Goal: Task Accomplishment & Management: Use online tool/utility

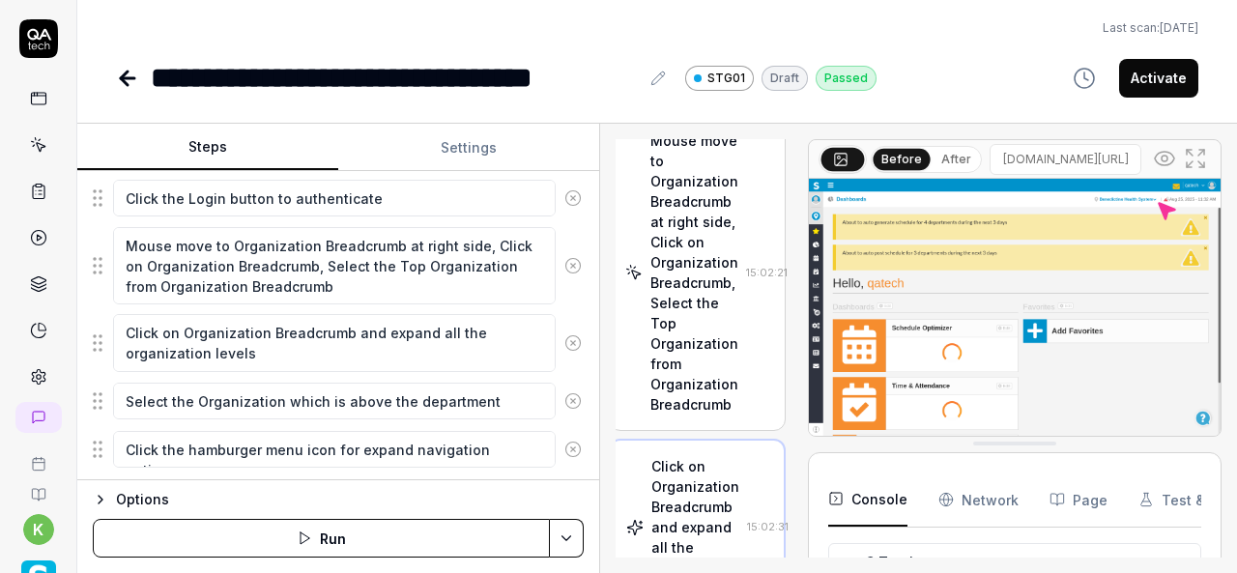
scroll to position [369, 12]
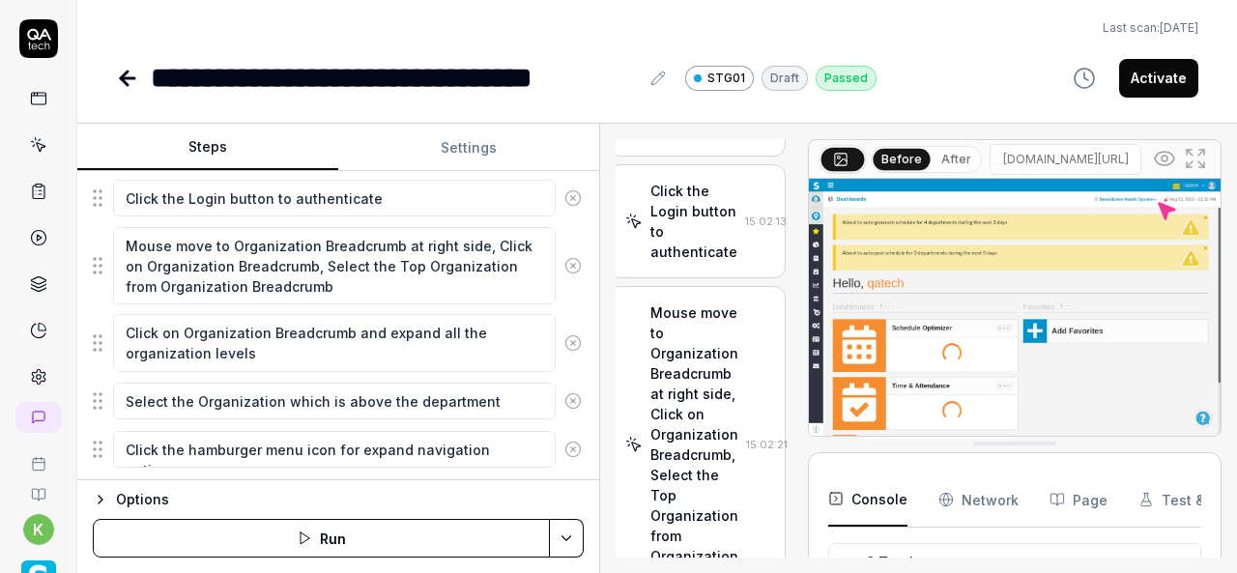
click at [117, 85] on icon at bounding box center [127, 78] width 23 height 23
click at [359, 28] on div "Last scan: [DATE]" at bounding box center [657, 27] width 1082 height 17
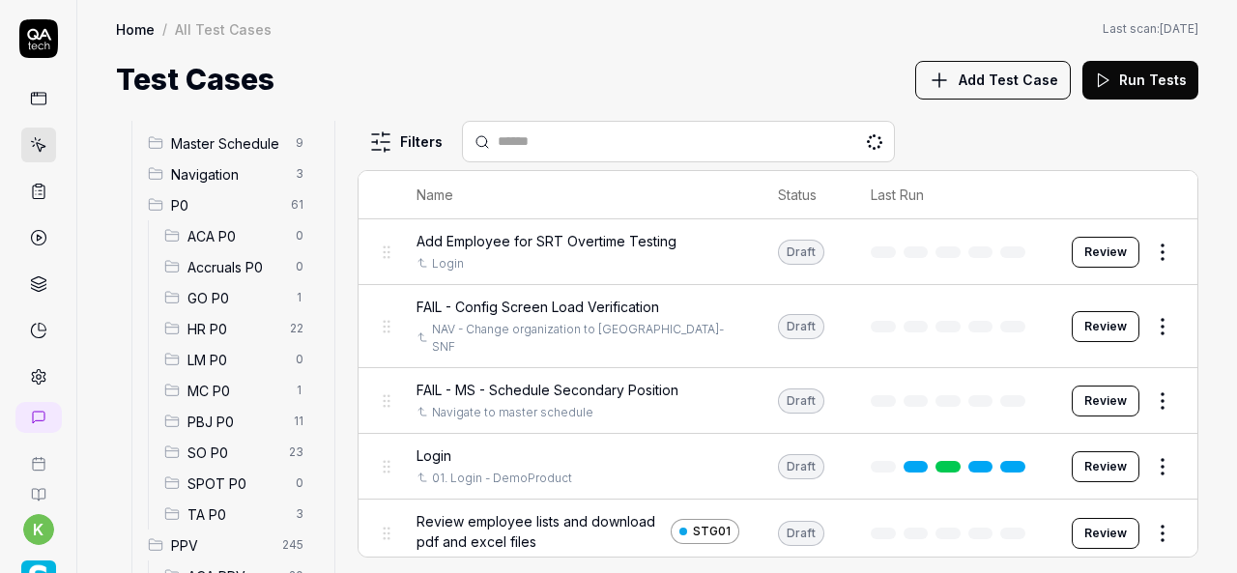
scroll to position [143, 0]
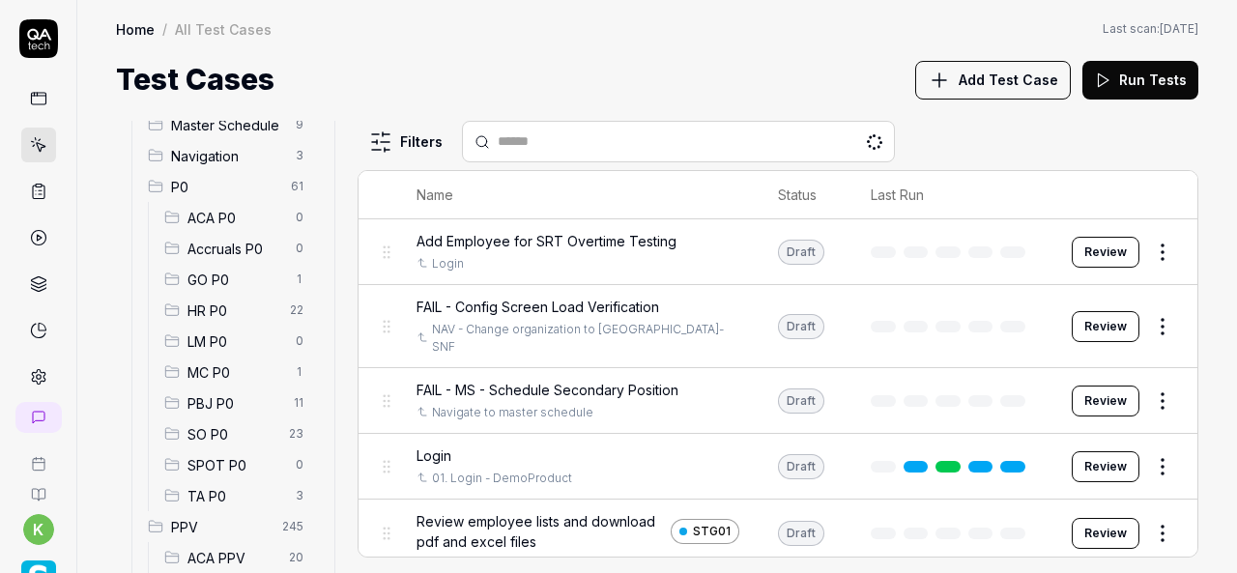
click at [207, 432] on span "SO P0" at bounding box center [232, 434] width 90 height 20
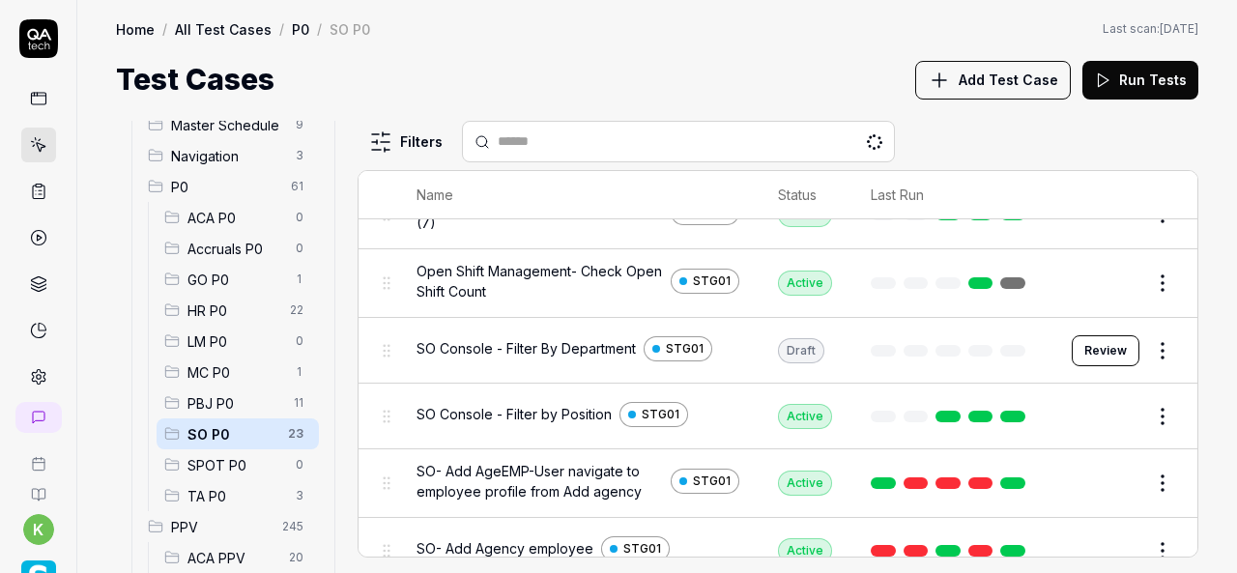
scroll to position [416, 0]
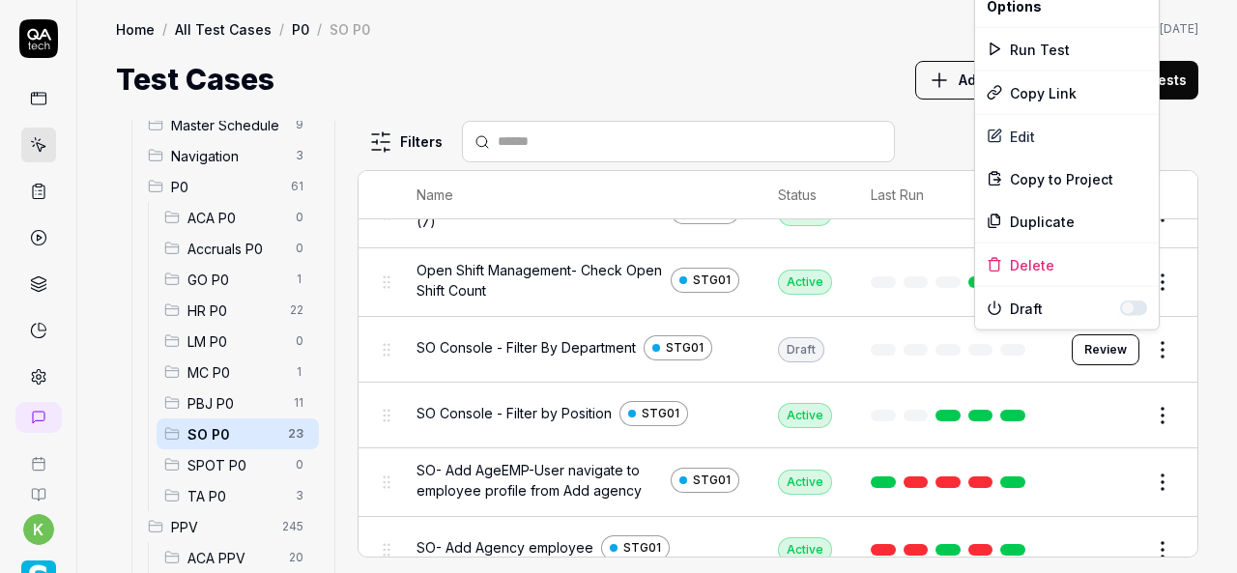
click at [1148, 347] on html "k Home / All Test Cases / P0 / SO P0 Home / All Test Cases / P0 / SO P0 Last sc…" at bounding box center [618, 286] width 1237 height 573
click at [1150, 411] on html "k Home / All Test Cases / P0 / SO P0 Home / All Test Cases / P0 / SO P0 Last sc…" at bounding box center [618, 286] width 1237 height 573
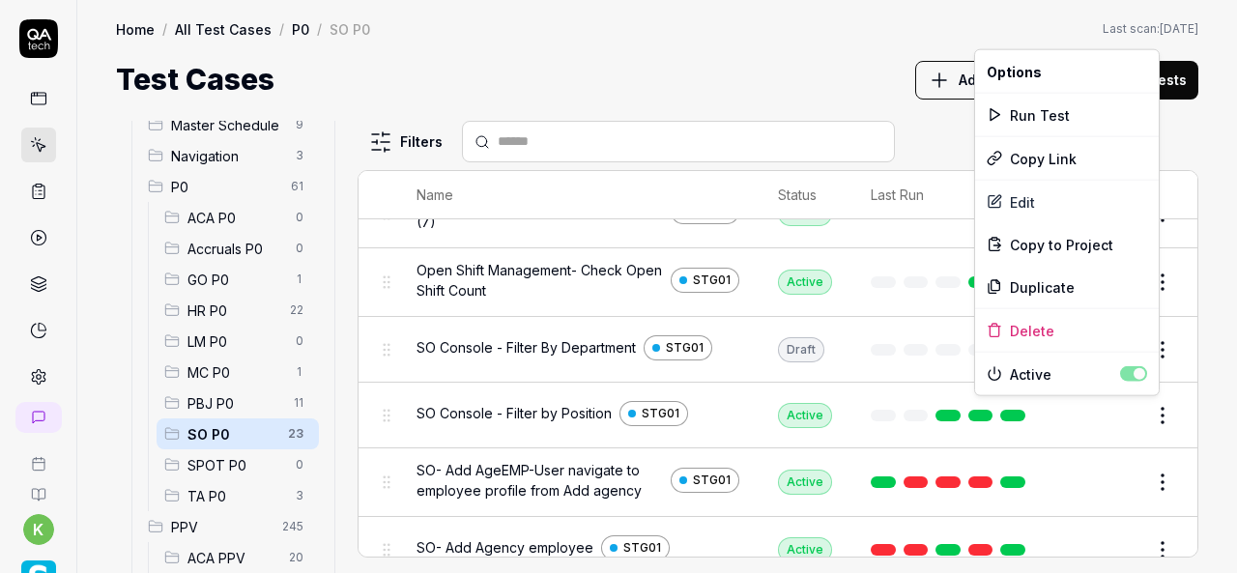
click at [1150, 411] on html "k Home / All Test Cases / P0 / SO P0 Home / All Test Cases / P0 / SO P0 Last sc…" at bounding box center [618, 286] width 1237 height 573
click at [1045, 284] on div "Duplicate" at bounding box center [1067, 287] width 184 height 43
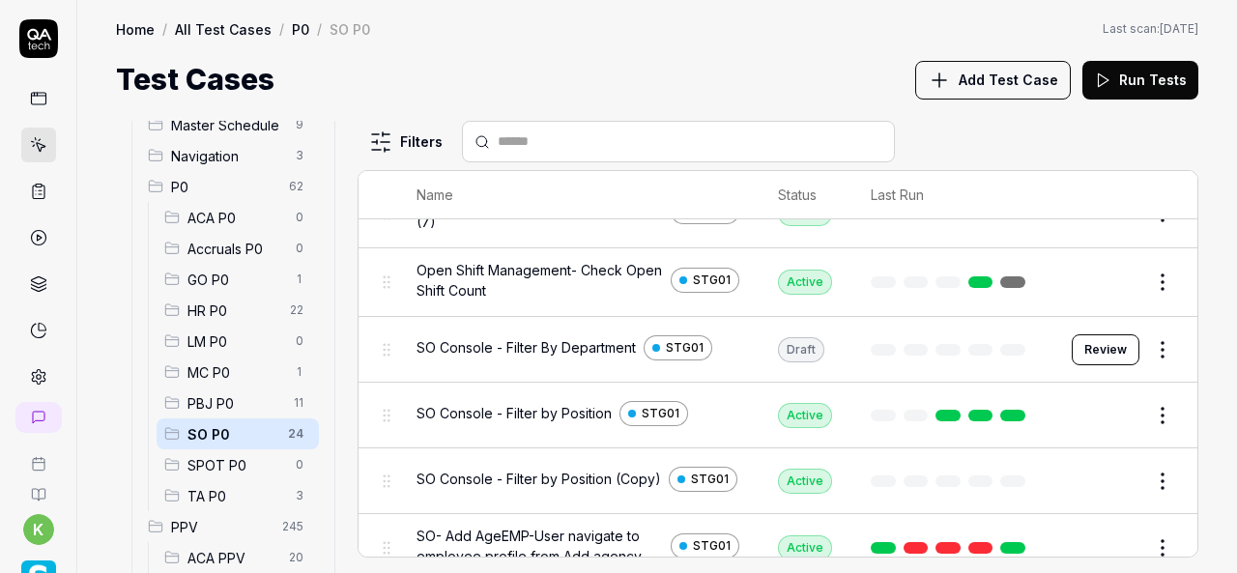
click at [1101, 476] on button "Edit" at bounding box center [1116, 481] width 46 height 31
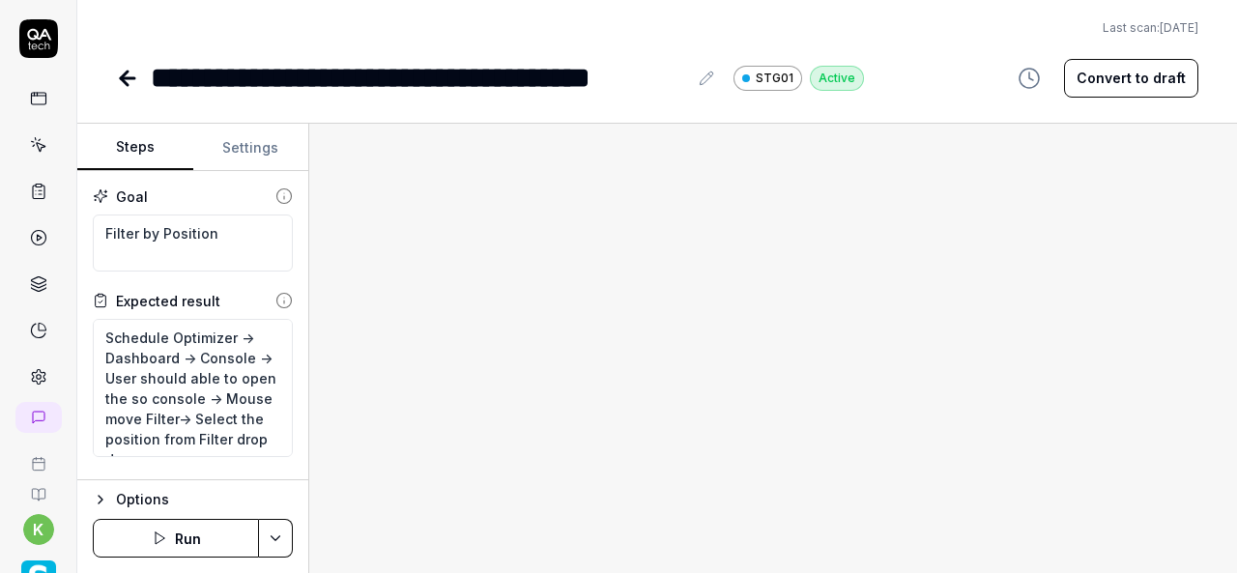
click at [1135, 80] on button "Convert to draft" at bounding box center [1131, 78] width 134 height 39
type textarea "*"
click at [348, 74] on div "**********" at bounding box center [419, 77] width 536 height 43
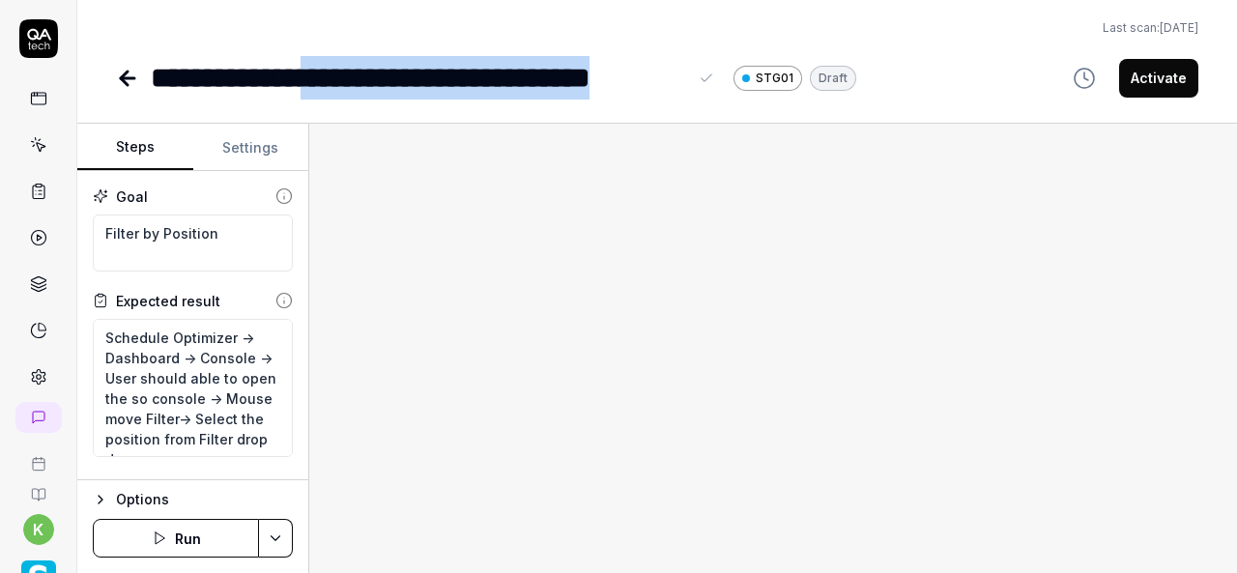
click at [685, 79] on div "**********" at bounding box center [419, 77] width 536 height 43
paste div
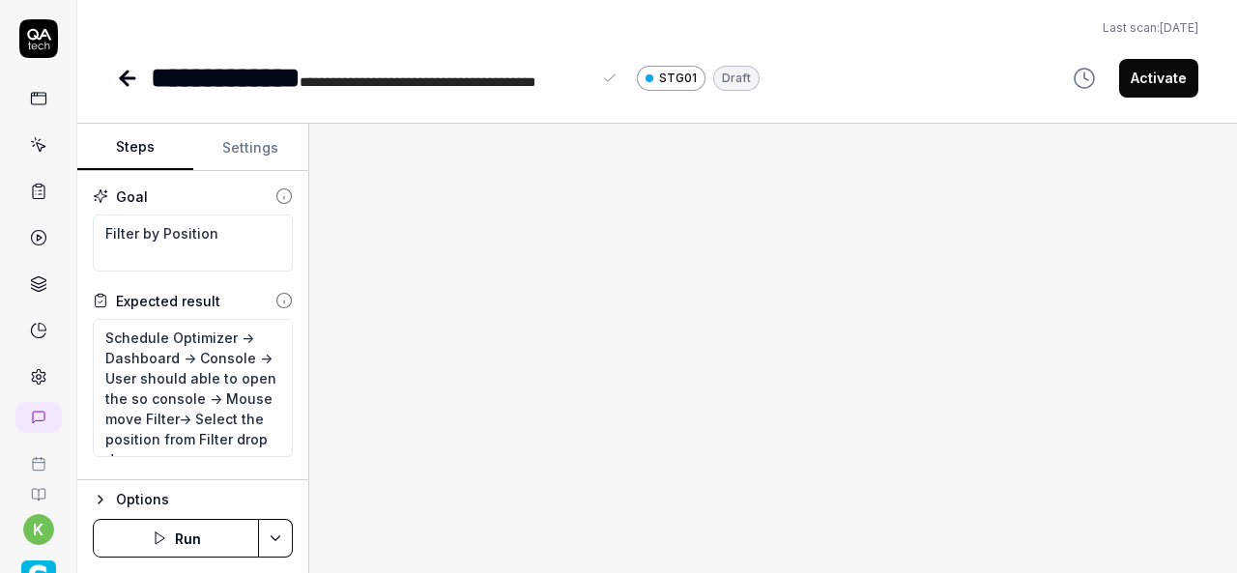
click at [360, 83] on span "**********" at bounding box center [418, 82] width 236 height 14
click at [587, 232] on div at bounding box center [773, 348] width 928 height 449
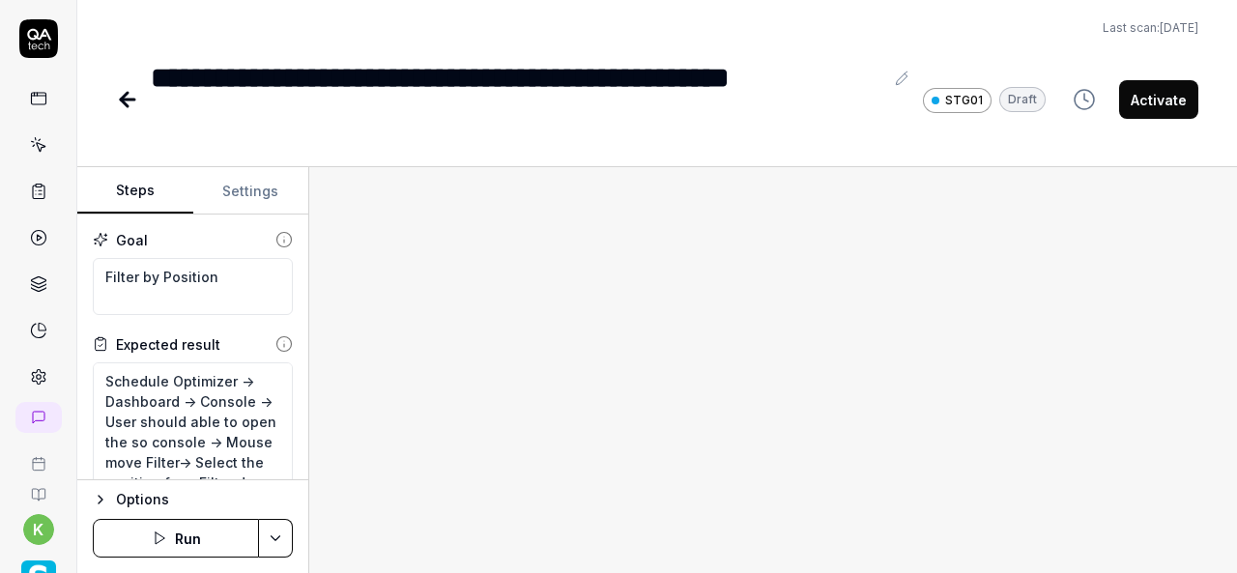
click at [587, 232] on div at bounding box center [773, 370] width 928 height 406
click at [354, 76] on div "**********" at bounding box center [517, 99] width 732 height 87
click at [334, 73] on div "**********" at bounding box center [517, 99] width 732 height 87
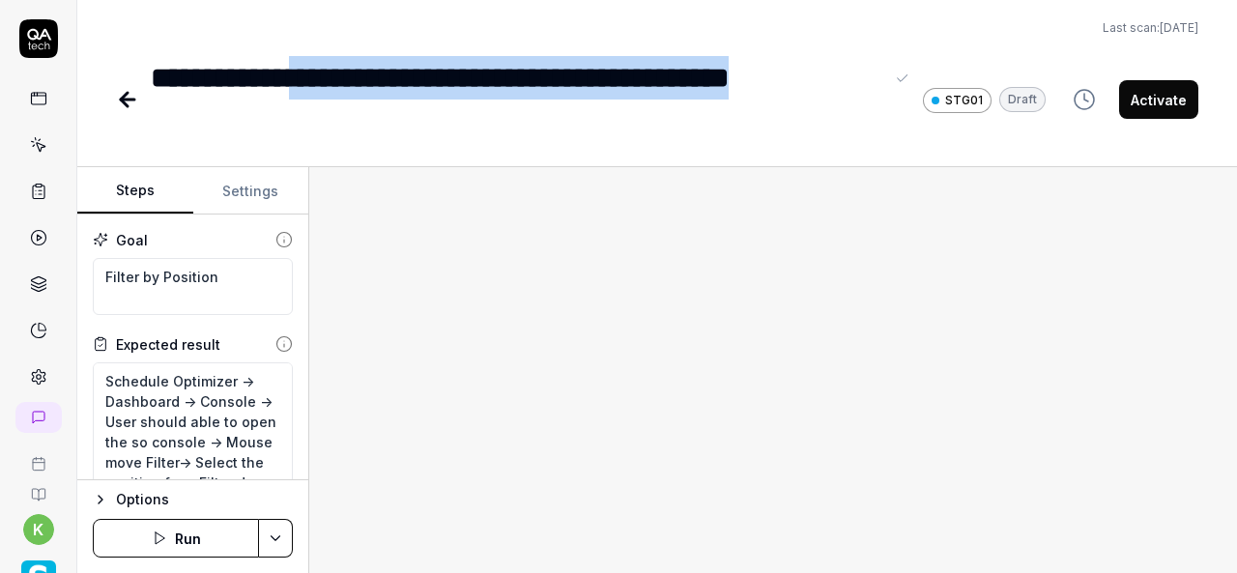
click at [261, 126] on div "**********" at bounding box center [517, 99] width 732 height 87
copy div "**********"
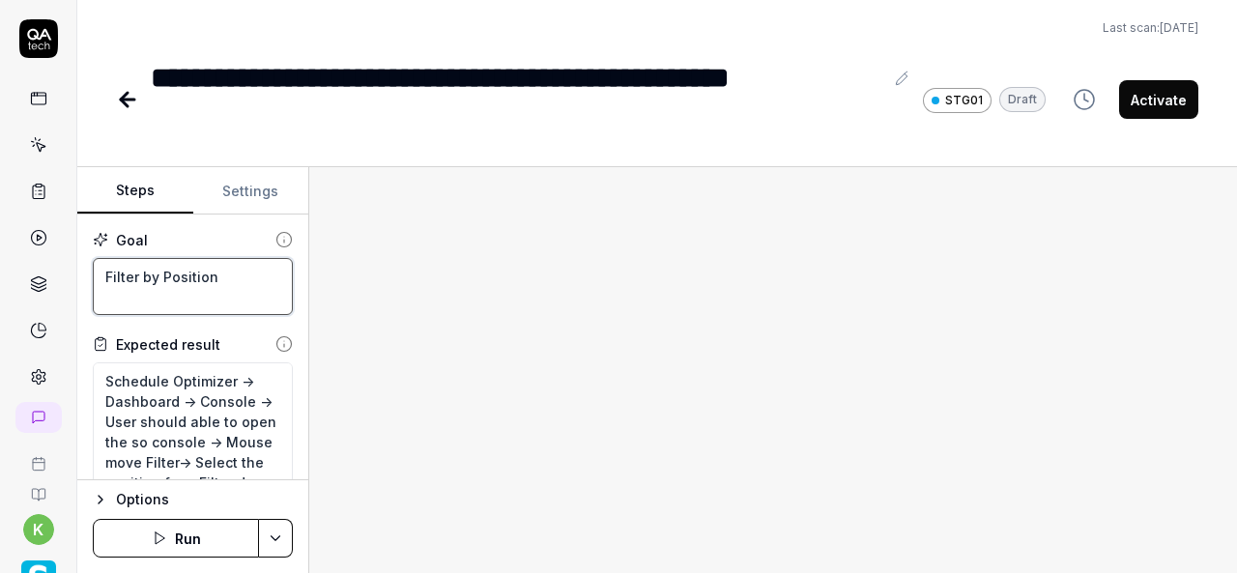
click at [226, 275] on textarea "Filter by Position" at bounding box center [193, 286] width 200 height 57
paste textarea "Day option Selection on Console Scree"
type textarea "*"
type textarea "Day option Selection on Console Screen"
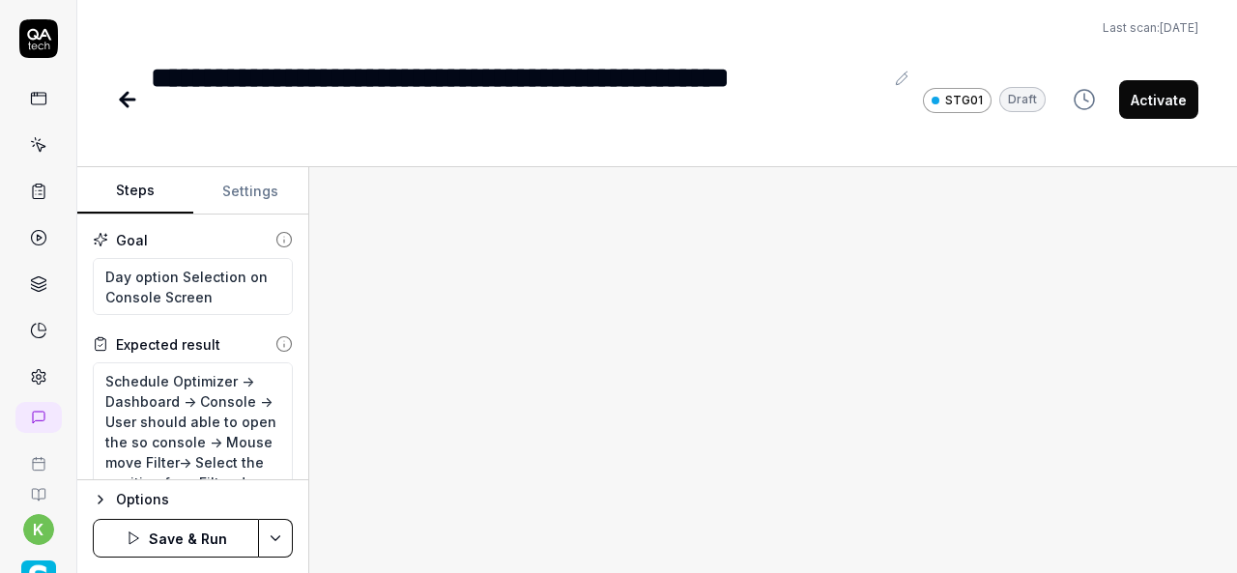
click at [477, 351] on div at bounding box center [773, 370] width 928 height 406
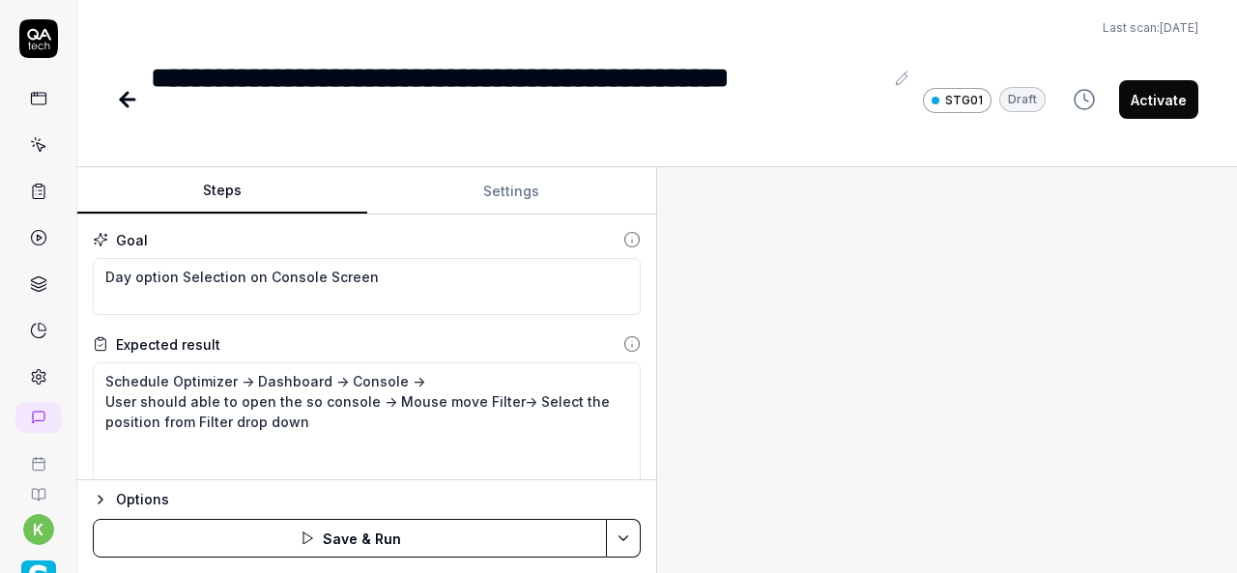
click at [711, 275] on div "Steps Settings Goal Day option Selection on Console Screen Expected result Sche…" at bounding box center [656, 370] width 1159 height 406
click at [417, 416] on textarea "Schedule Optimizer -> Dashboard -> Console -> User should able to open the so c…" at bounding box center [367, 431] width 548 height 138
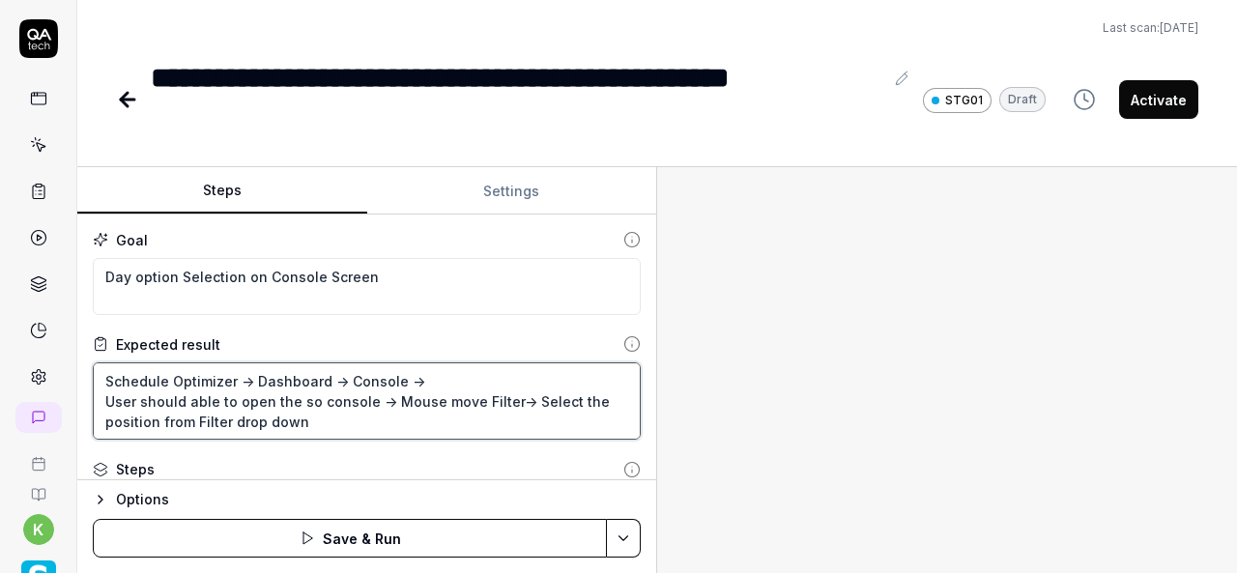
click at [385, 401] on textarea "Schedule Optimizer -> Dashboard -> Console -> User should able to open the so c…" at bounding box center [367, 400] width 548 height 77
click at [468, 395] on textarea "Schedule Optimizer -> Dashboard -> Console -> User should able to open the so c…" at bounding box center [367, 400] width 548 height 77
type textarea "*"
type textarea "Schedule Optimizer -> Dashboard -> Console -> User should able to open the so c…"
type textarea "*"
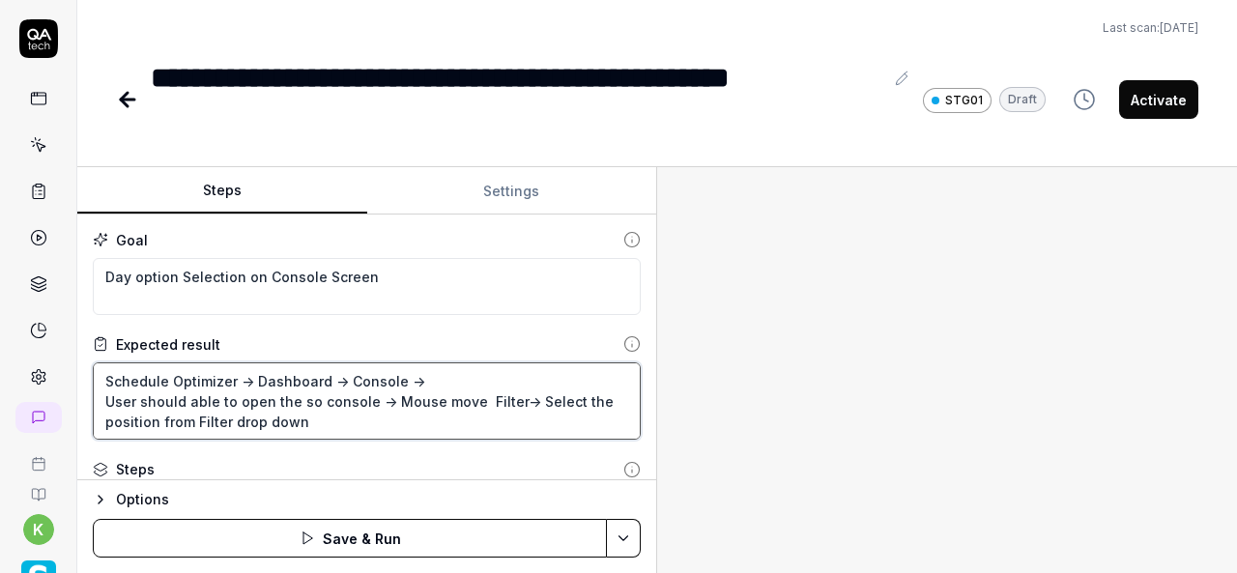
type textarea "Schedule Optimizer -> Dashboard -> Console -> User should able to open the so c…"
type textarea "*"
type textarea "Schedule Optimizer -> Dashboard -> Console -> User should able to open the so c…"
type textarea "*"
type textarea "Schedule Optimizer -> Dashboard -> Console -> User should able to open the so c…"
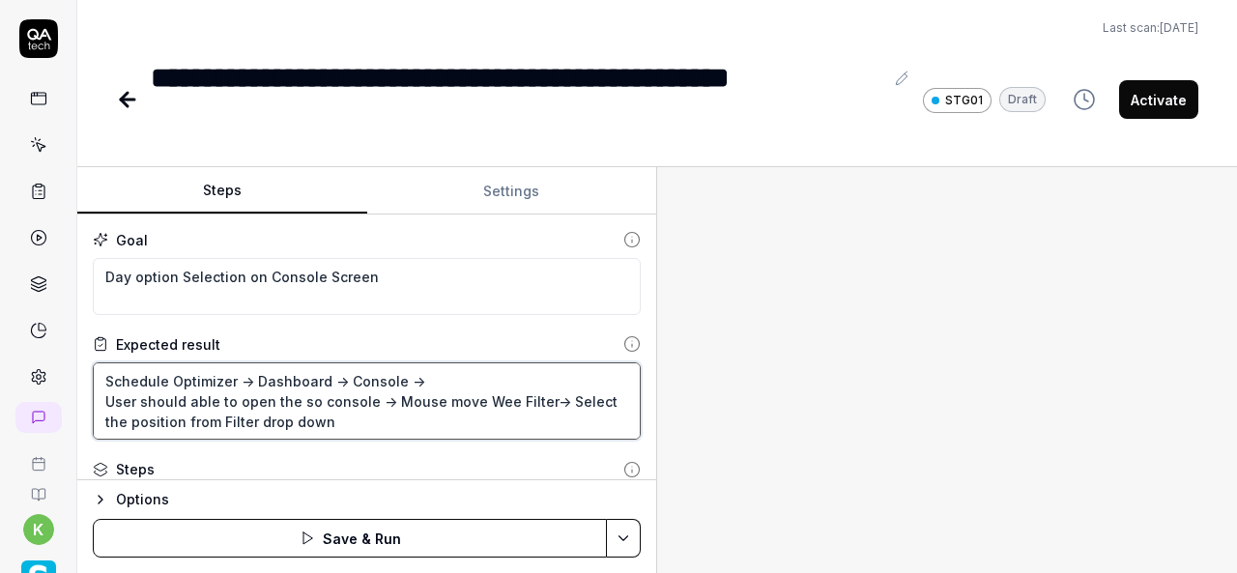
type textarea "*"
type textarea "Schedule Optimizer -> Dashboard -> Console -> User should able to open the so c…"
click at [533, 399] on textarea "Schedule Optimizer -> Dashboard -> Console -> User should able to open the so c…" at bounding box center [367, 400] width 548 height 77
type textarea "*"
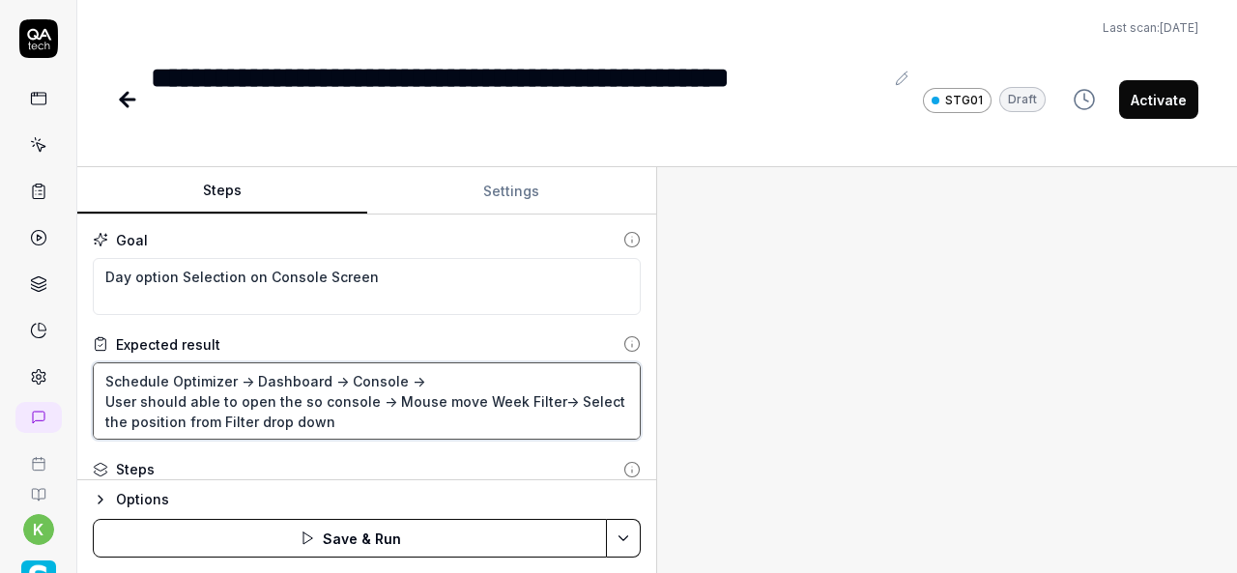
type textarea "Schedule Optimizer -> Dashboard -> Console -> User should able to open the so c…"
type textarea "*"
type textarea "Schedule Optimizer -> Dashboard -> Console -> User should able to open the so c…"
type textarea "*"
type textarea "Schedule Optimizer -> Dashboard -> Console -> User should able to open the so c…"
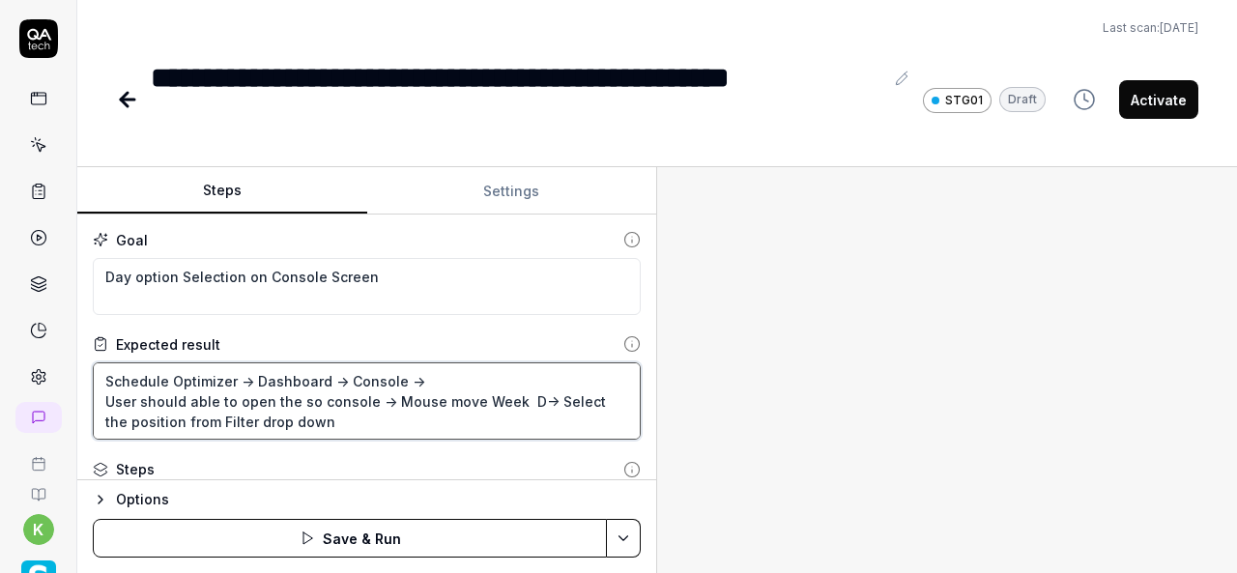
type textarea "*"
type textarea "Schedule Optimizer -> Dashboard -> Console -> User should able to open the so c…"
type textarea "*"
type textarea "Schedule Optimizer -> Dashboard -> Console -> User should able to open the so c…"
type textarea "*"
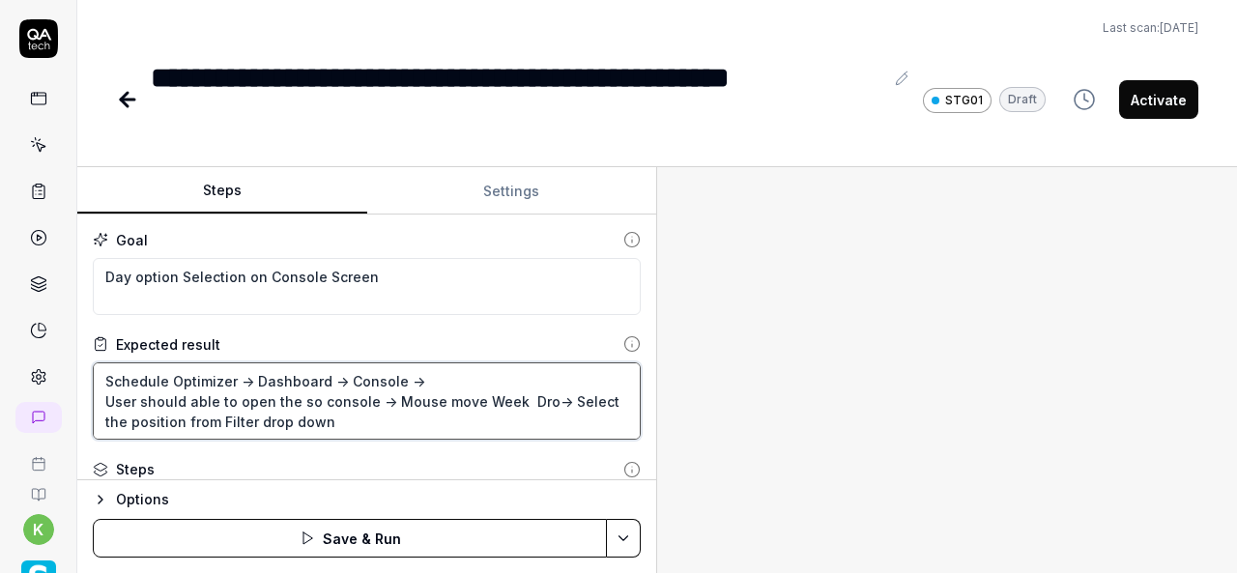
type textarea "Schedule Optimizer -> Dashboard -> Console -> User should able to open the so c…"
type textarea "*"
type textarea "Schedule Optimizer -> Dashboard -> Console -> User should able to open the so c…"
type textarea "*"
type textarea "Schedule Optimizer -> Dashboard -> Console -> User should able to open the so c…"
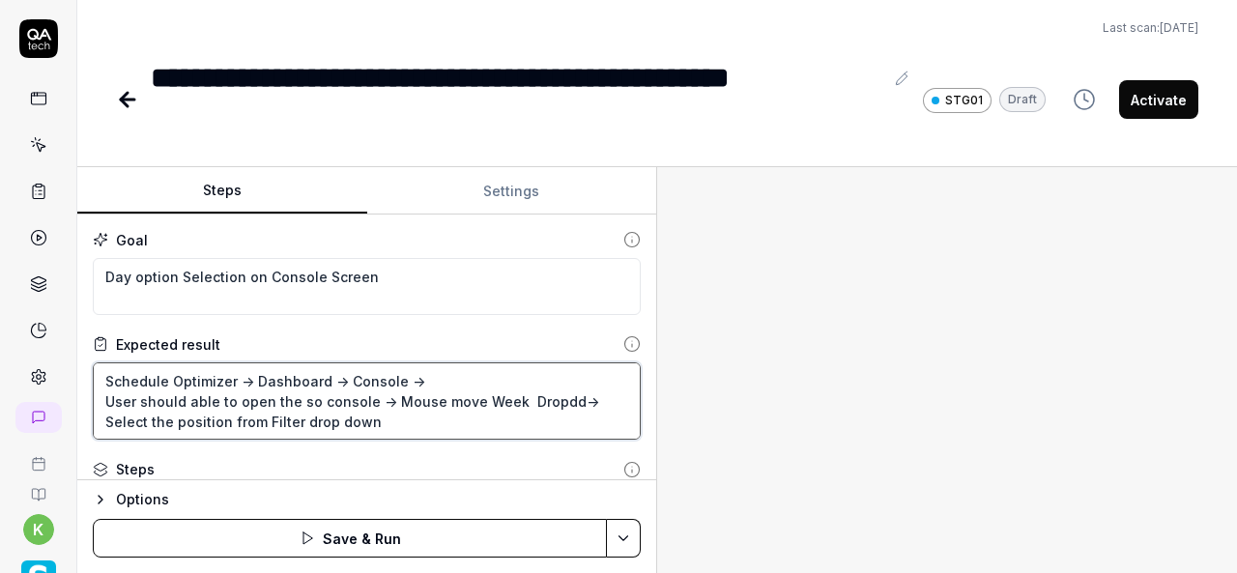
type textarea "*"
type textarea "Schedule Optimizer -> Dashboard -> Console -> User should able to open the so c…"
type textarea "*"
type textarea "Schedule Optimizer -> Dashboard -> Console -> User should able to open the so c…"
type textarea "*"
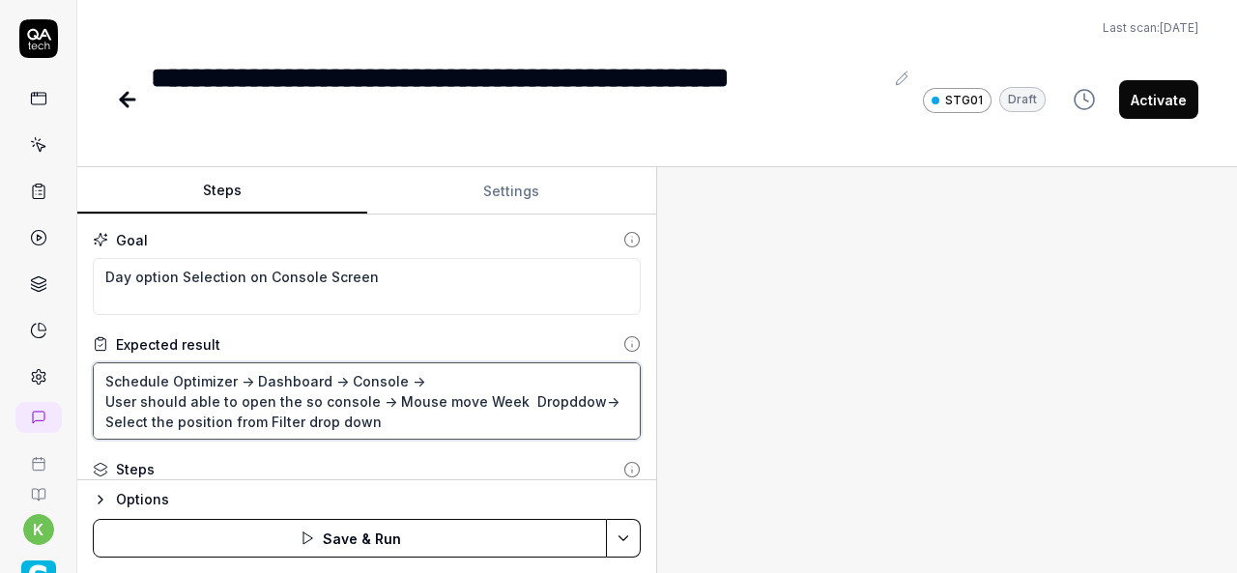
type textarea "Schedule Optimizer -> Dashboard -> Console -> User should able to open the so c…"
click at [400, 422] on textarea "Schedule Optimizer -> Dashboard -> Console -> User should able to open the so c…" at bounding box center [367, 400] width 548 height 77
click at [554, 397] on textarea "Schedule Optimizer -> Dashboard -> Console -> User should able to open the so c…" at bounding box center [367, 400] width 548 height 77
type textarea "*"
type textarea "Schedule Optimizer -> Dashboard -> Console -> User should able to open the so c…"
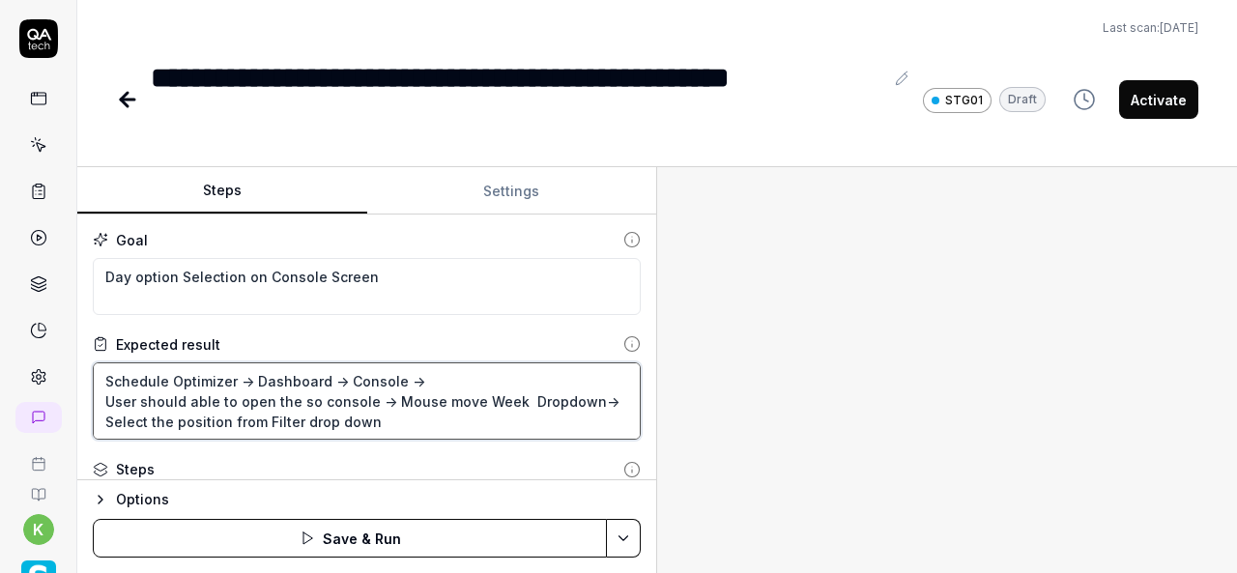
click at [385, 432] on textarea "Schedule Optimizer -> Dashboard -> Console -> User should able to open the so c…" at bounding box center [367, 400] width 548 height 77
click at [200, 420] on textarea "Schedule Optimizer -> Dashboard -> Console -> User should able to open the so c…" at bounding box center [367, 400] width 548 height 77
type textarea "*"
type textarea "Schedule Optimizer -> Dashboard -> Console -> User should able to open the so c…"
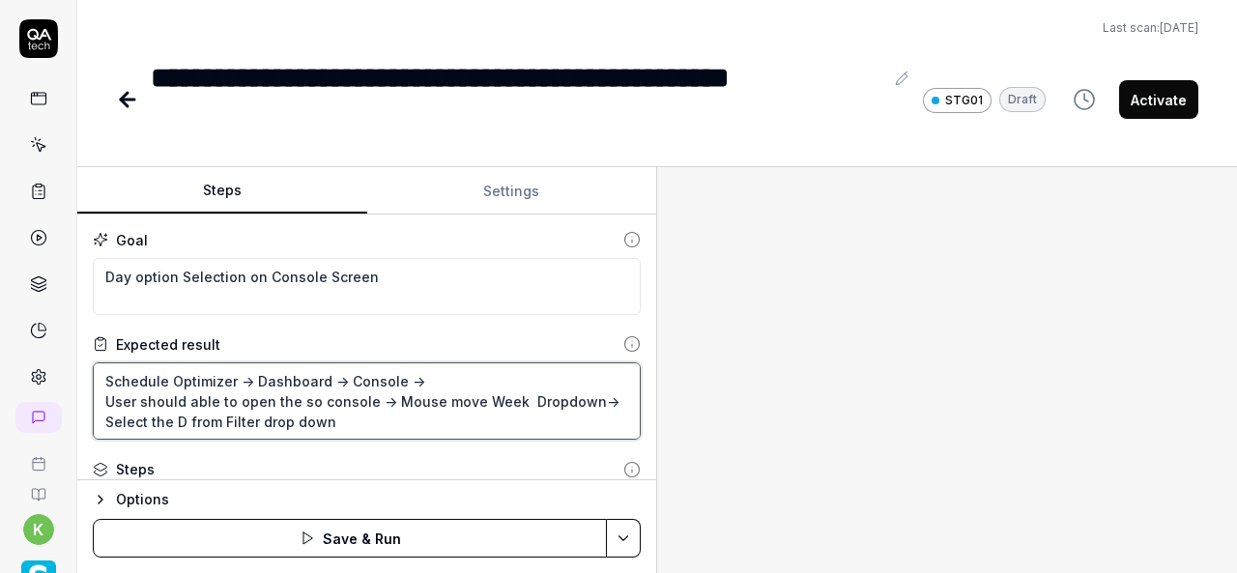
type textarea "*"
type textarea "Schedule Optimizer -> Dashboard -> Console -> User should able to open the so c…"
type textarea "*"
type textarea "Schedule Optimizer -> Dashboard -> Console -> User should able to open the so c…"
type textarea "*"
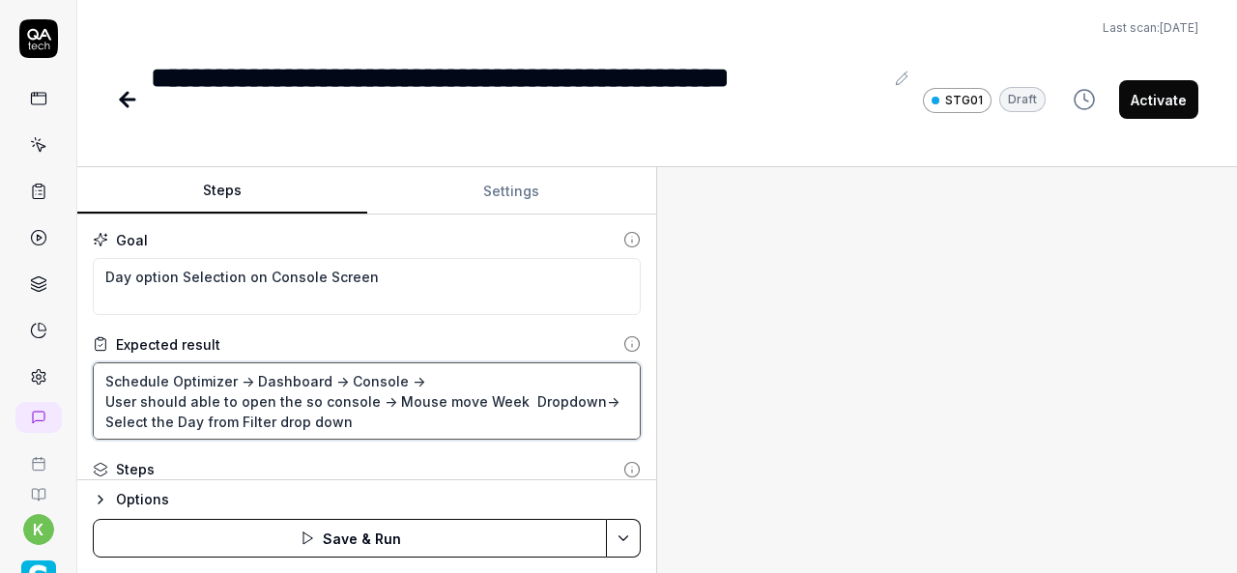
type textarea "Schedule Optimizer -> Dashboard -> Console -> User should able to open the so c…"
click at [257, 425] on textarea "Schedule Optimizer -> Dashboard -> Console -> User should able to open the so c…" at bounding box center [367, 400] width 548 height 77
type textarea "*"
type textarea "Schedule Optimizer -> Dashboard -> Console -> User should able to open the so c…"
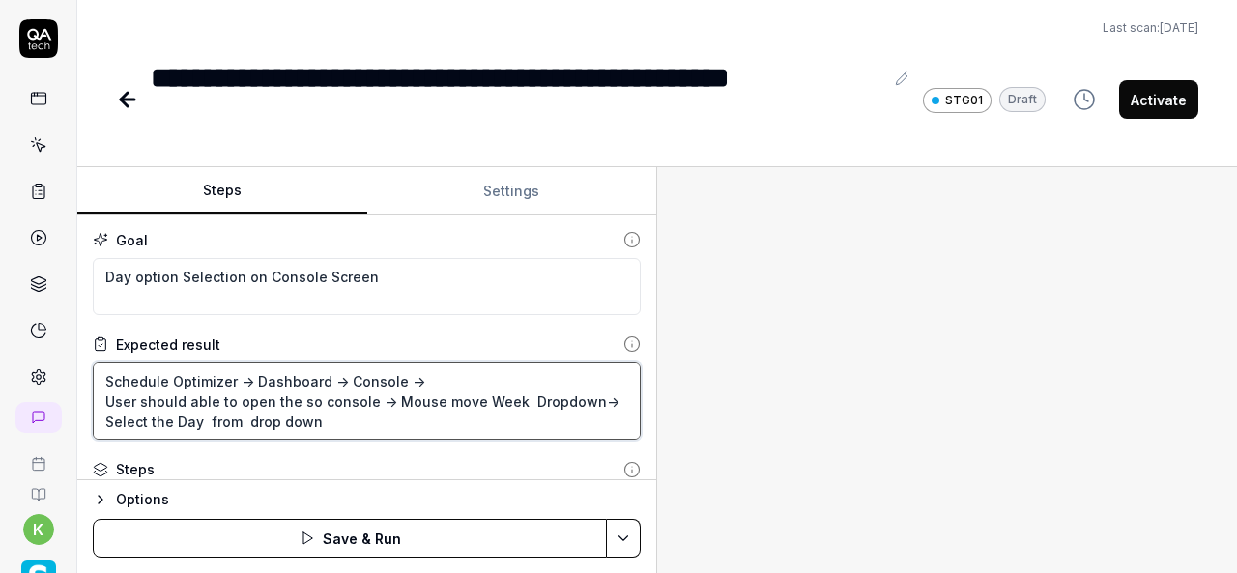
type textarea "*"
type textarea "Schedule Optimizer -> Dashboard -> Console -> User should able to open the so c…"
type textarea "*"
type textarea "Schedule Optimizer -> Dashboard -> Console -> User should able to open the so c…"
type textarea "*"
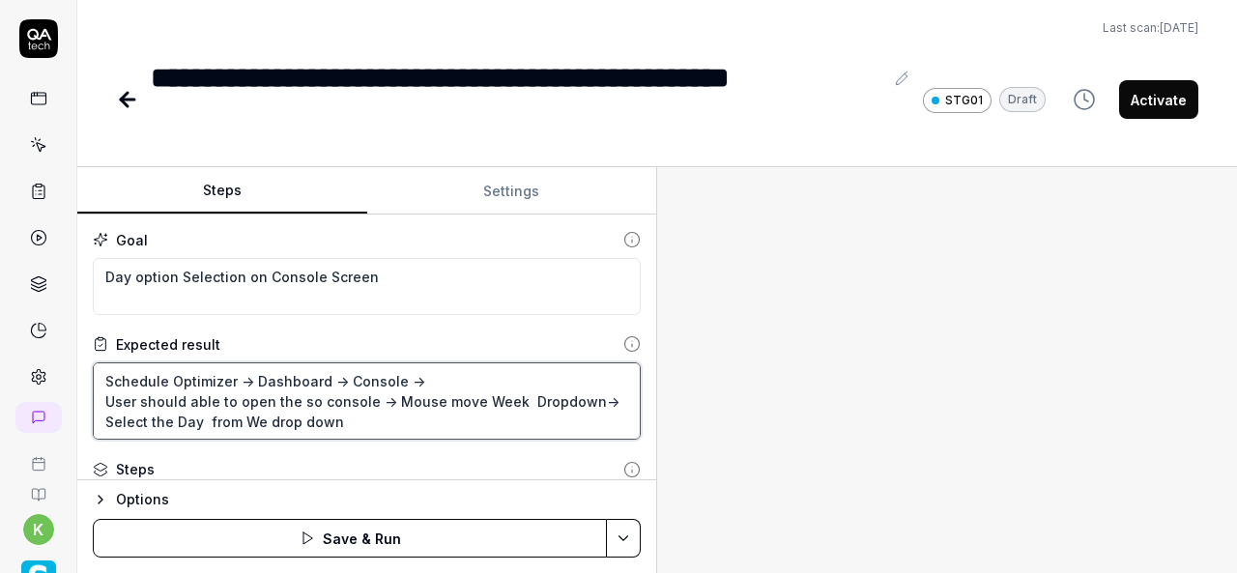
type textarea "Schedule Optimizer -> Dashboard -> Console -> User should able to open the so c…"
type textarea "*"
type textarea "Schedule Optimizer -> Dashboard -> Console -> User should able to open the so c…"
type textarea "*"
type textarea "Schedule Optimizer -> Dashboard -> Console -> User should able to open the so c…"
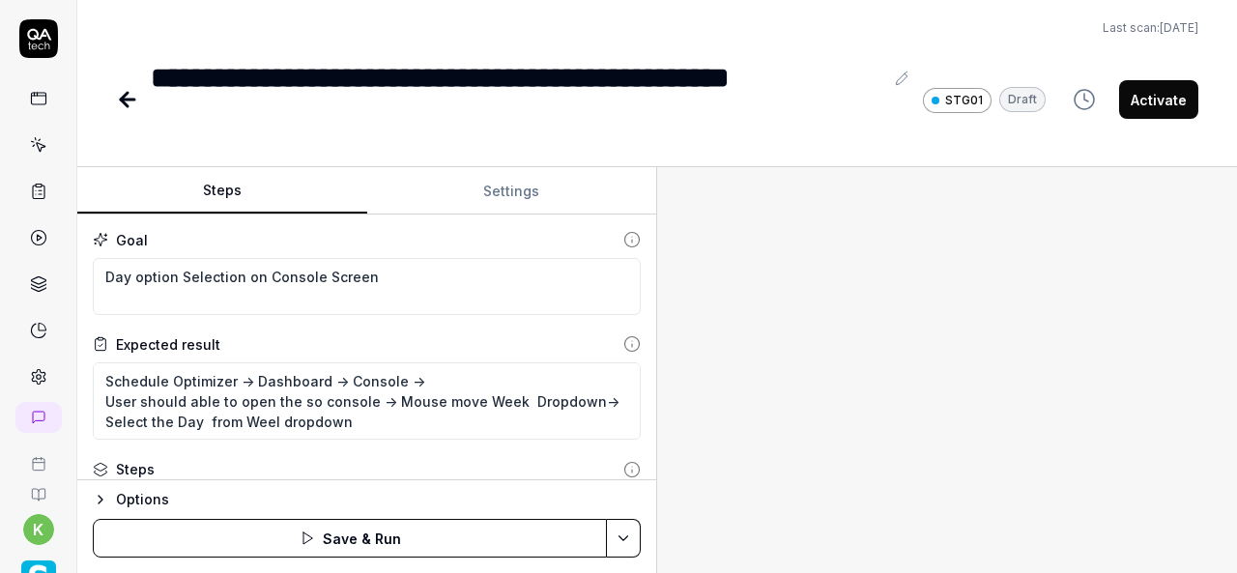
click at [752, 410] on div at bounding box center [947, 370] width 580 height 406
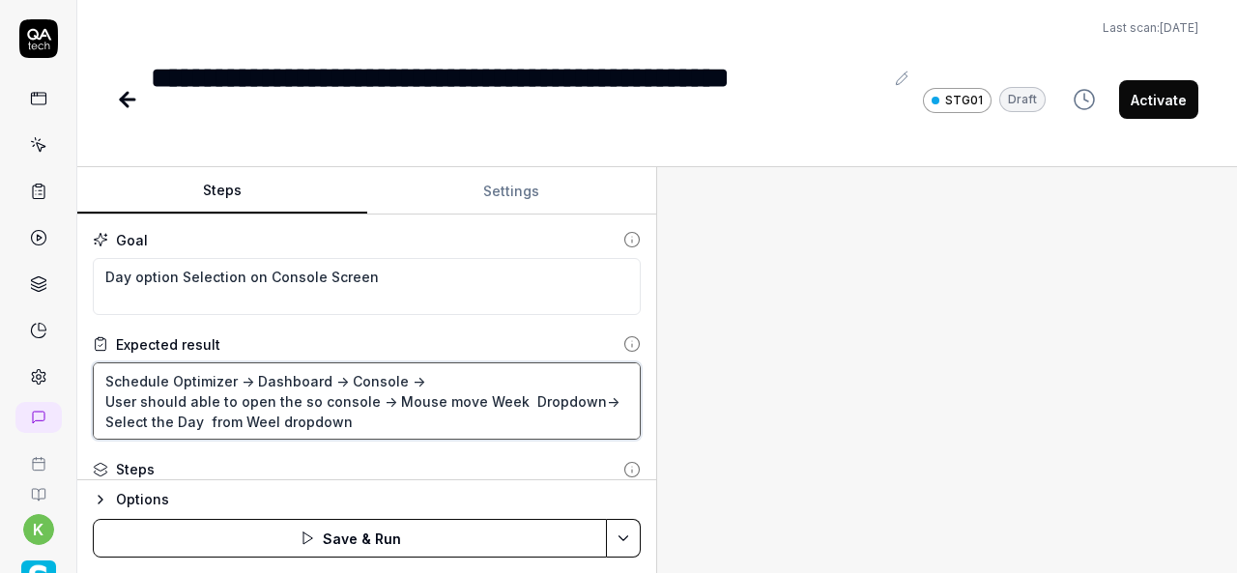
click at [271, 418] on textarea "Schedule Optimizer -> Dashboard -> Console -> User should able to open the so c…" at bounding box center [367, 400] width 548 height 77
type textarea "*"
type textarea "Schedule Optimizer -> Dashboard -> Console -> User should able to open the so c…"
type textarea "*"
type textarea "Schedule Optimizer -> Dashboard -> Console -> User should able to open the so c…"
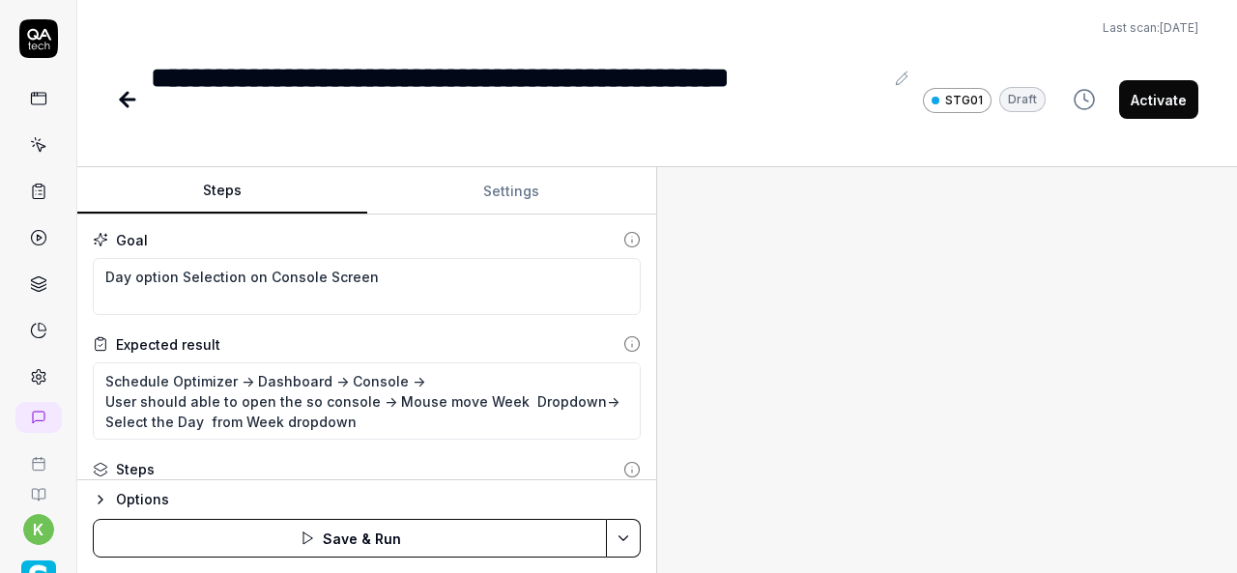
click at [983, 435] on div at bounding box center [947, 370] width 580 height 406
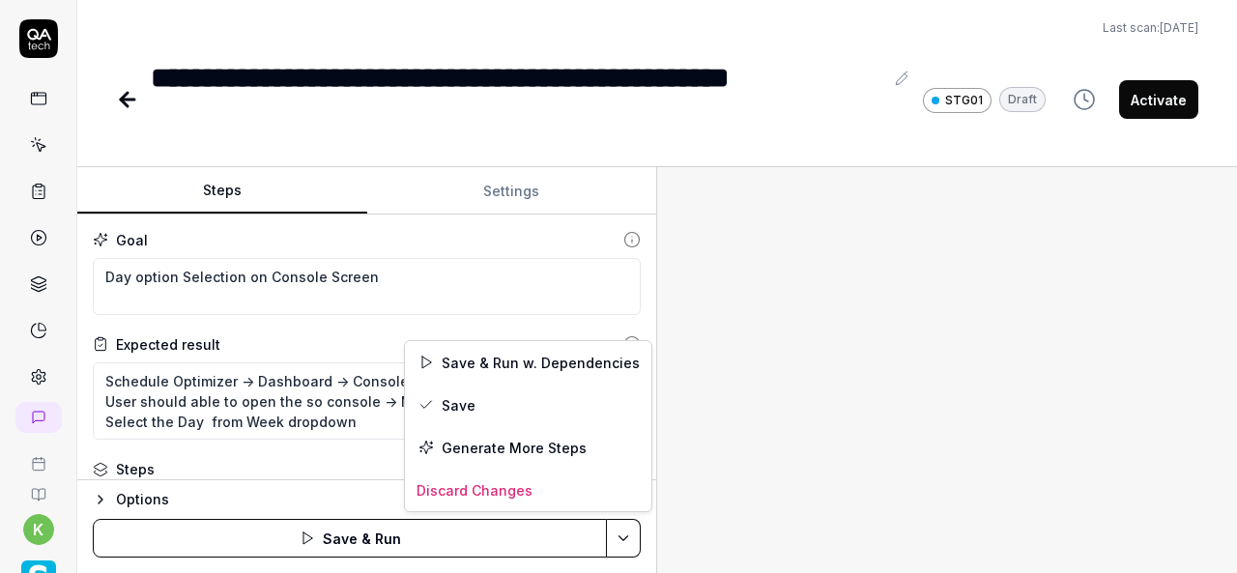
click at [628, 550] on html "**********" at bounding box center [618, 286] width 1237 height 573
click at [513, 370] on div "Save & Run w. Dependencies" at bounding box center [528, 362] width 246 height 43
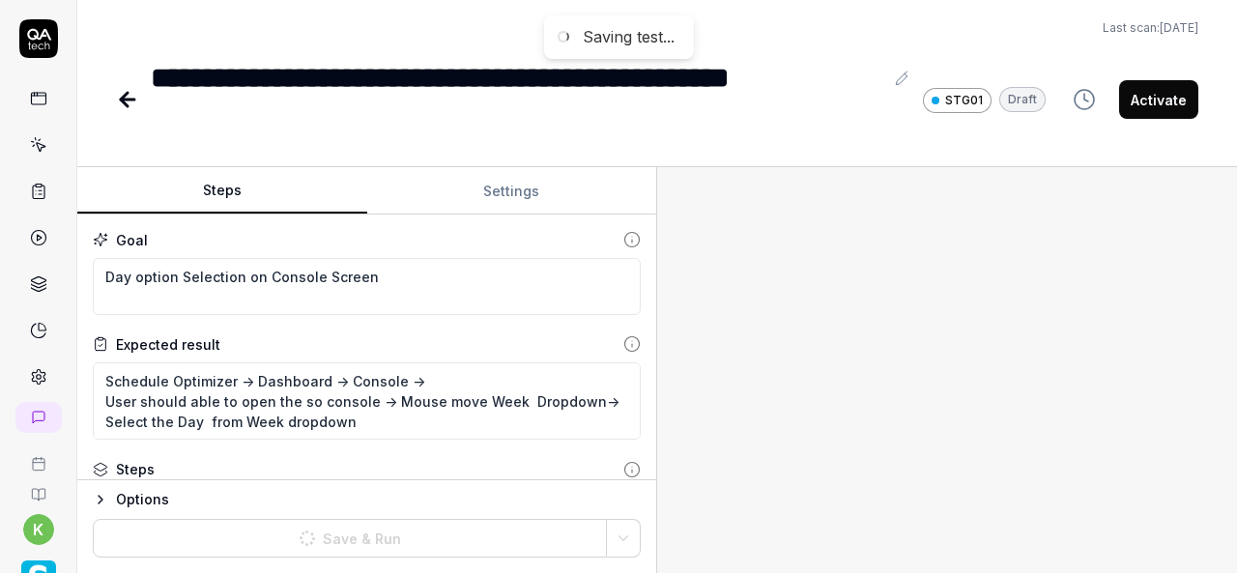
click at [1001, 397] on div at bounding box center [947, 370] width 580 height 406
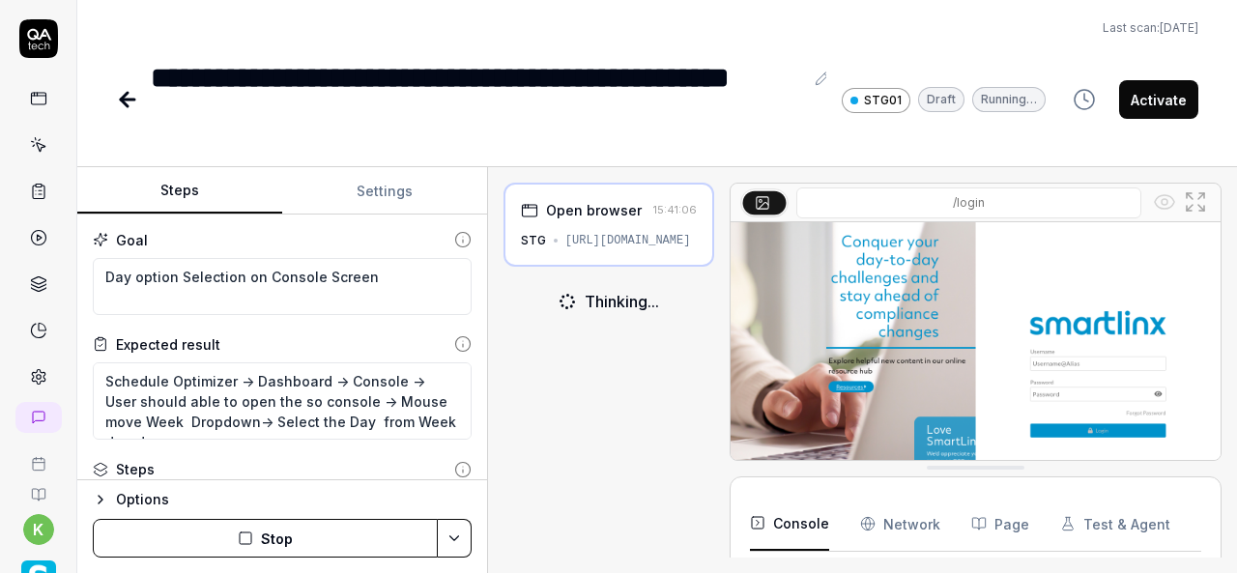
click at [474, 352] on div "Steps Settings Goal Day option Selection on Console Screen Expected result Sche…" at bounding box center [656, 370] width 1159 height 406
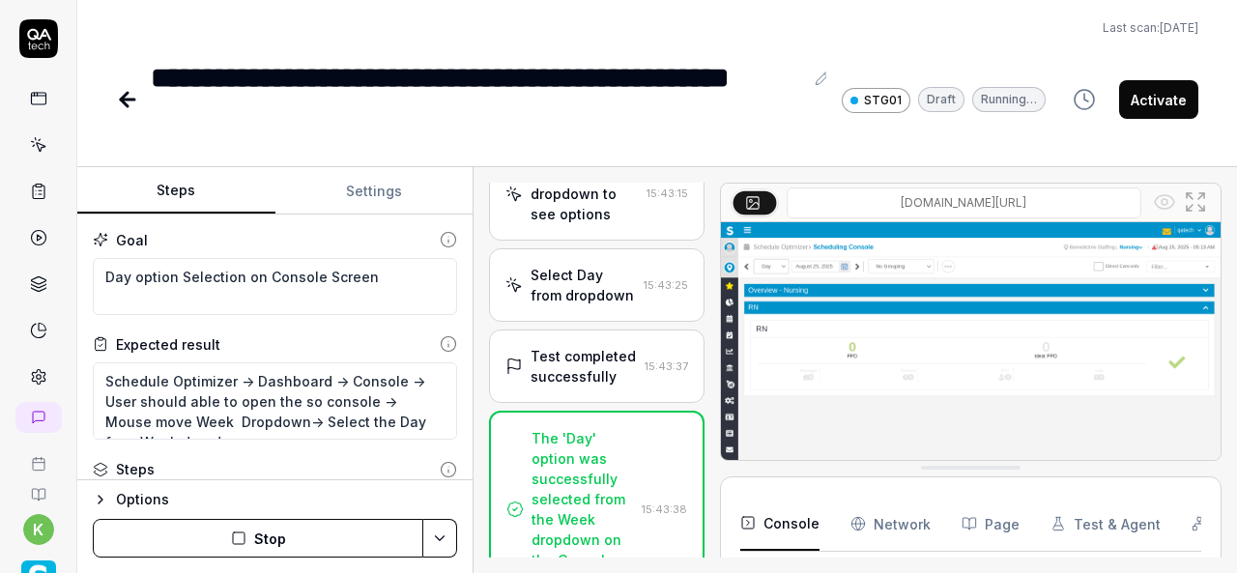
scroll to position [1489, 0]
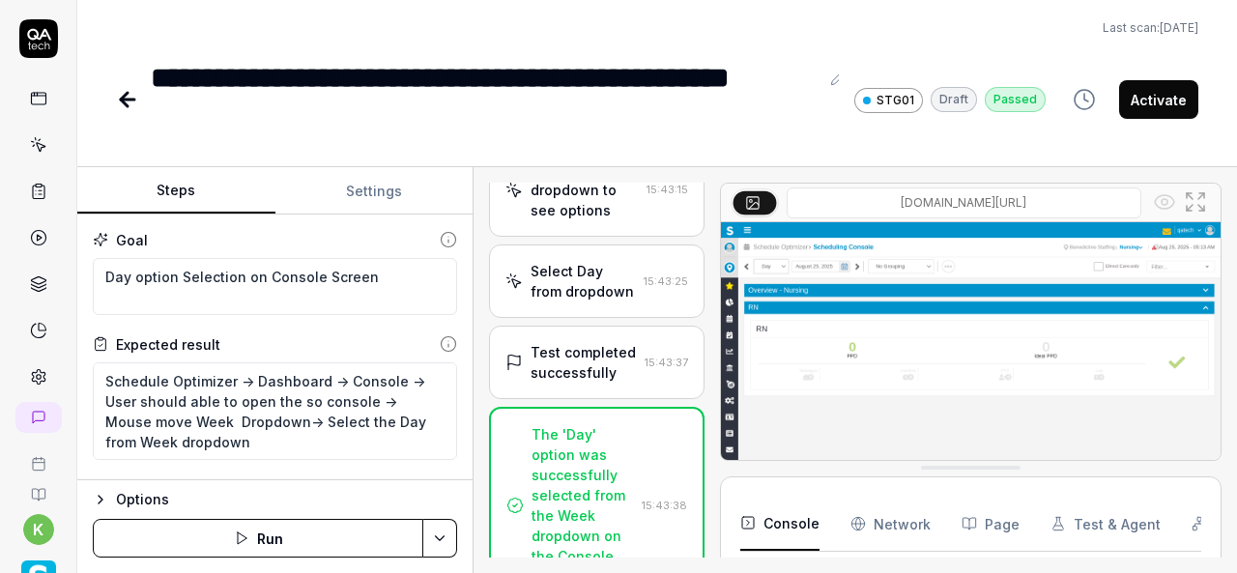
click at [1011, 332] on img at bounding box center [970, 378] width 499 height 312
click at [856, 356] on img at bounding box center [970, 378] width 499 height 312
click at [117, 102] on icon at bounding box center [127, 99] width 23 height 23
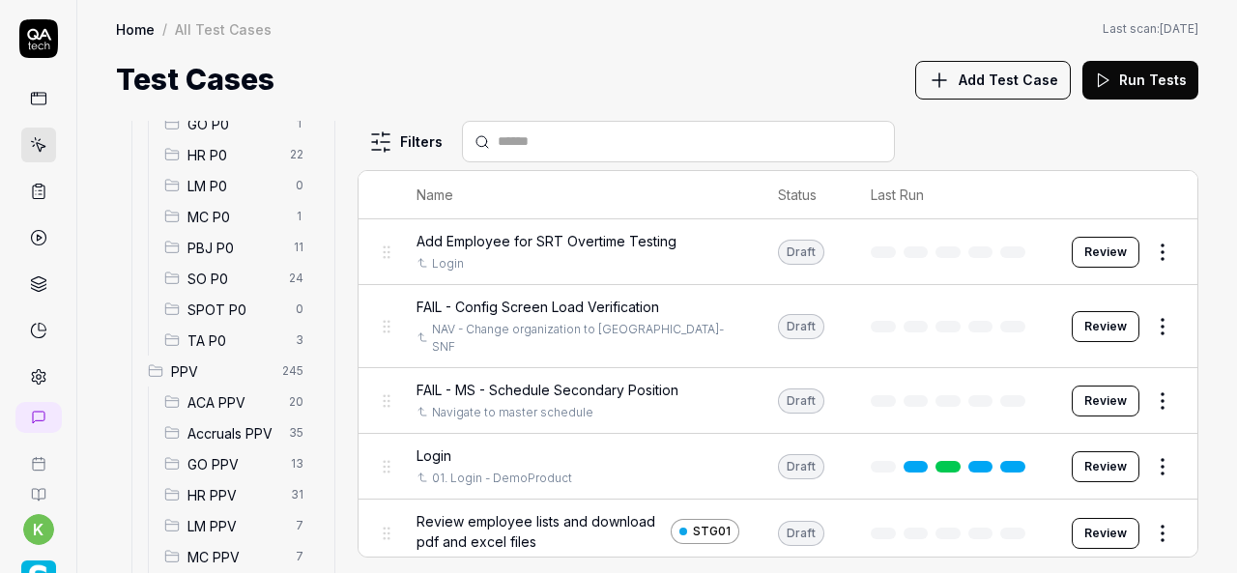
scroll to position [300, 0]
click at [259, 271] on span "SO P0" at bounding box center [232, 278] width 90 height 20
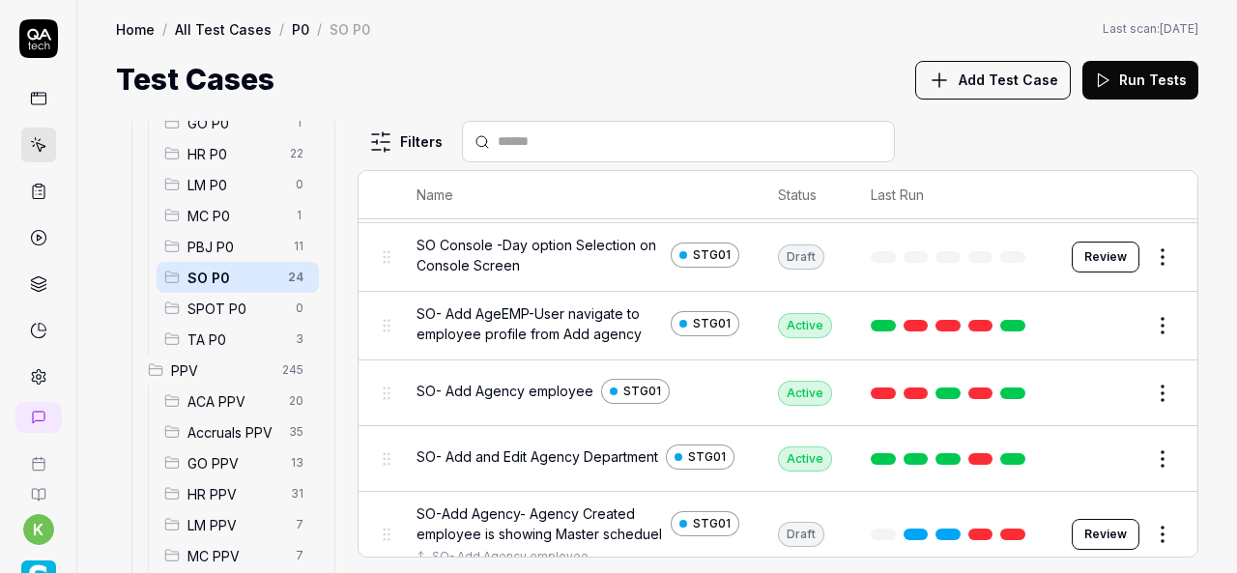
scroll to position [640, 0]
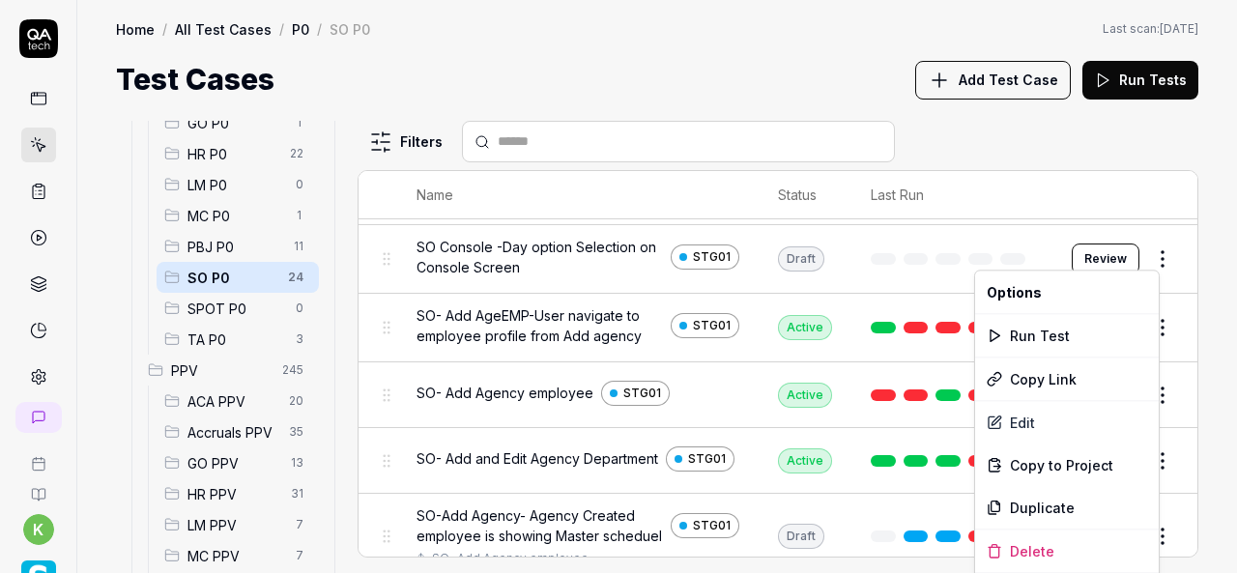
click at [1144, 248] on html "k Home / All Test Cases / P0 / SO P0 Home / All Test Cases / P0 / SO P0 Last sc…" at bounding box center [618, 286] width 1237 height 573
click at [1026, 337] on div "Run Test" at bounding box center [1067, 335] width 184 height 43
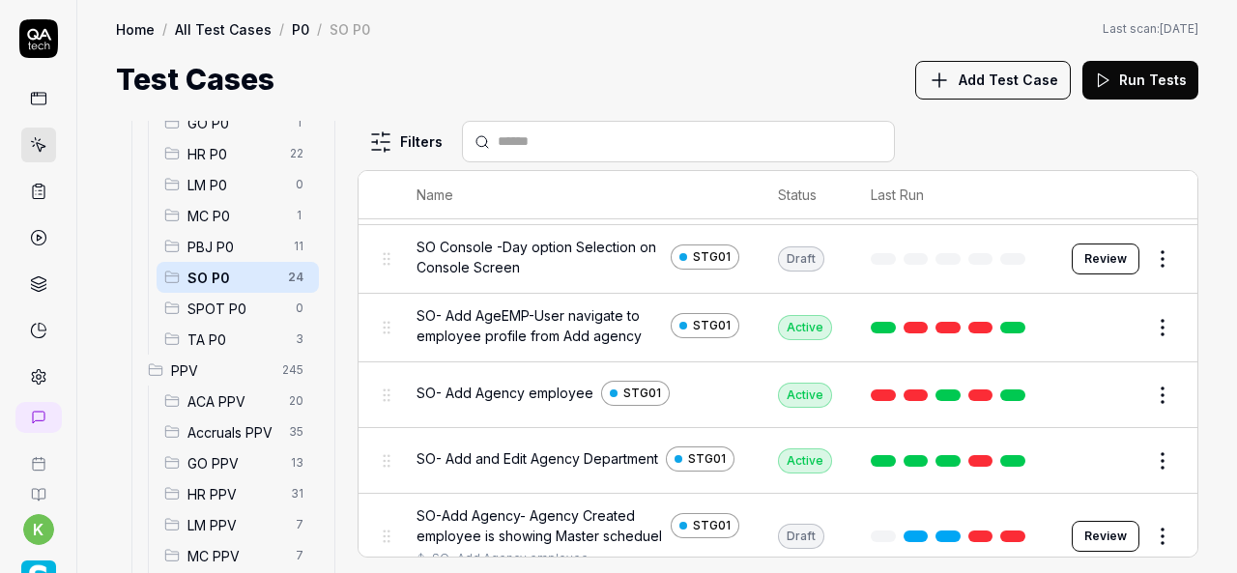
click at [1153, 267] on html "k Home / All Test Cases / P0 / SO P0 Home / All Test Cases / P0 / SO P0 Last sc…" at bounding box center [618, 286] width 1237 height 573
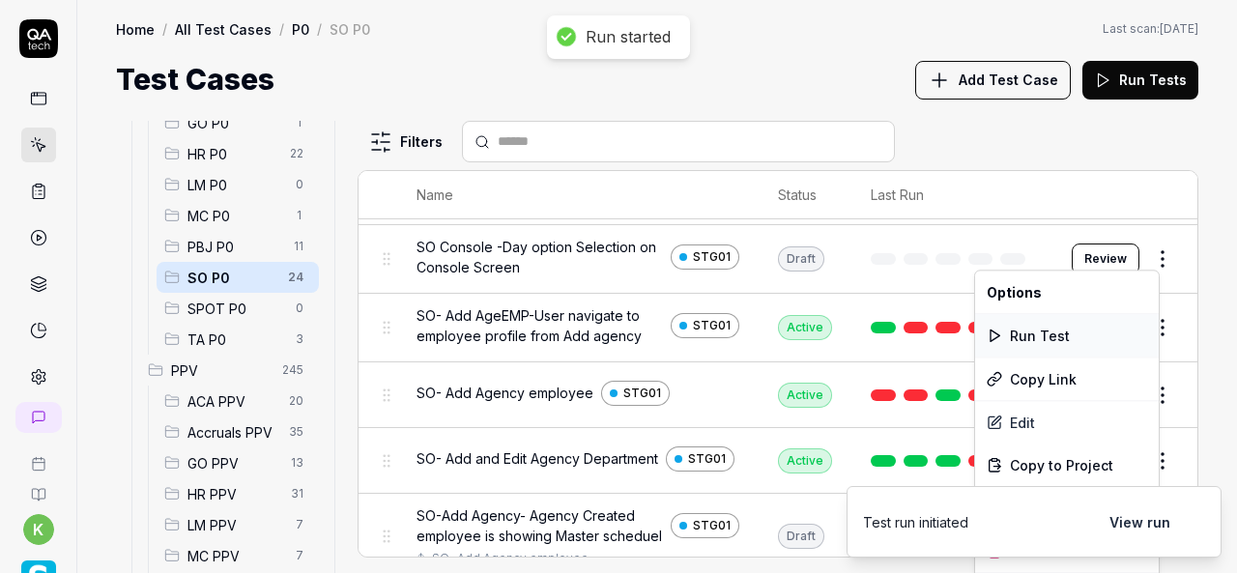
click at [1026, 337] on div "Run Test" at bounding box center [1067, 335] width 184 height 43
click at [1144, 259] on html "Run started k Home / All Test Cases / P0 / SO P0 Home / All Test Cases / P0 / S…" at bounding box center [618, 286] width 1237 height 573
click at [1065, 339] on div "Run Test" at bounding box center [1067, 335] width 184 height 43
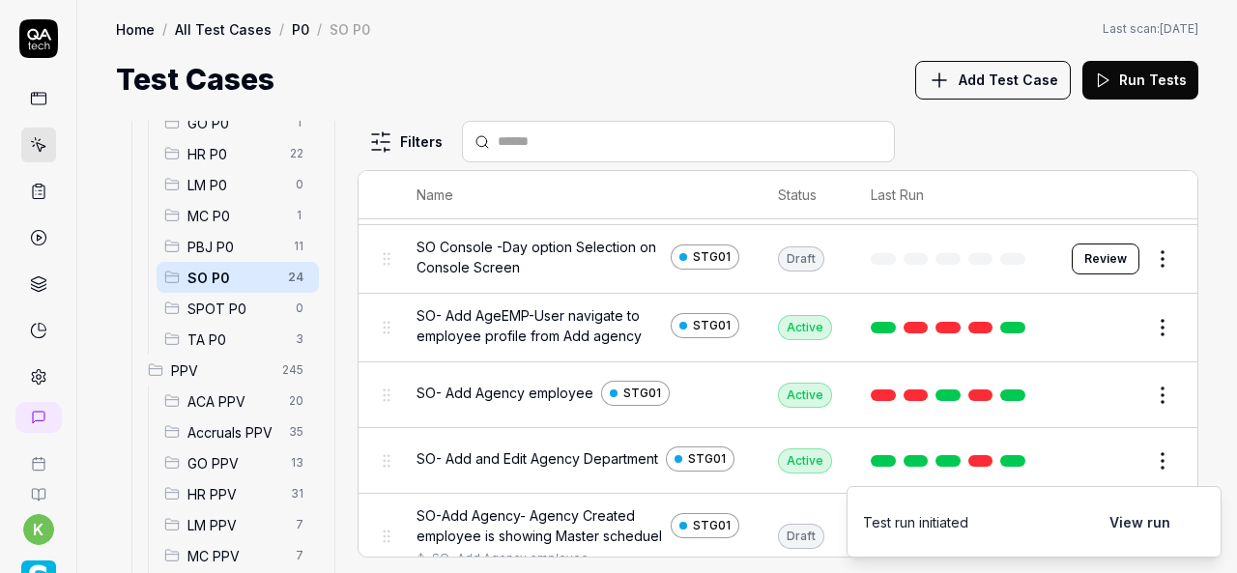
click at [1146, 254] on html "k Home / All Test Cases / P0 / SO P0 Home / All Test Cases / P0 / SO P0 Last sc…" at bounding box center [618, 286] width 1237 height 573
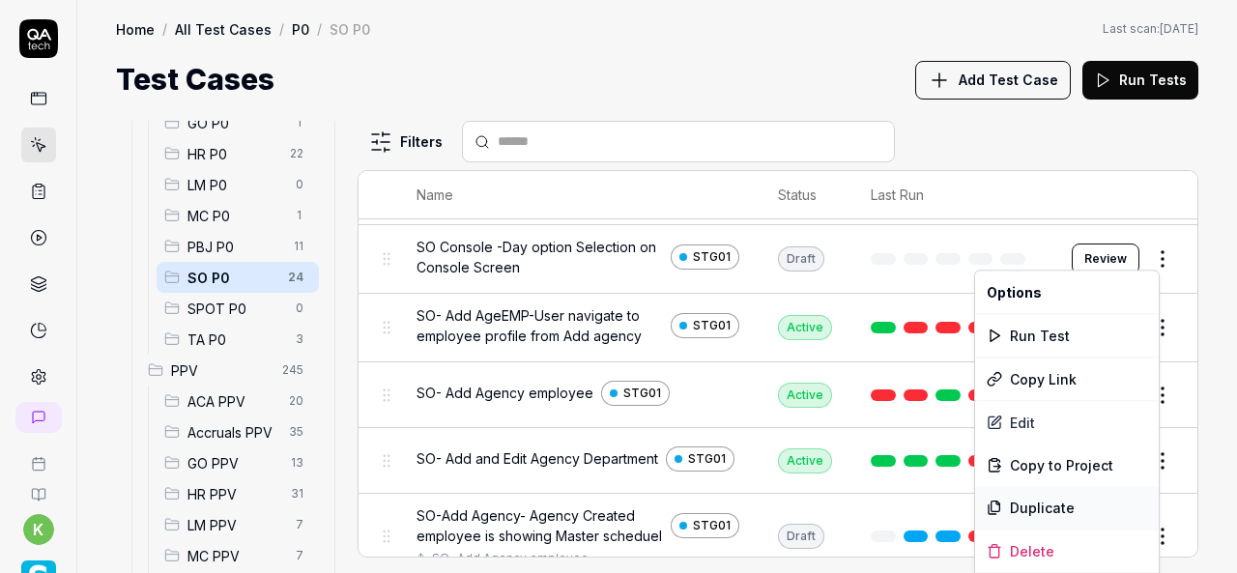
click at [1035, 509] on div "Duplicate" at bounding box center [1067, 507] width 184 height 43
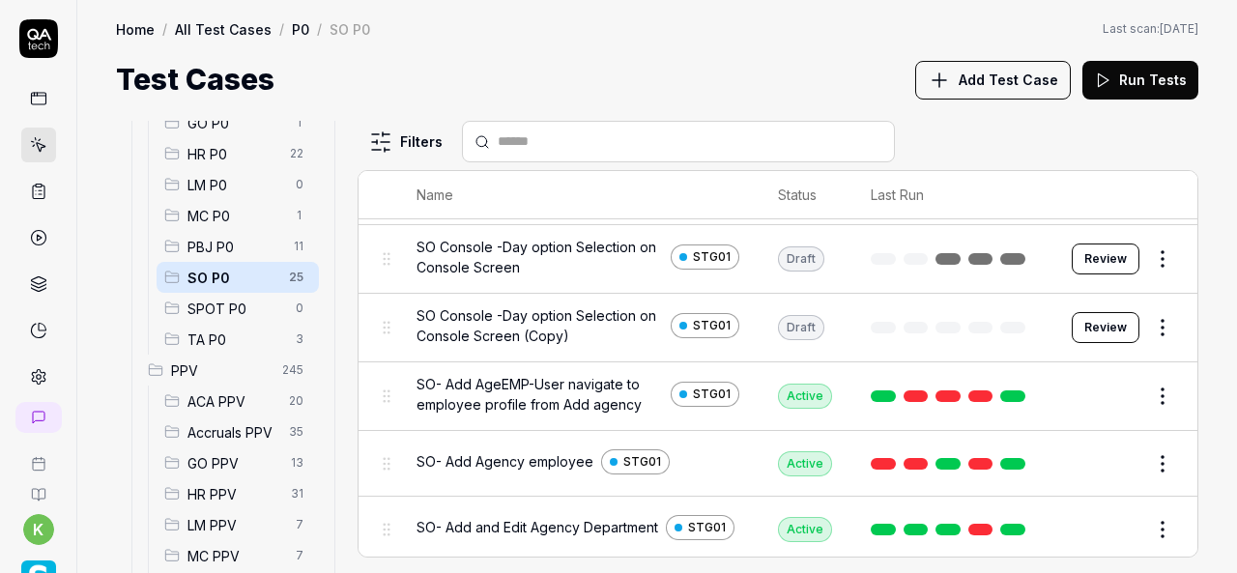
click at [1142, 321] on html "k Home / All Test Cases / P0 / SO P0 Home / All Test Cases / P0 / SO P0 Last sc…" at bounding box center [618, 286] width 1237 height 573
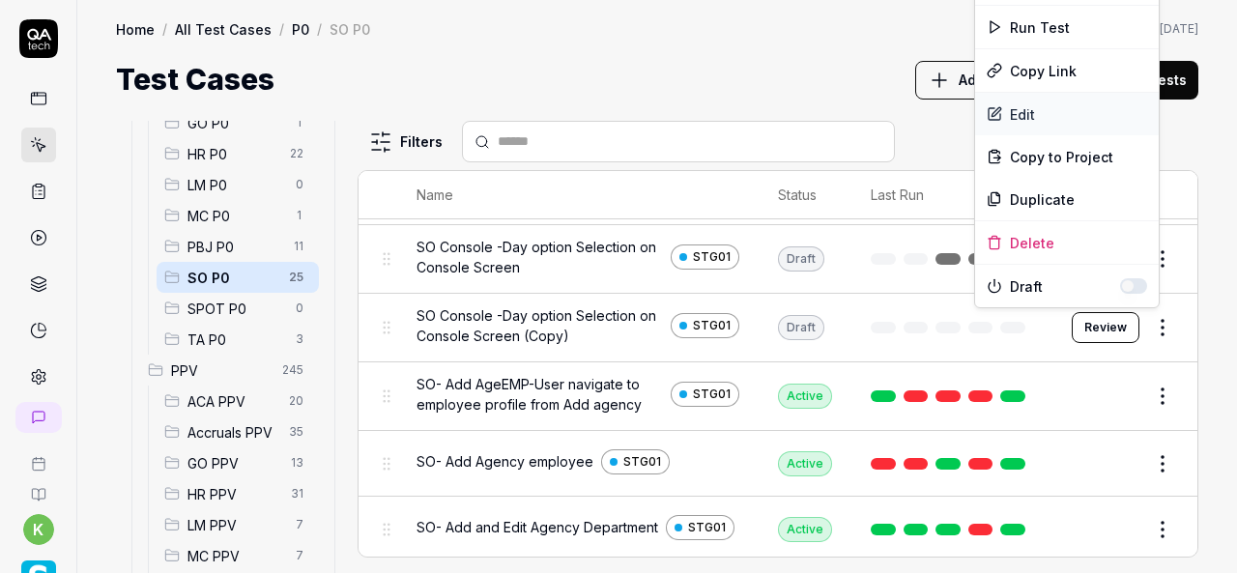
click at [1022, 117] on div "Edit" at bounding box center [1067, 114] width 184 height 43
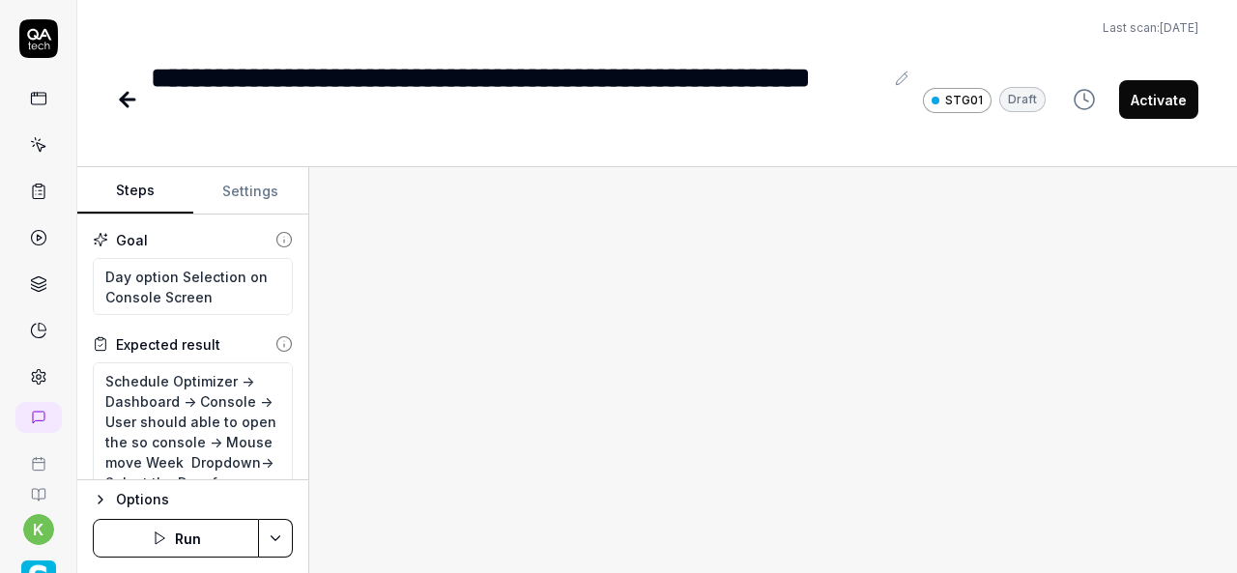
type textarea "*"
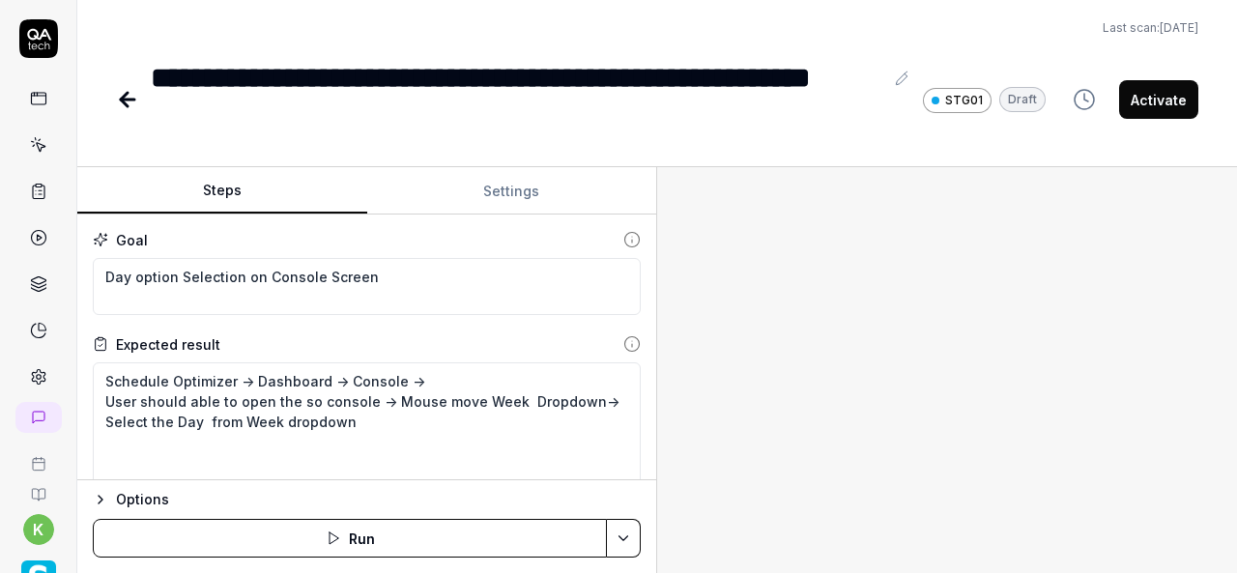
click at [727, 392] on div "Steps Settings Goal Day option Selection on Console Screen Expected result Sche…" at bounding box center [656, 370] width 1159 height 406
click at [379, 73] on div "**********" at bounding box center [517, 99] width 732 height 87
click at [262, 116] on div "**********" at bounding box center [517, 99] width 732 height 87
click at [365, 118] on div "**********" at bounding box center [517, 99] width 732 height 87
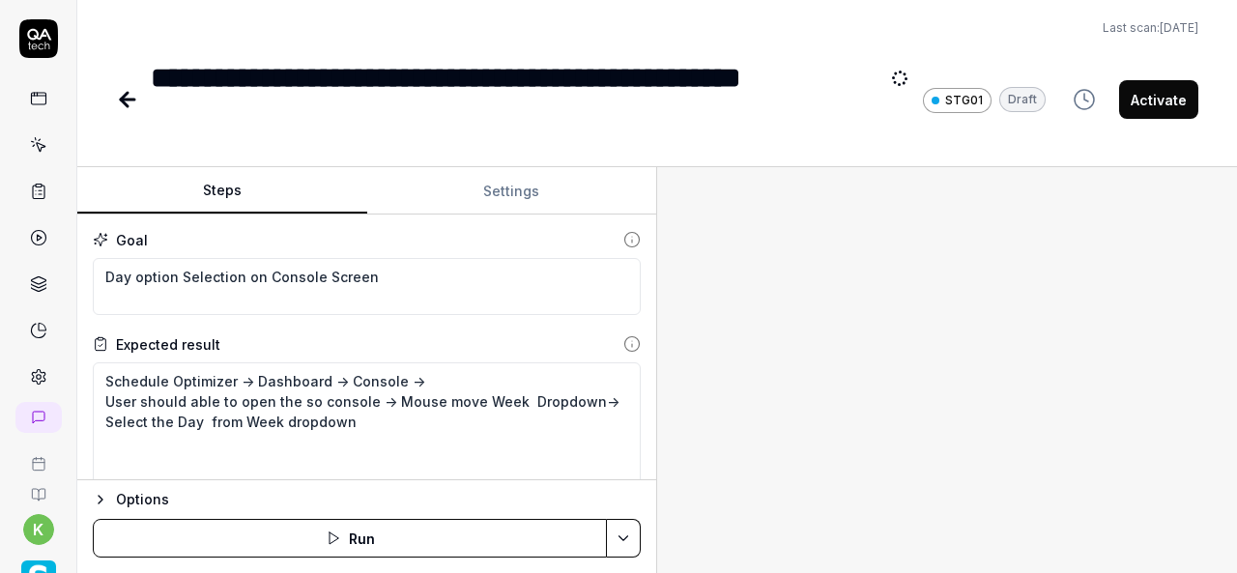
click at [729, 326] on div at bounding box center [947, 370] width 580 height 406
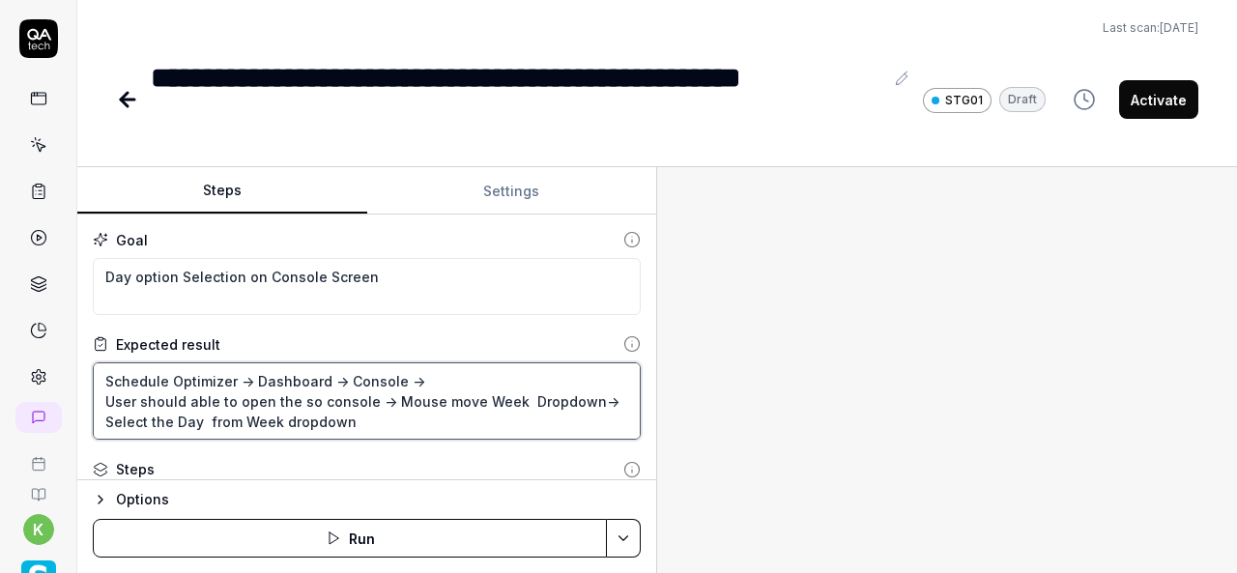
click at [373, 420] on textarea "Schedule Optimizer -> Dashboard -> Console -> User should able to open the so c…" at bounding box center [367, 400] width 548 height 77
type textarea "*"
type textarea "Schedule Optimizer -> Dashboard -> Console -> User should able to open the so c…"
type textarea "*"
type textarea "Schedule Optimizer -> Dashboard -> Console -> User should able to open the so c…"
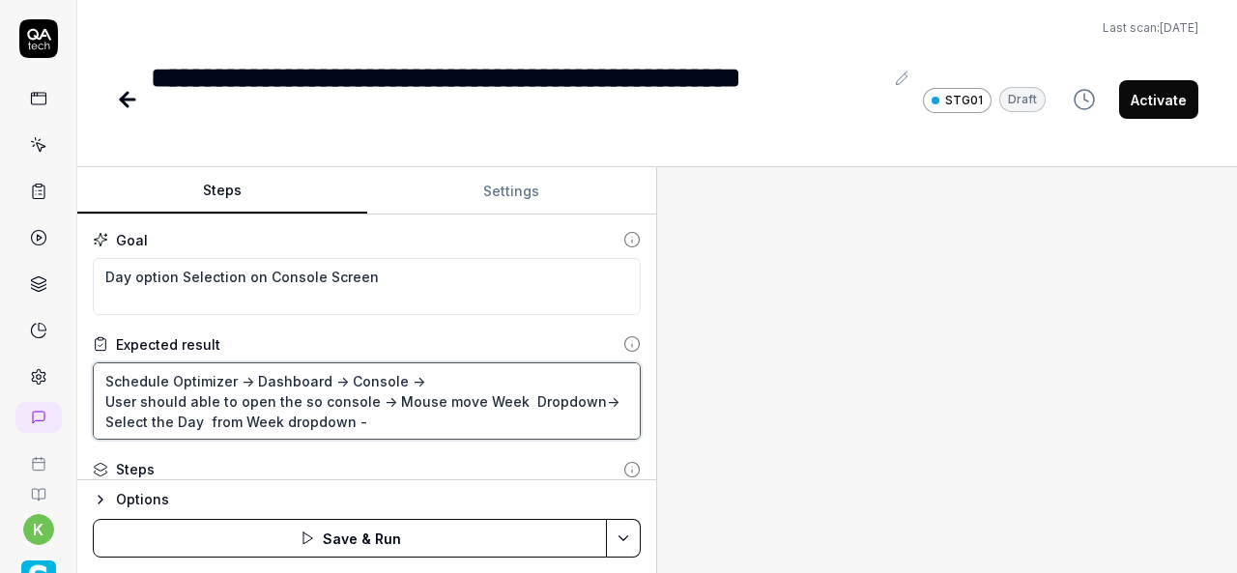
type textarea "*"
type textarea "Schedule Optimizer -> Dashboard -> Console -> User should able to open the so c…"
click at [100, 420] on textarea "Schedule Optimizer -> Dashboard -> Console -> User should able to open the so c…" at bounding box center [367, 400] width 548 height 77
click at [345, 422] on textarea "Schedule Optimizer -> Dashboard -> Console -> User should able to open the so c…" at bounding box center [367, 400] width 548 height 77
click at [508, 407] on textarea "Schedule Optimizer -> Dashboard -> Console -> User should able to open the so c…" at bounding box center [367, 400] width 548 height 77
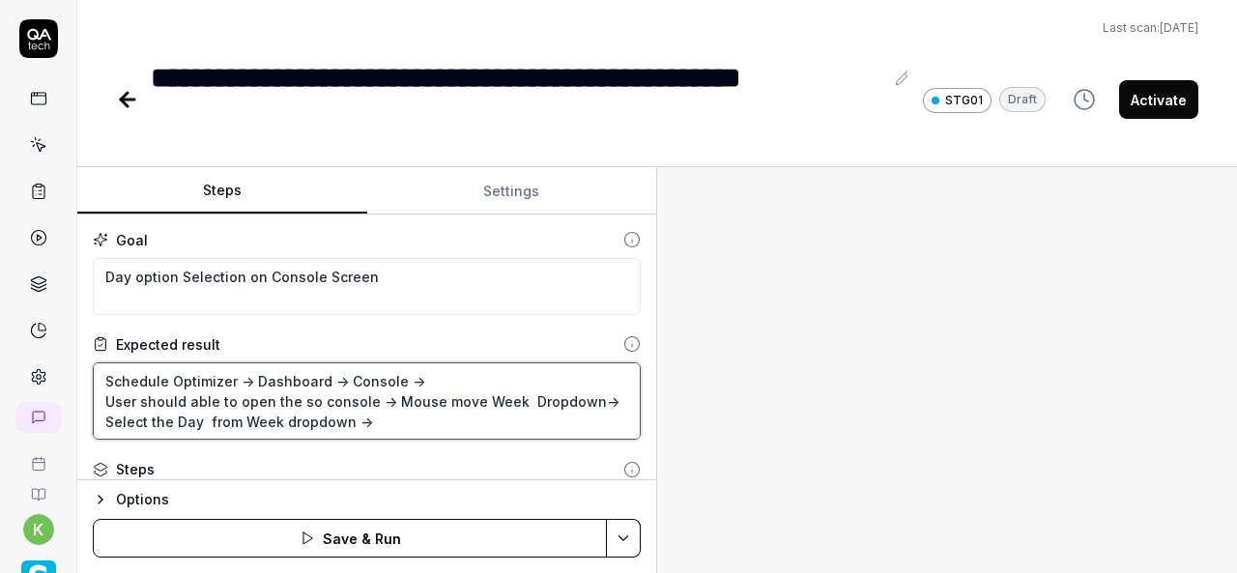
click at [414, 418] on textarea "Schedule Optimizer -> Dashboard -> Console -> User should able to open the so c…" at bounding box center [367, 400] width 548 height 77
type textarea "*"
type textarea "Schedule Optimizer -> Dashboard -> Console -> User should able to open the so c…"
paste textarea "Select the Day from Week dropdown"
type textarea "*"
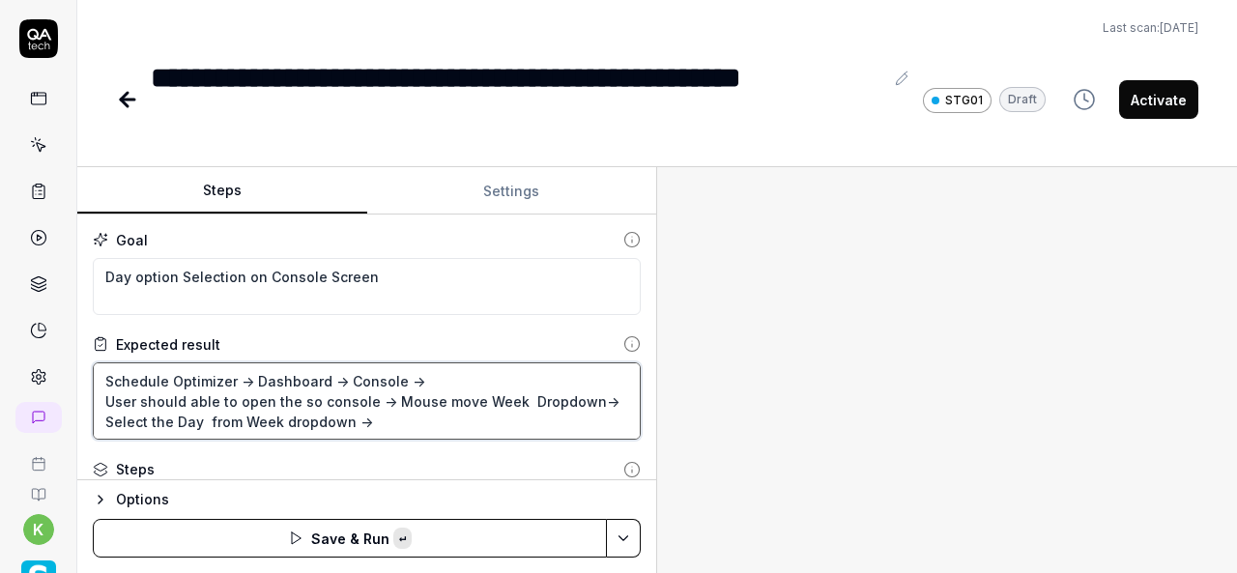
type textarea "Schedule Optimizer -> Dashboard -> Console -> User should able to open the so c…"
click at [447, 412] on textarea "Schedule Optimizer -> Dashboard -> Console -> User should able to open the so c…" at bounding box center [367, 400] width 548 height 77
type textarea "*"
type textarea "Schedule Optimizer -> Dashboard -> Console -> User should able to open the so c…"
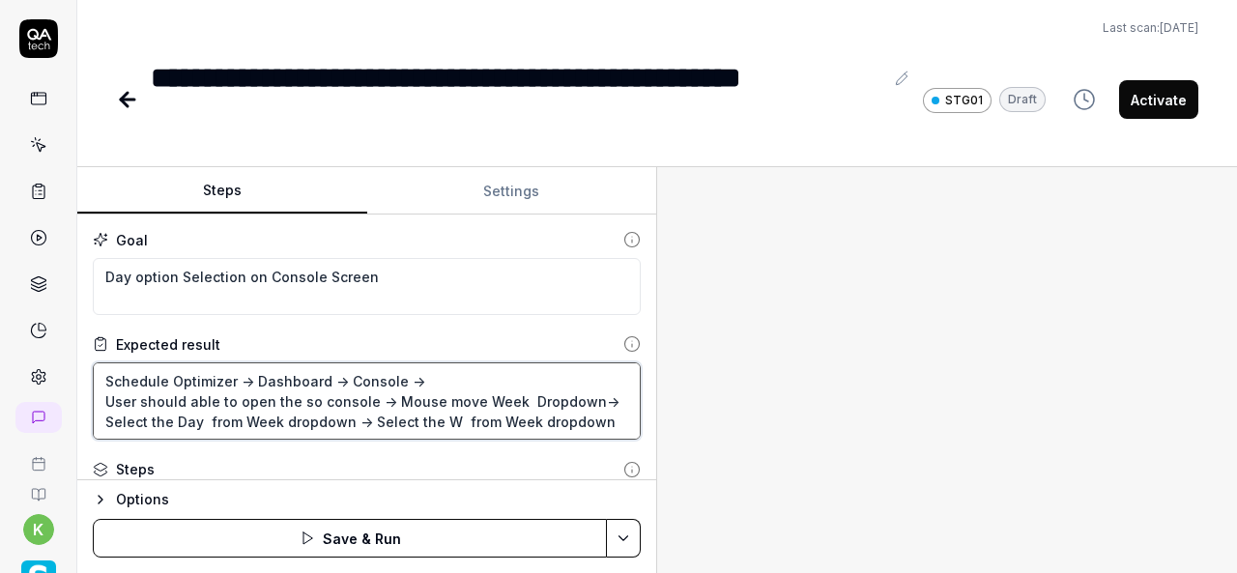
type textarea "*"
type textarea "Schedule Optimizer -> Dashboard -> Console -> User should able to open the so c…"
type textarea "*"
type textarea "Schedule Optimizer -> Dashboard -> Console -> User should able to open the so c…"
type textarea "*"
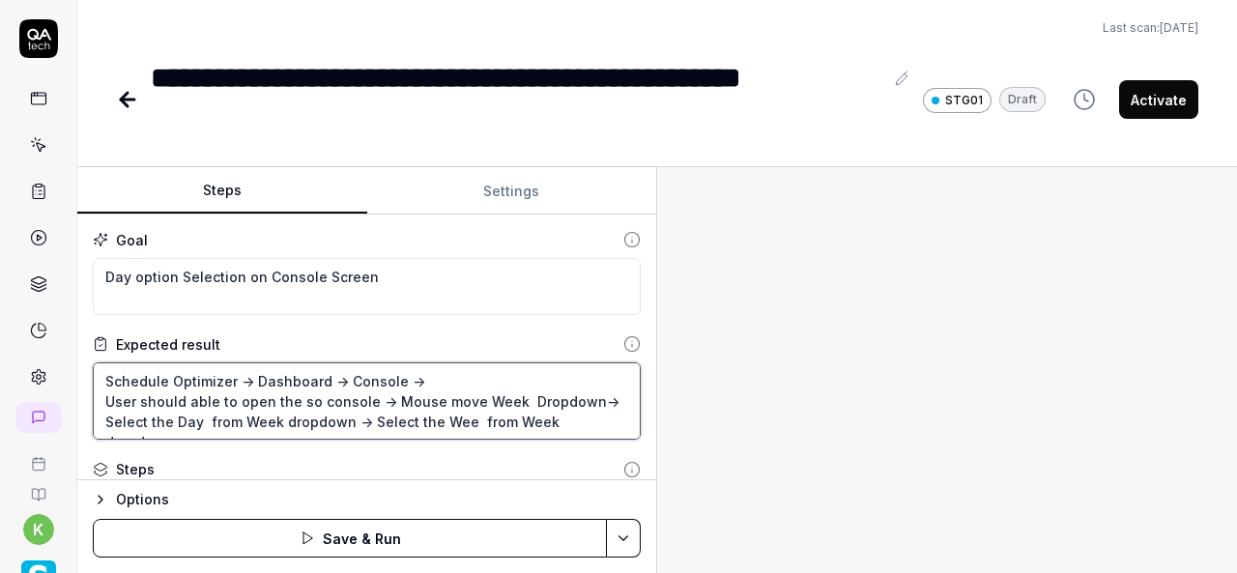
type textarea "Schedule Optimizer -> Dashboard -> Console -> User should able to open the so c…"
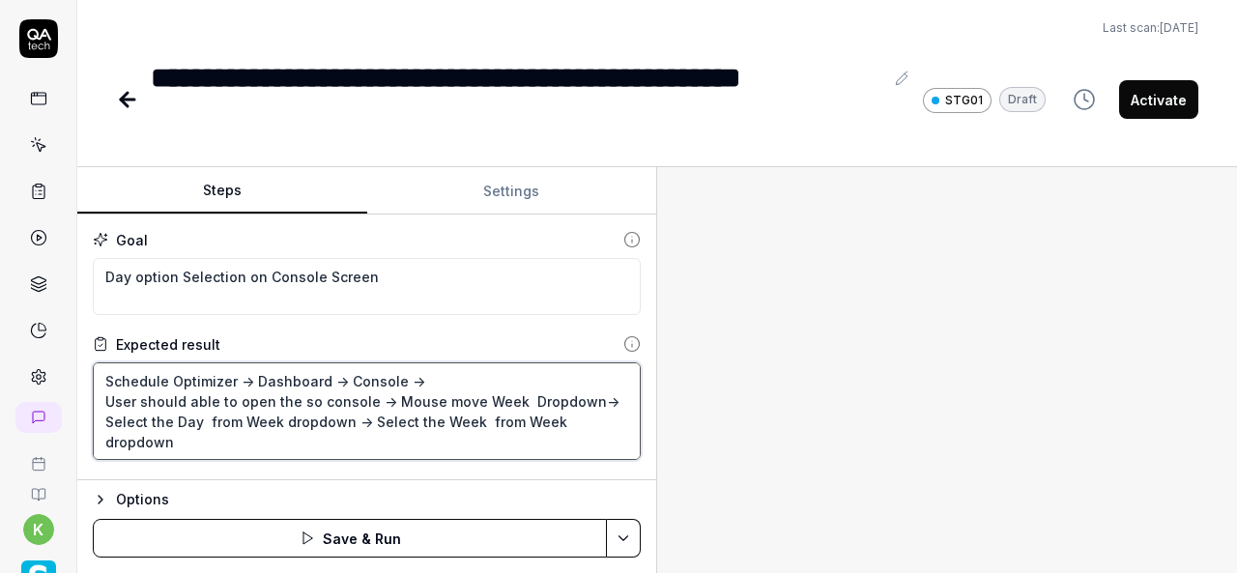
click at [535, 428] on textarea "Schedule Optimizer -> Dashboard -> Console -> User should able to open the so c…" at bounding box center [367, 411] width 548 height 98
type textarea "*"
type textarea "Schedule Optimizer -> Dashboard -> Console -> User should able to open the so c…"
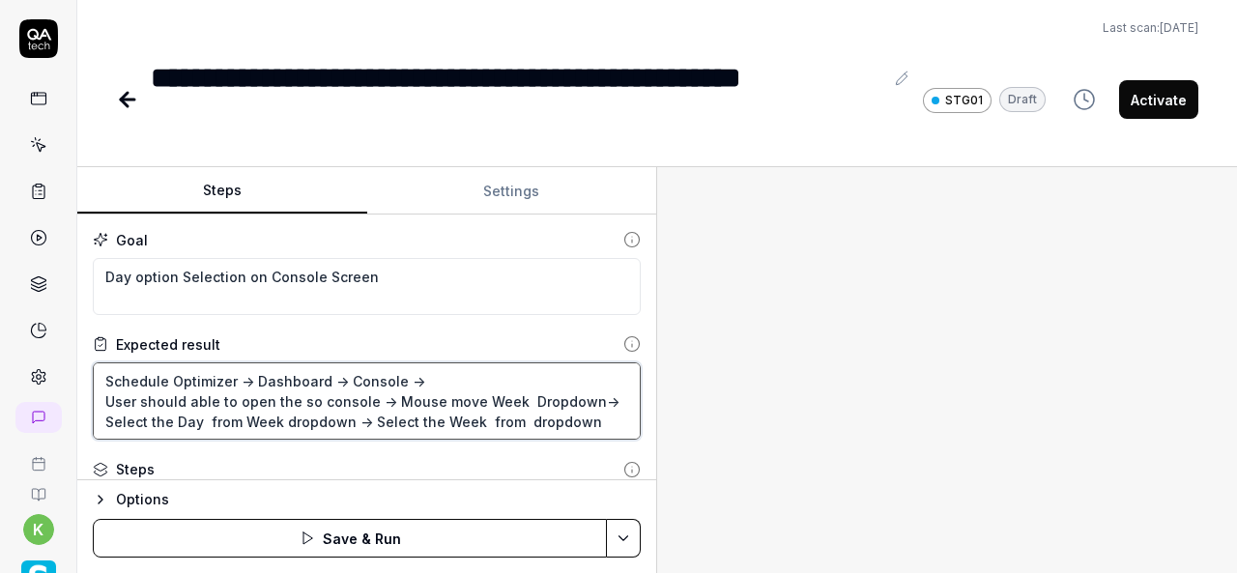
type textarea "*"
type textarea "Schedule Optimizer -> Dashboard -> Console -> User should able to open the so c…"
type textarea "*"
type textarea "Schedule Optimizer -> Dashboard -> Console -> User should able to open the so c…"
type textarea "*"
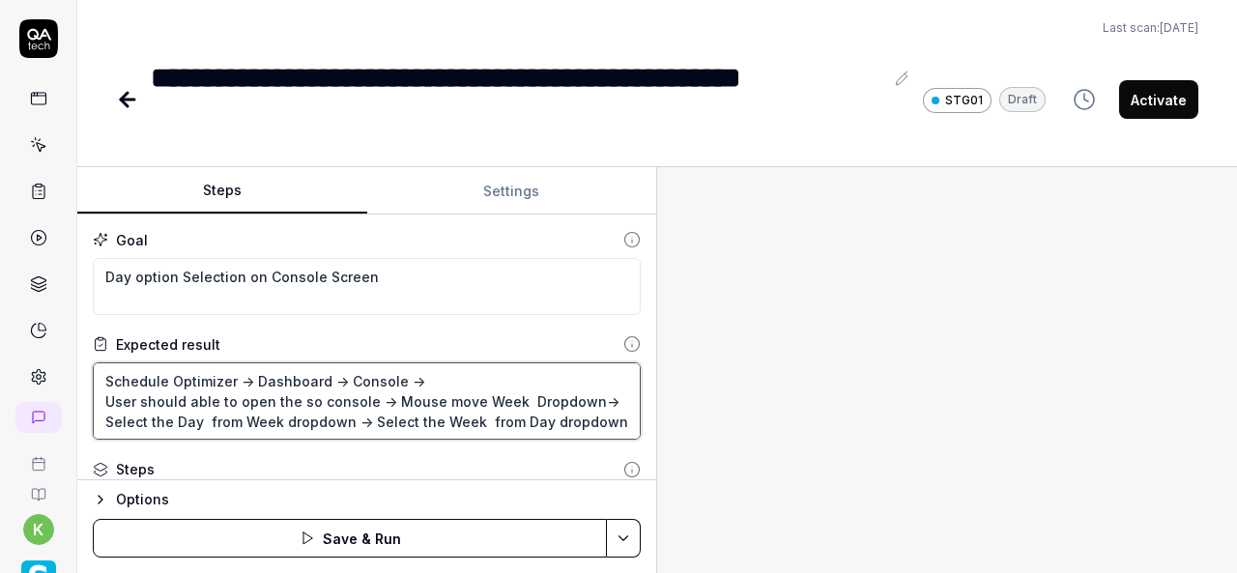
type textarea "Schedule Optimizer -> Dashboard -> Console -> User should able to open the so c…"
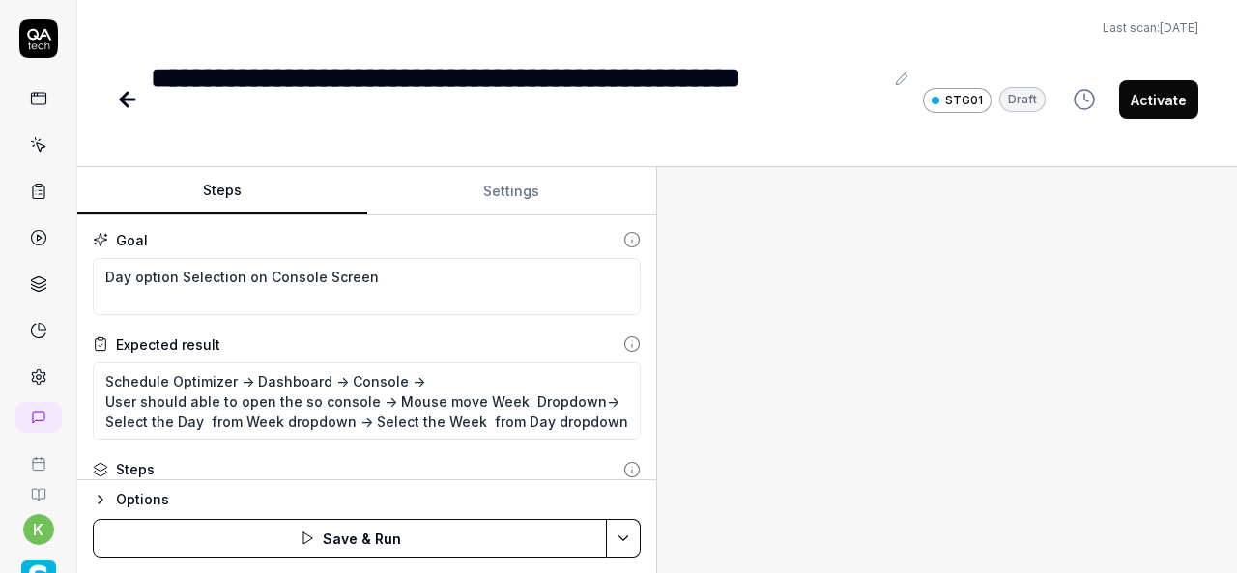
click at [627, 536] on html "**********" at bounding box center [618, 286] width 1237 height 573
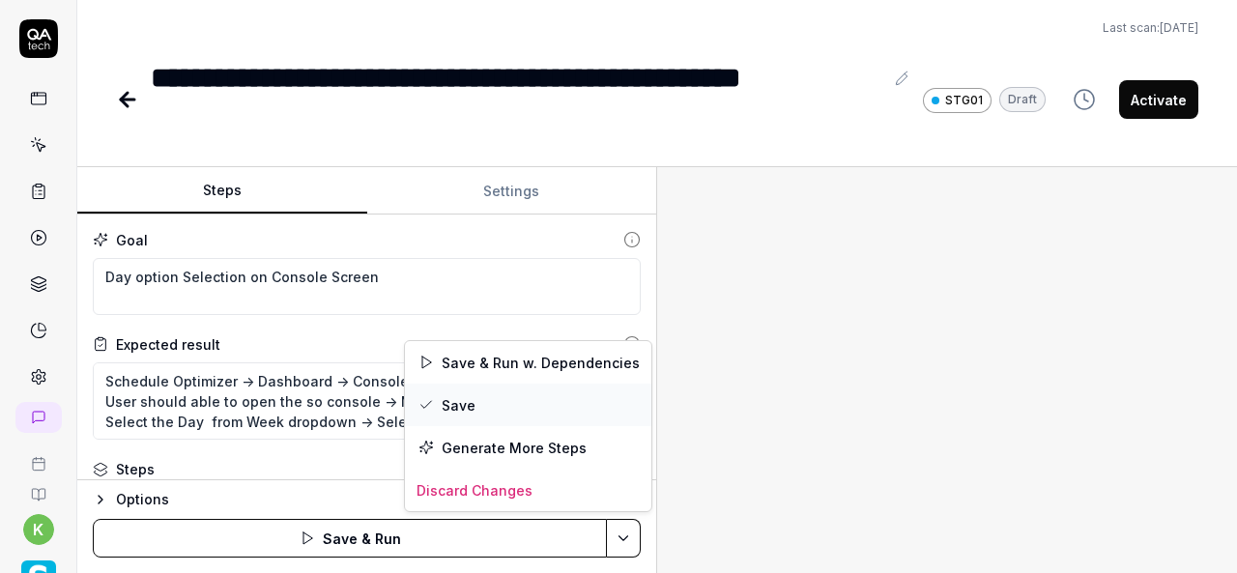
click at [456, 409] on div "Save" at bounding box center [528, 405] width 246 height 43
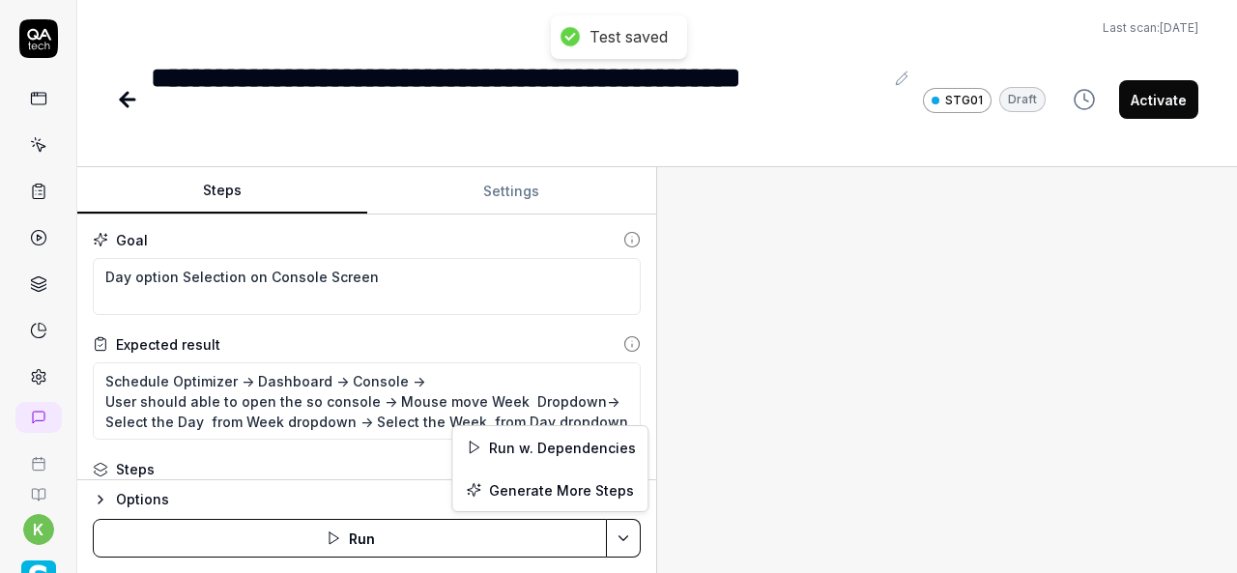
click at [618, 533] on html "**********" at bounding box center [618, 286] width 1237 height 573
click at [572, 442] on div "Run w. Dependencies" at bounding box center [549, 447] width 195 height 43
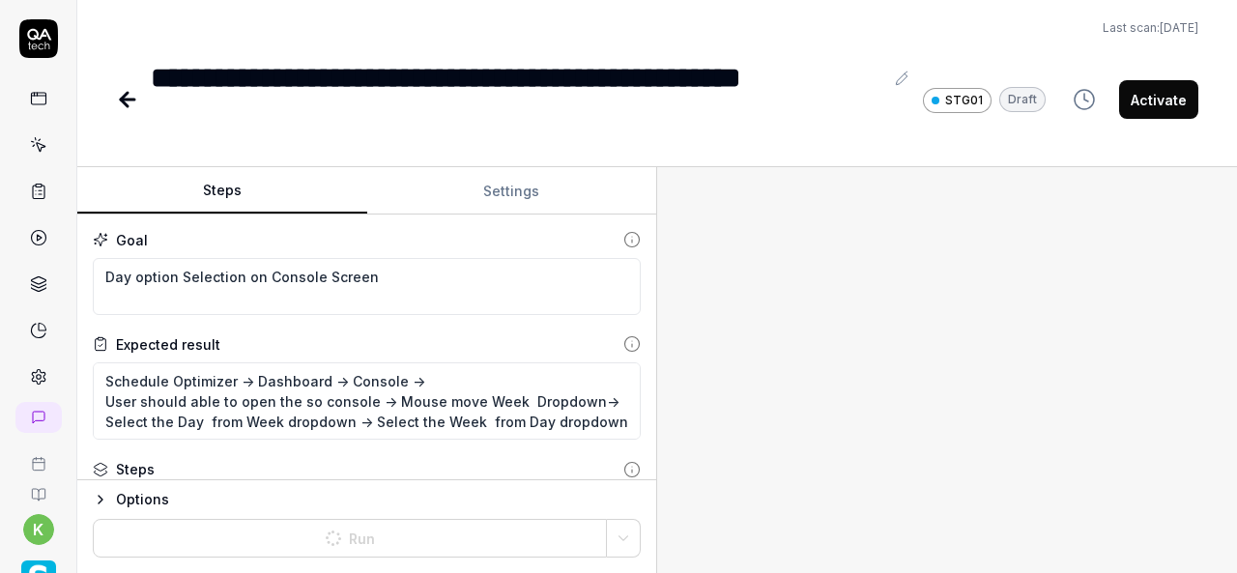
click at [940, 436] on div at bounding box center [947, 370] width 580 height 406
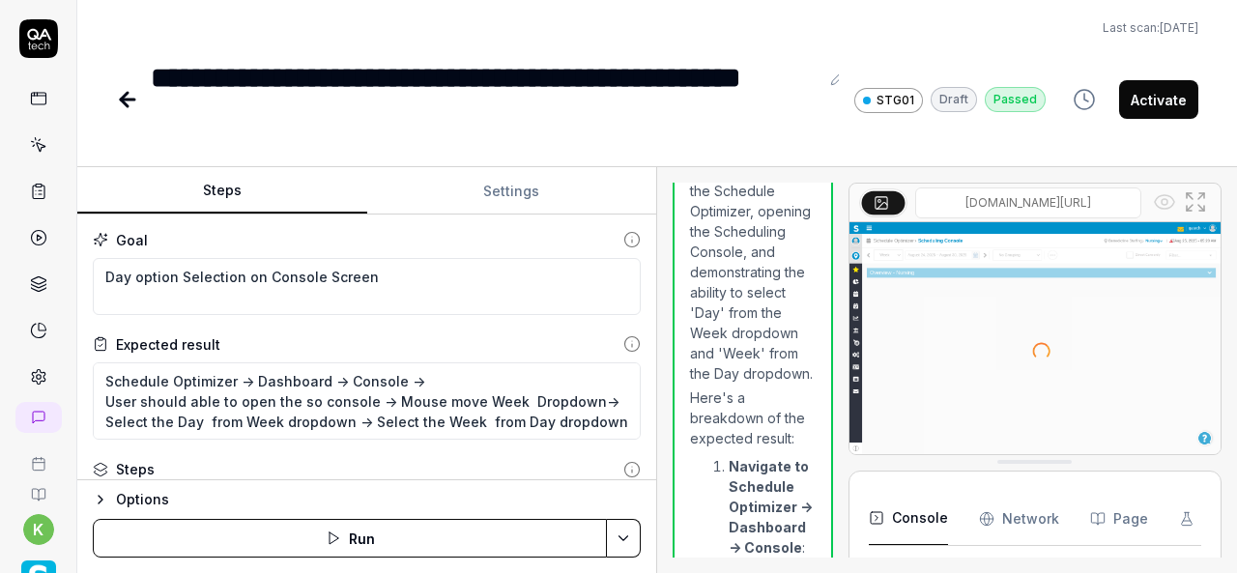
scroll to position [3184, 0]
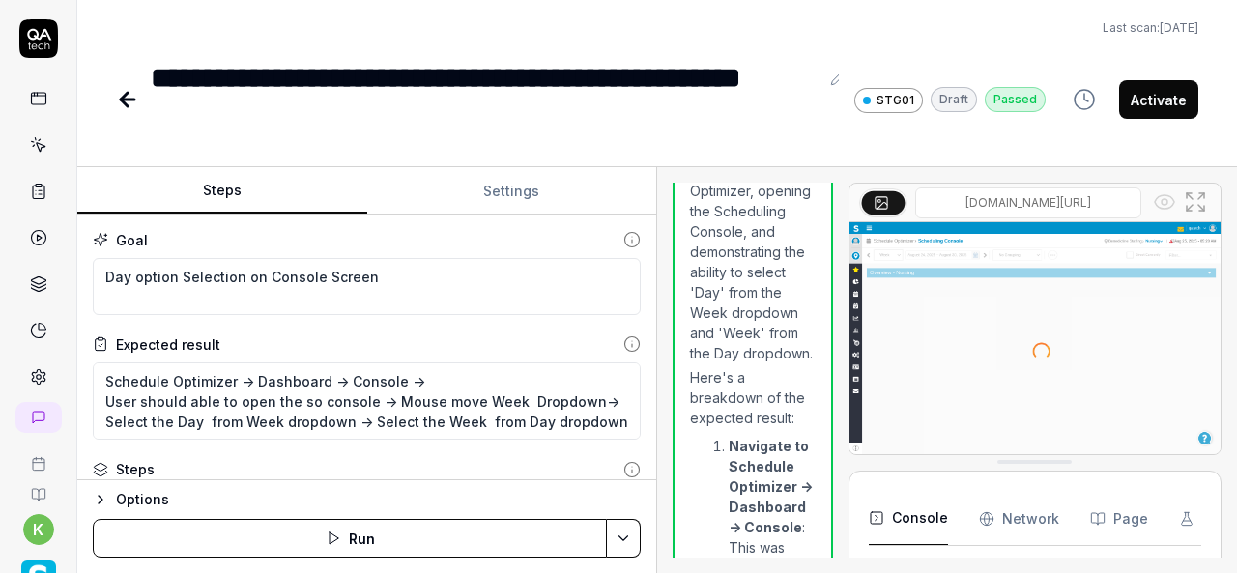
click at [131, 104] on icon at bounding box center [127, 99] width 23 height 23
click at [1164, 100] on button "Activate" at bounding box center [1158, 99] width 79 height 39
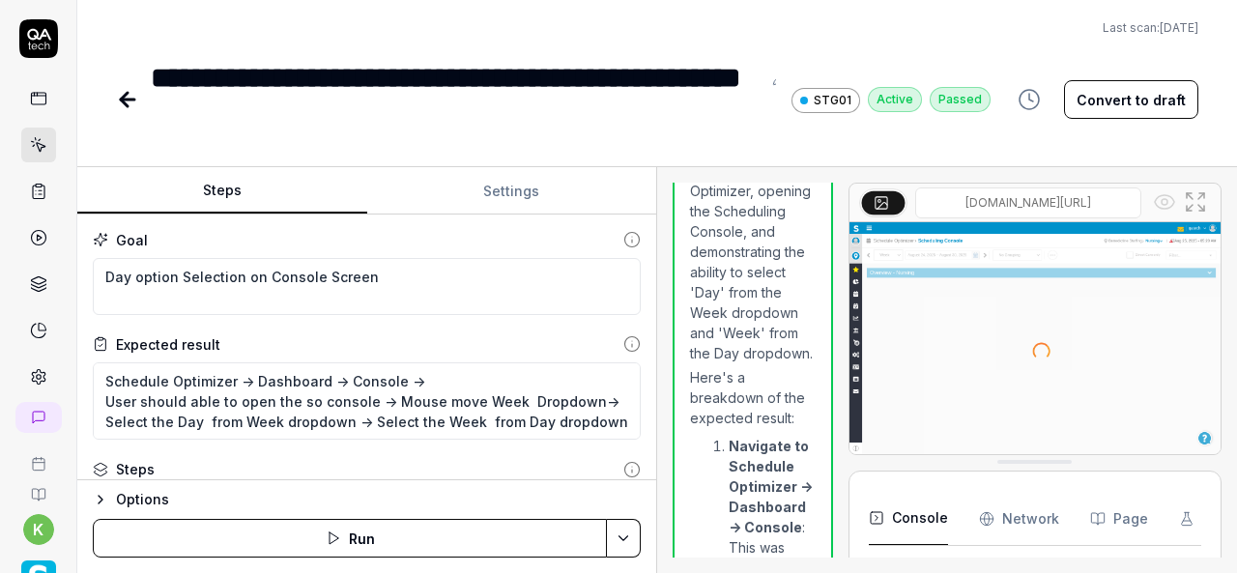
click at [134, 108] on icon at bounding box center [127, 99] width 23 height 23
click at [126, 102] on icon at bounding box center [124, 100] width 7 height 14
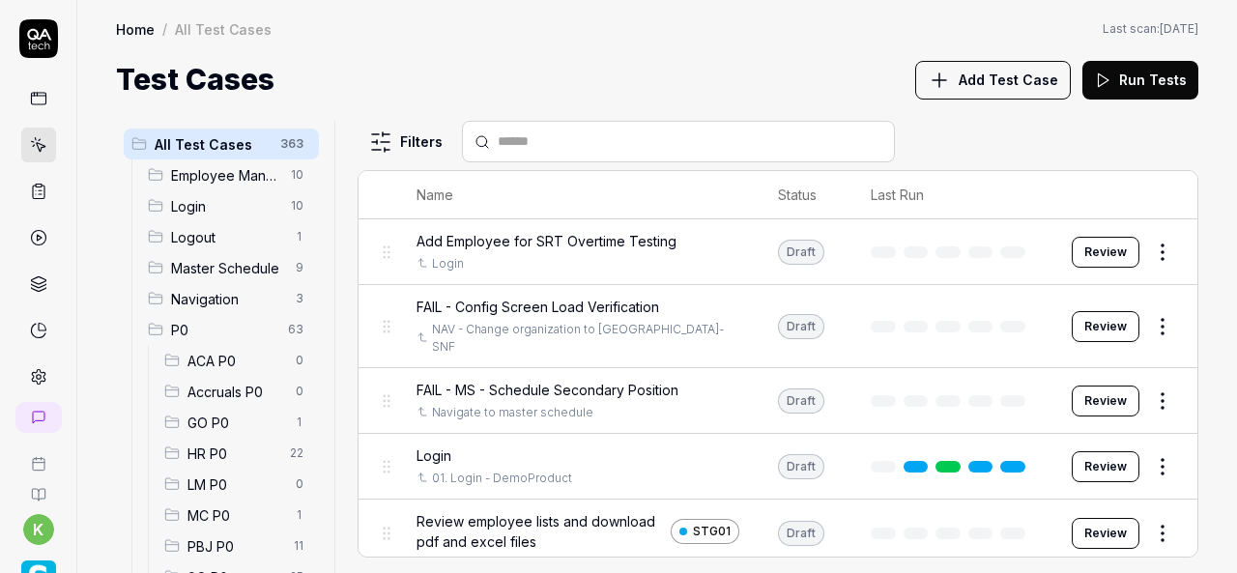
scroll to position [275, 0]
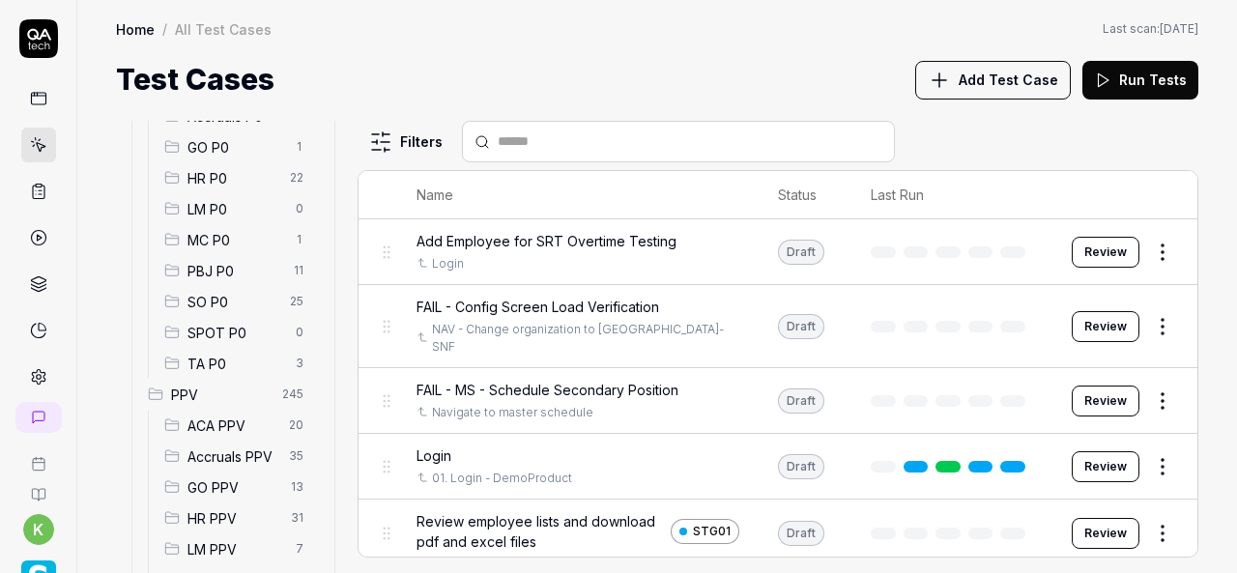
click at [243, 293] on span "SO P0" at bounding box center [232, 302] width 91 height 20
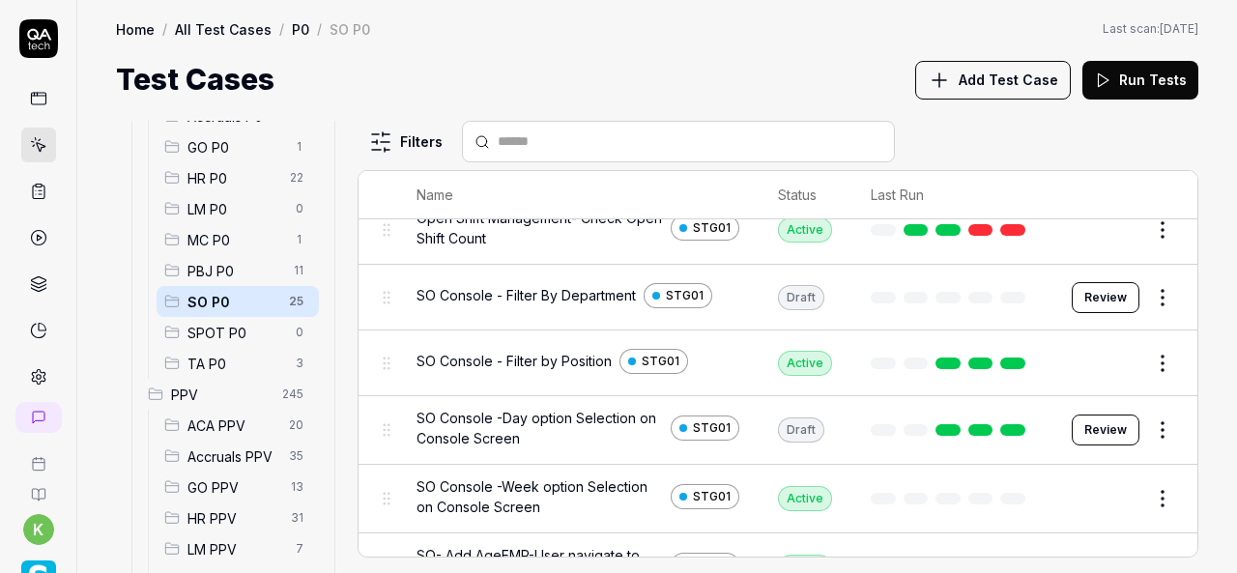
scroll to position [470, 0]
click at [1152, 490] on html "k Home / All Test Cases / P0 / SO P0 Home / All Test Cases / P0 / SO P0 Last sc…" at bounding box center [618, 286] width 1237 height 573
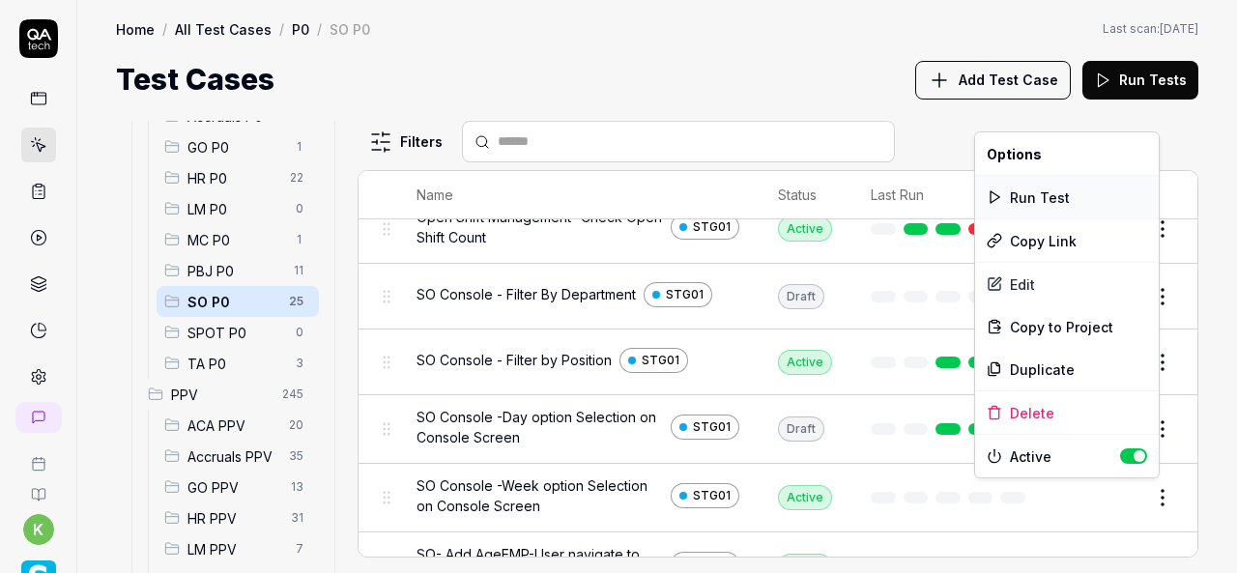
click at [1031, 194] on div "Run Test" at bounding box center [1067, 197] width 184 height 43
click at [1146, 492] on html "k Home / All Test Cases / P0 / SO P0 Home / All Test Cases / P0 / SO P0 Last sc…" at bounding box center [618, 286] width 1237 height 573
click at [1016, 196] on div "Run Test" at bounding box center [1067, 197] width 184 height 43
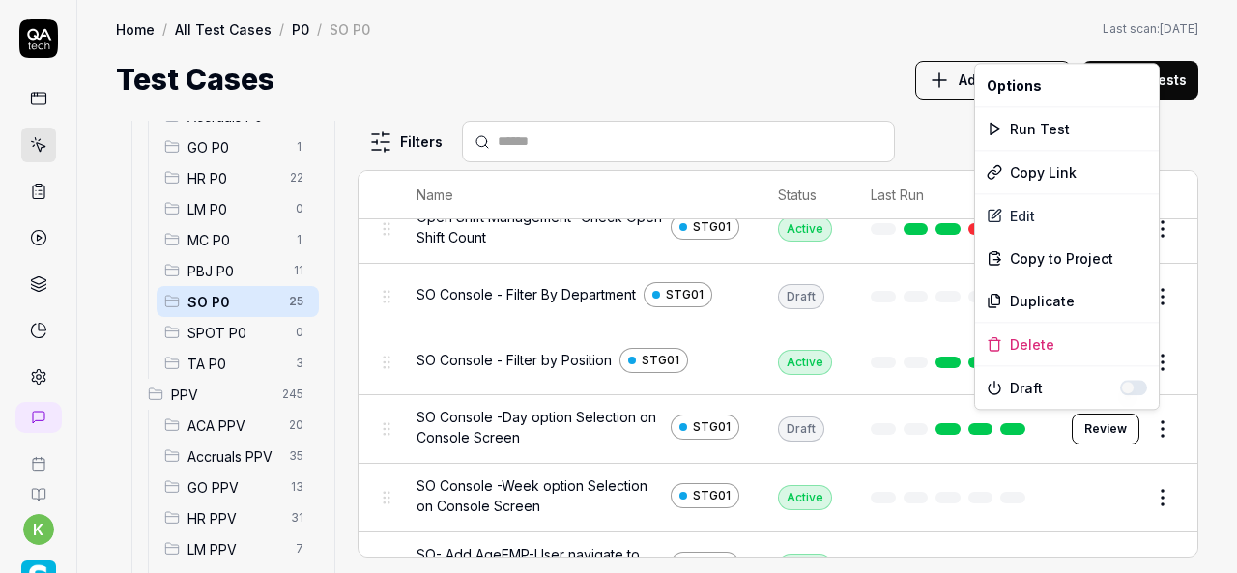
click at [1152, 427] on html "k Home / All Test Cases / P0 / SO P0 Home / All Test Cases / P0 / SO P0 Last sc…" at bounding box center [618, 286] width 1237 height 573
click at [1042, 134] on div "Run Test" at bounding box center [1067, 128] width 184 height 43
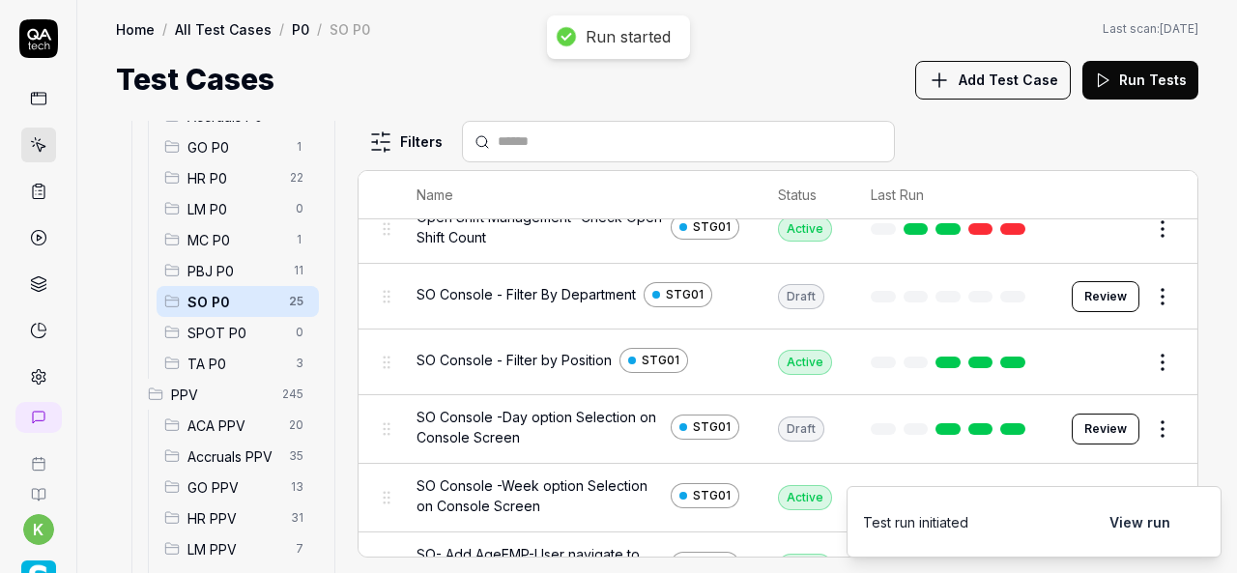
click at [1092, 422] on button "Review" at bounding box center [1105, 429] width 68 height 31
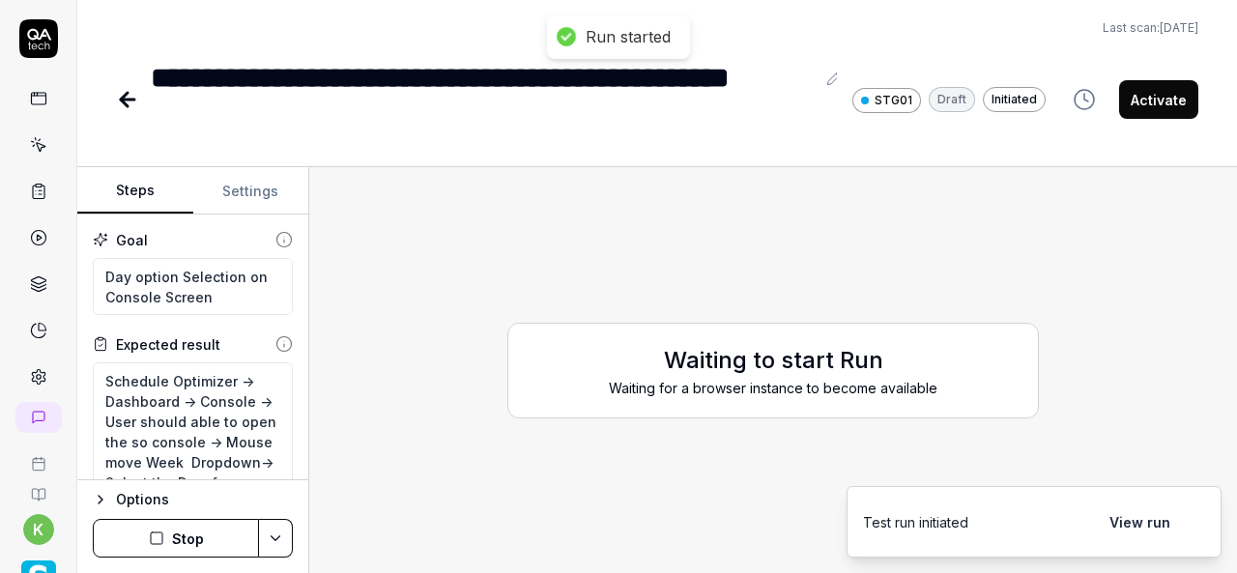
click at [1170, 107] on button "Activate" at bounding box center [1158, 99] width 79 height 39
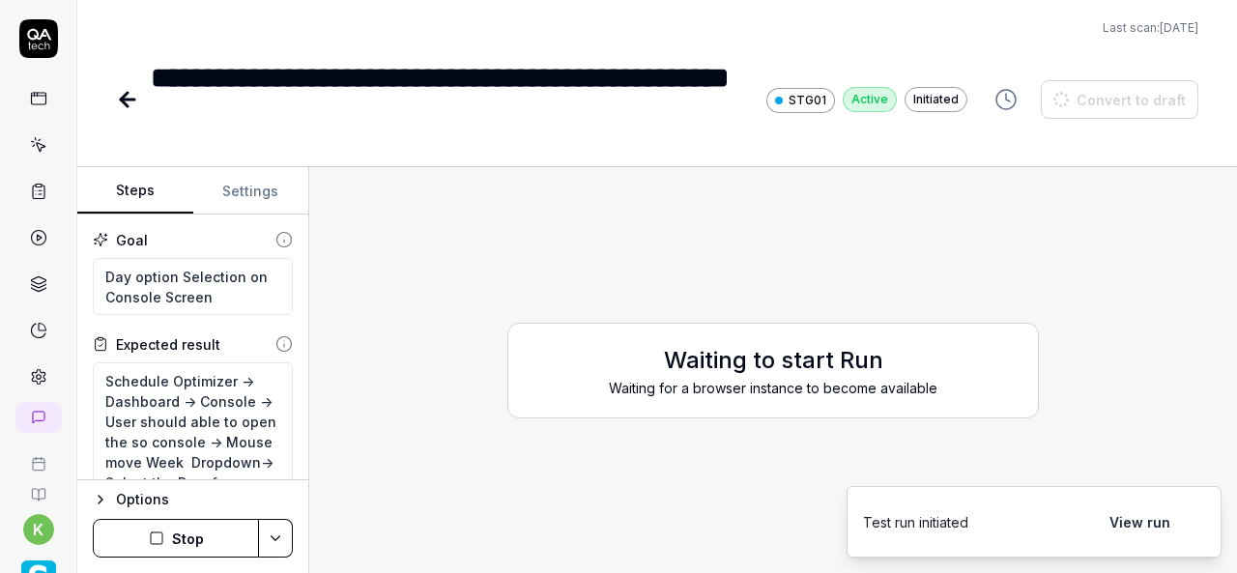
click at [129, 103] on icon at bounding box center [127, 99] width 23 height 23
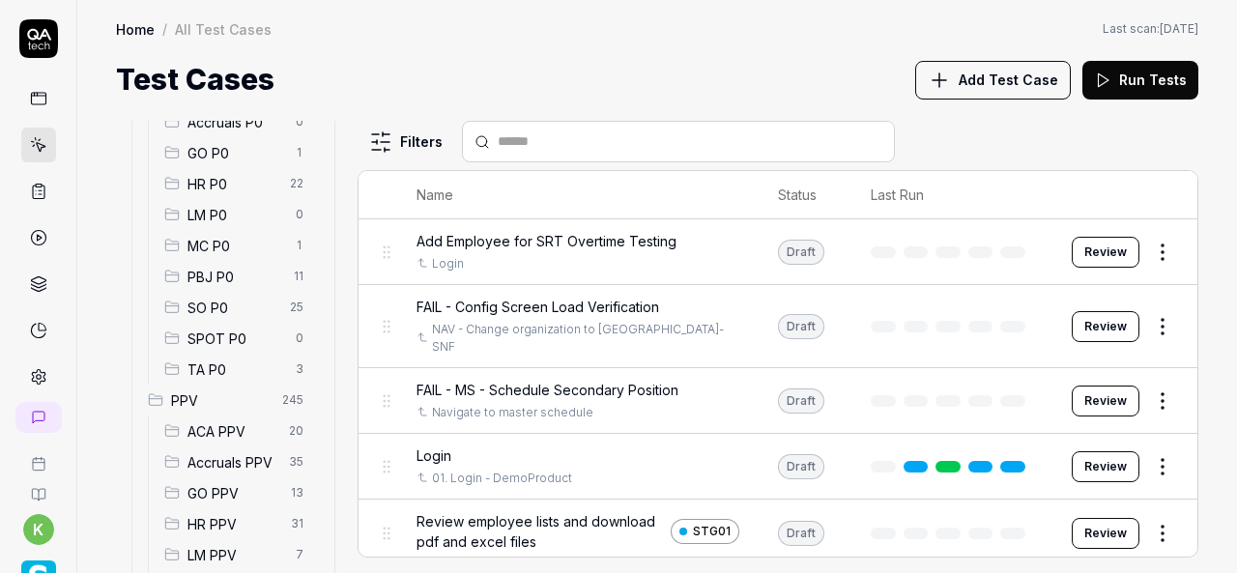
scroll to position [271, 0]
click at [239, 308] on span "SO P0" at bounding box center [232, 307] width 91 height 20
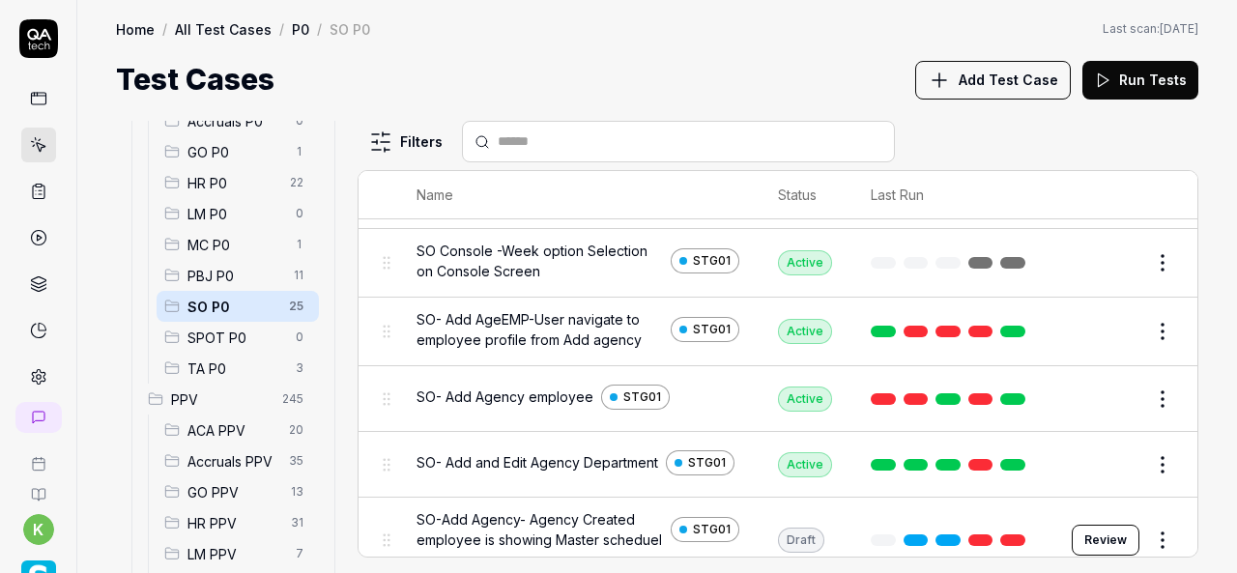
scroll to position [706, 0]
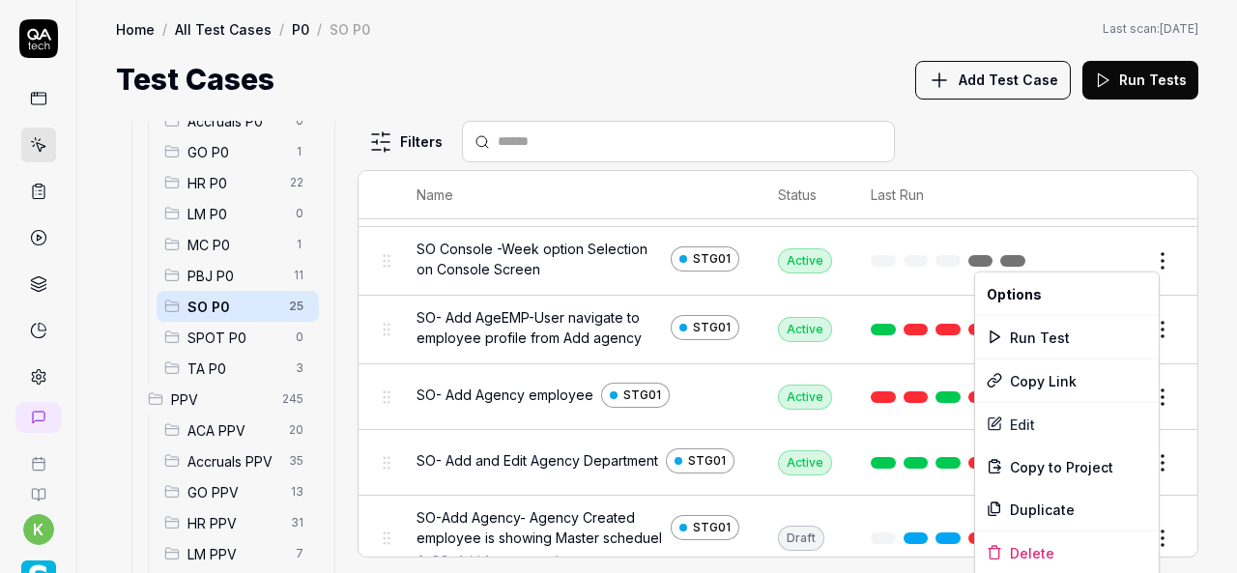
click at [1153, 252] on html "k Home / All Test Cases / P0 / SO P0 Home / All Test Cases / P0 / SO P0 Last sc…" at bounding box center [618, 286] width 1237 height 573
click at [1051, 504] on div "Duplicate" at bounding box center [1067, 509] width 184 height 43
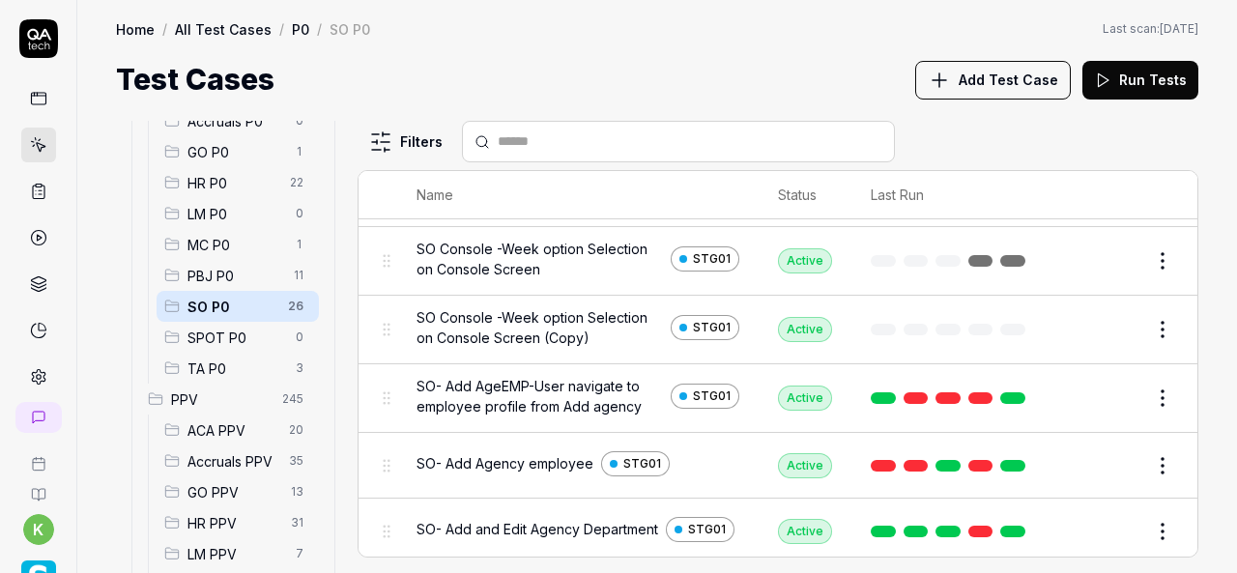
click at [1099, 326] on button "Edit" at bounding box center [1116, 329] width 46 height 31
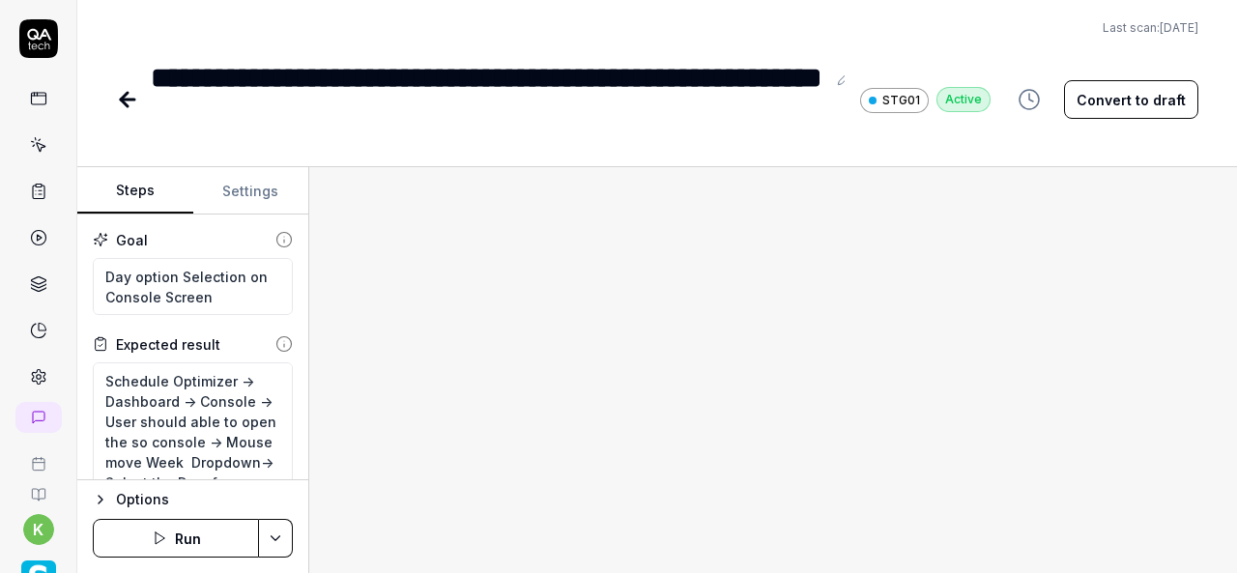
click at [1140, 97] on button "Convert to draft" at bounding box center [1131, 99] width 134 height 39
type textarea "*"
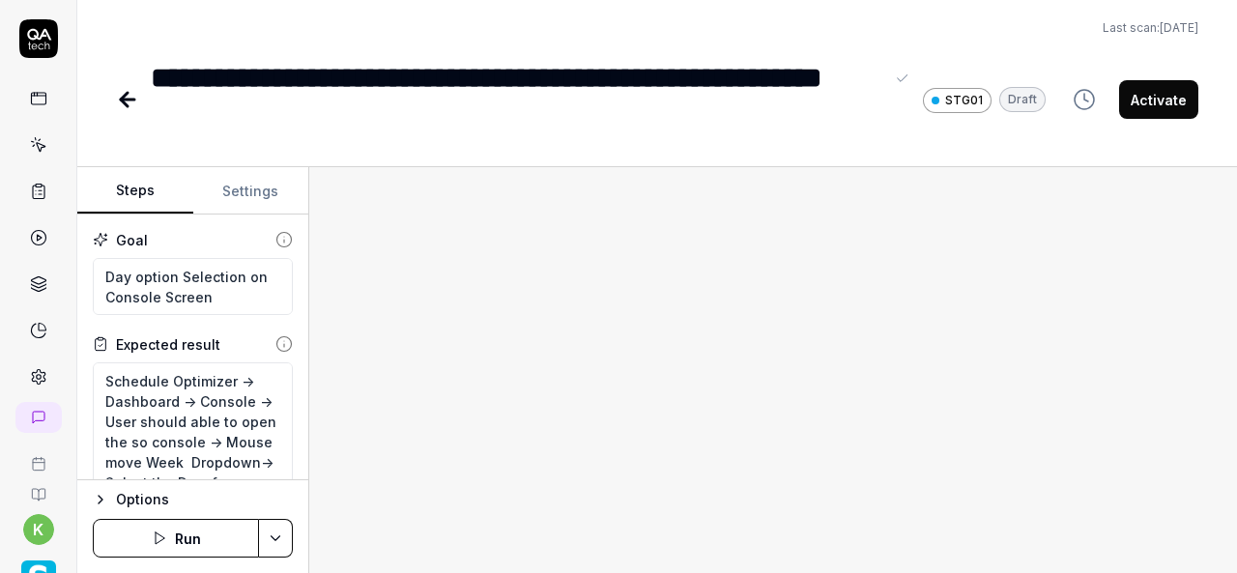
click at [157, 70] on div "**********" at bounding box center [517, 99] width 732 height 87
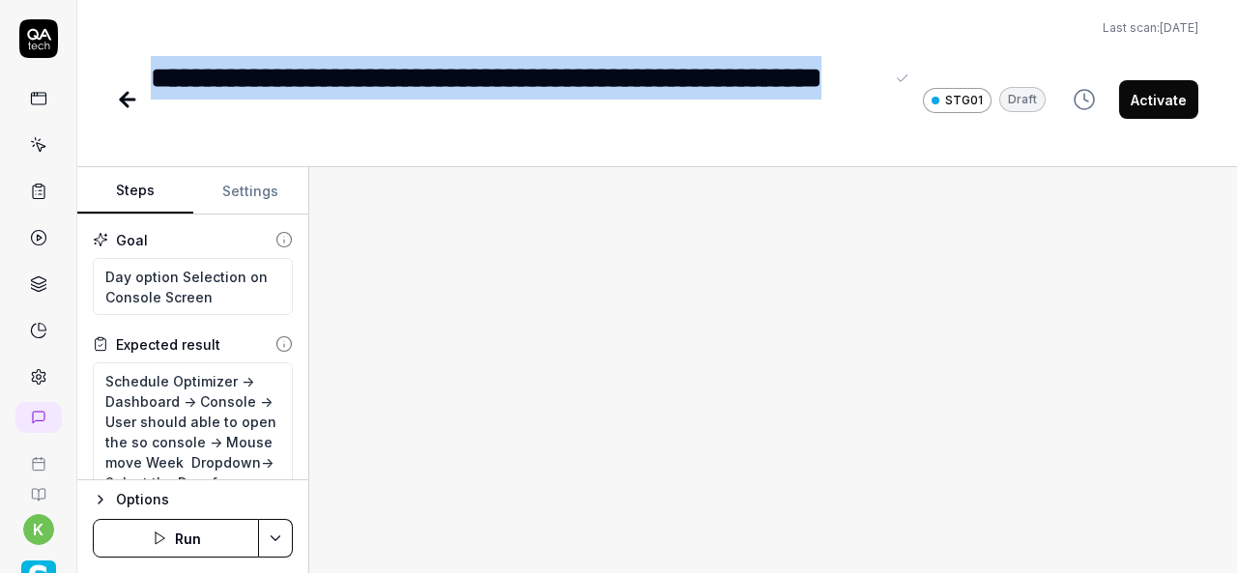
click at [360, 125] on div "**********" at bounding box center [517, 99] width 732 height 87
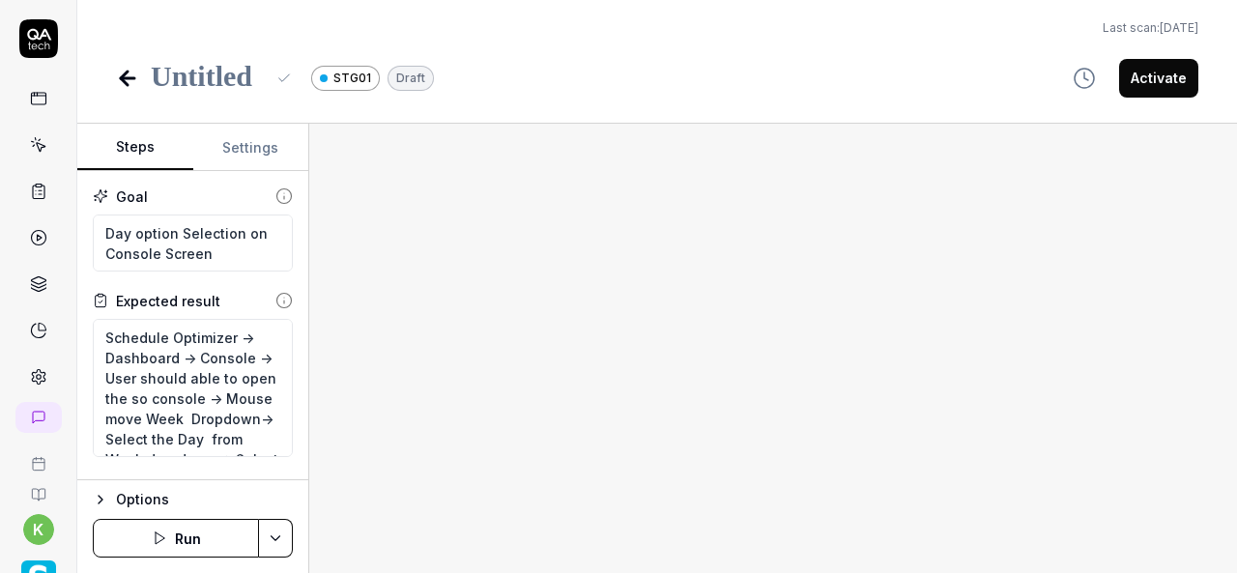
click at [201, 72] on div at bounding box center [208, 77] width 114 height 43
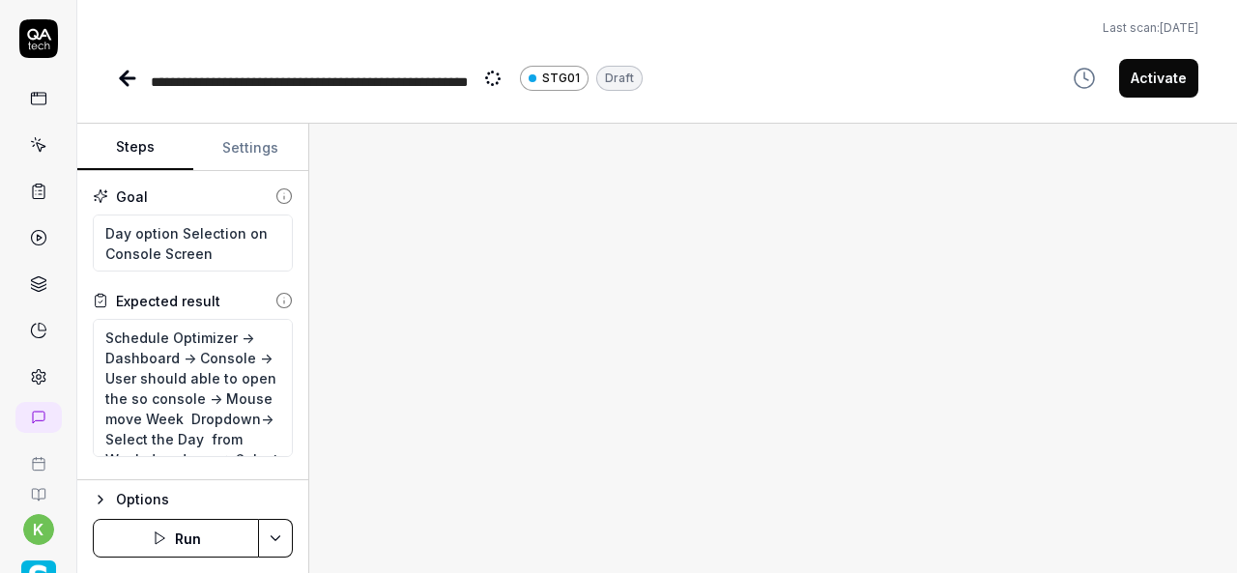
click at [539, 77] on div "STG01" at bounding box center [553, 78] width 51 height 17
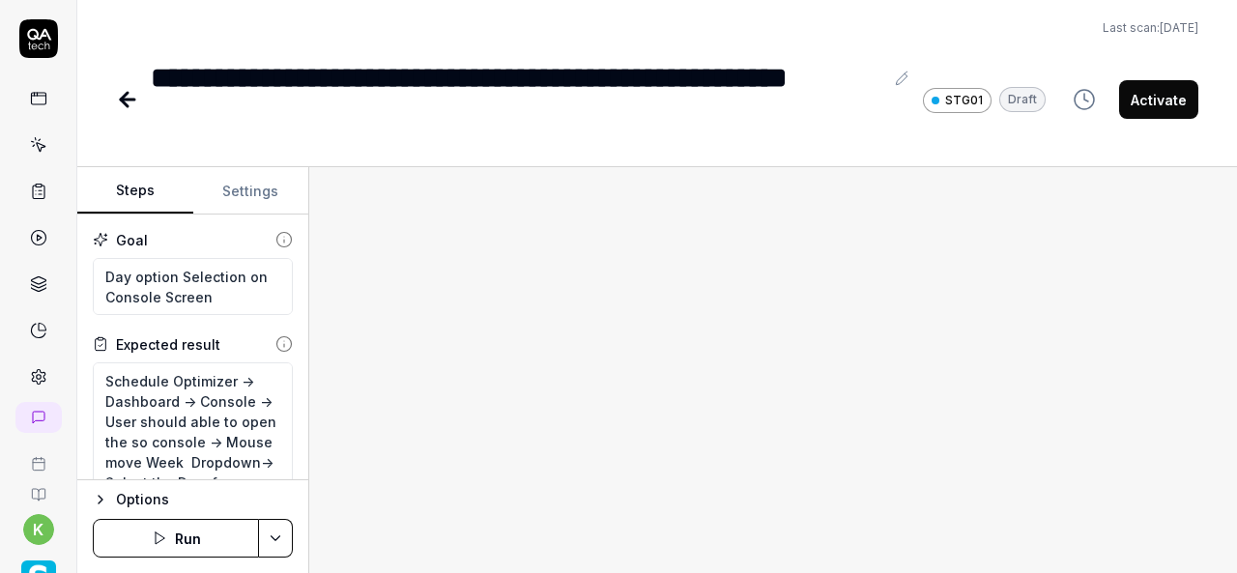
click at [454, 85] on div "**********" at bounding box center [517, 99] width 732 height 87
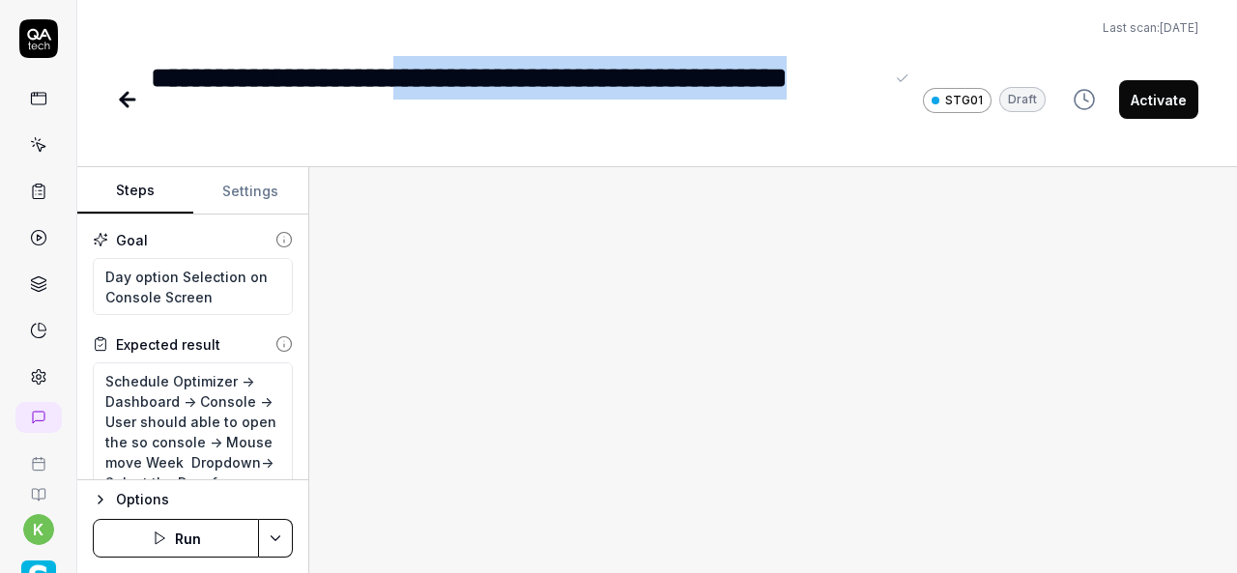
click at [300, 124] on div "**********" at bounding box center [517, 99] width 732 height 87
copy div "**********"
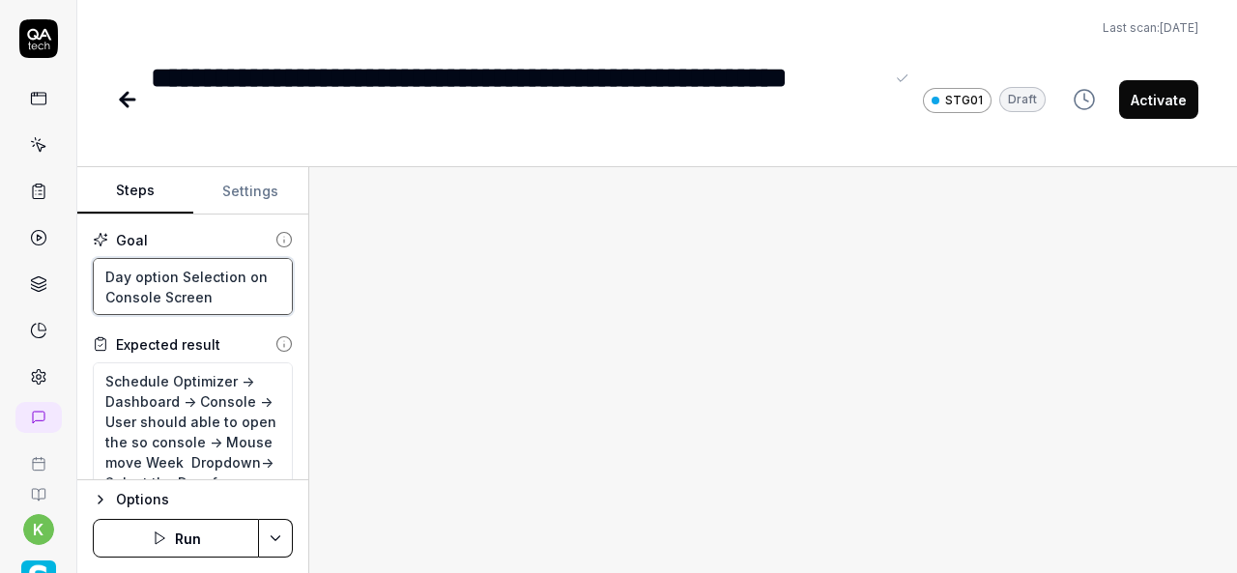
click at [108, 272] on textarea "Day option Selection on Console Screen" at bounding box center [193, 286] width 200 height 57
click at [224, 299] on textarea "Day option Selection on Console Screen" at bounding box center [193, 286] width 200 height 57
paste textarea "Create a Schedule for an employee"
type textarea "*"
type textarea "Create a Schedule for an employee"
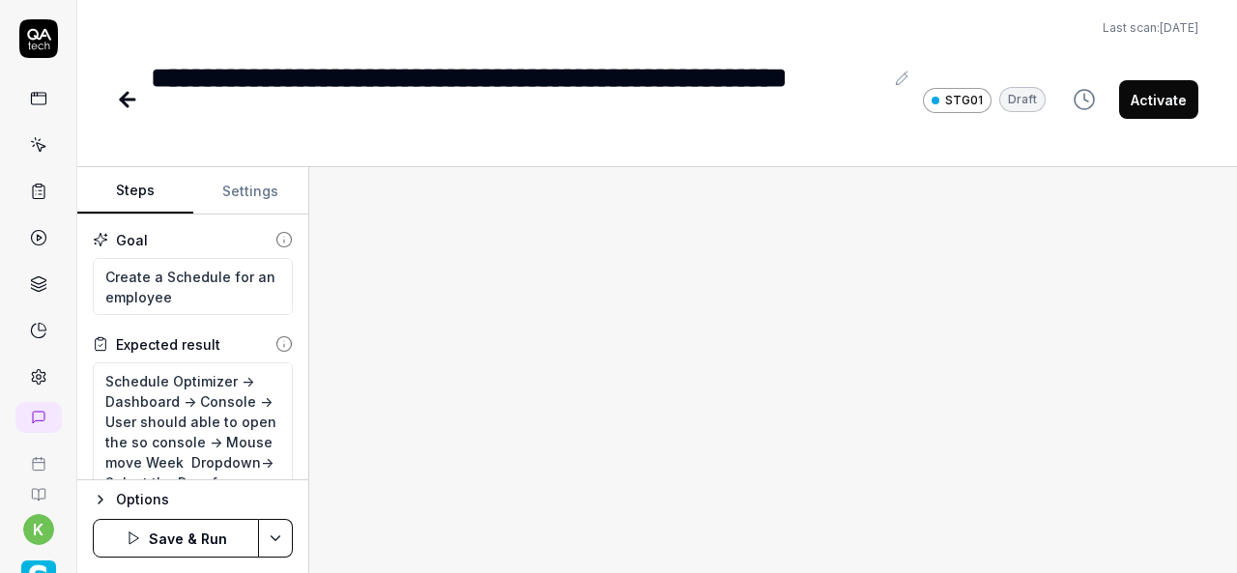
click at [613, 337] on div at bounding box center [773, 370] width 928 height 406
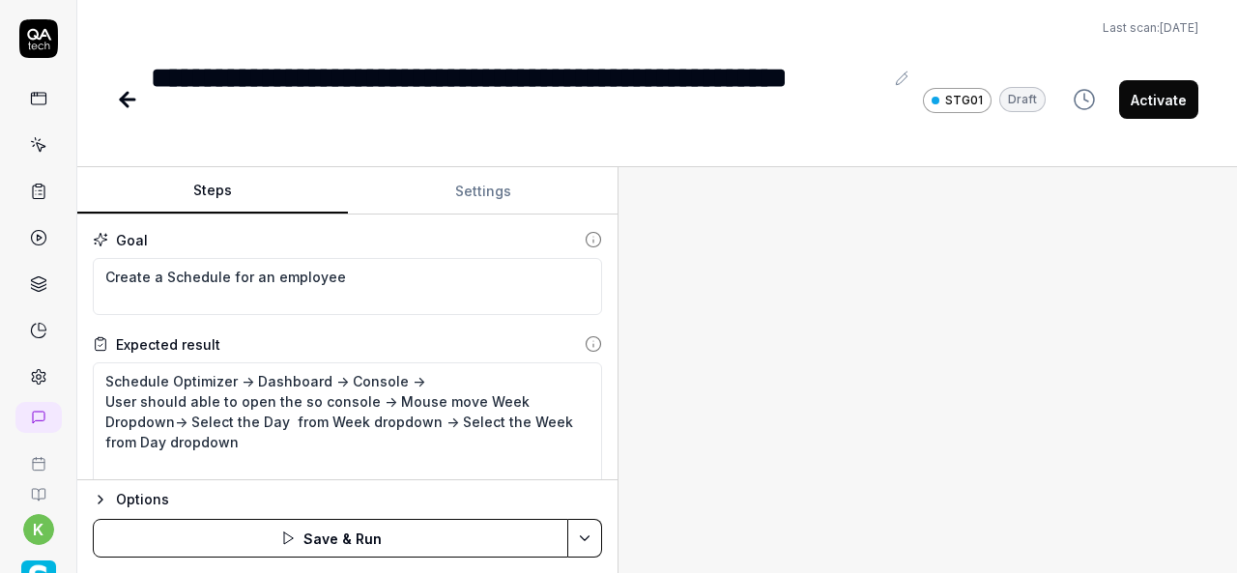
click at [618, 361] on div "Steps Settings Goal Create a Schedule for an employee Expected result Schedule …" at bounding box center [656, 370] width 1159 height 406
click at [254, 381] on textarea "Schedule Optimizer -> Dashboard -> Console -> User should able to open the so c…" at bounding box center [347, 431] width 509 height 138
click at [283, 443] on textarea "Schedule Optimizer -> Dashboard -> Console -> User should able to open the so c…" at bounding box center [347, 431] width 509 height 138
type textarea "*"
type textarea "Schedule Optimizer ->"
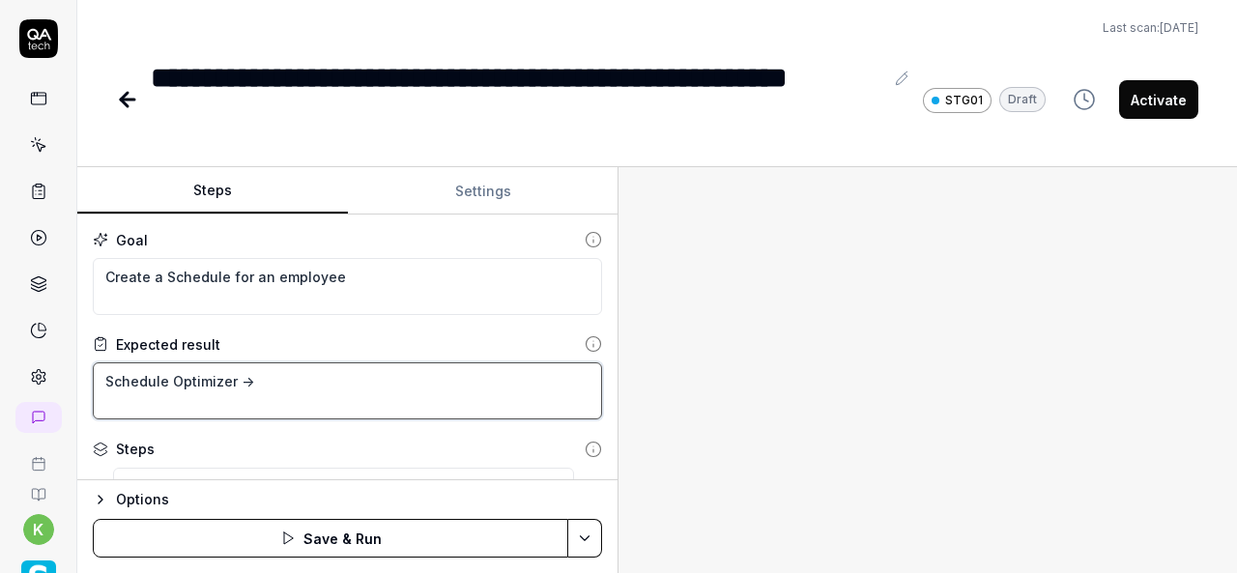
type textarea "*"
type textarea "Schedule Optimizer ->"
type textarea "*"
type textarea "Schedule Optimizer ->S"
type textarea "*"
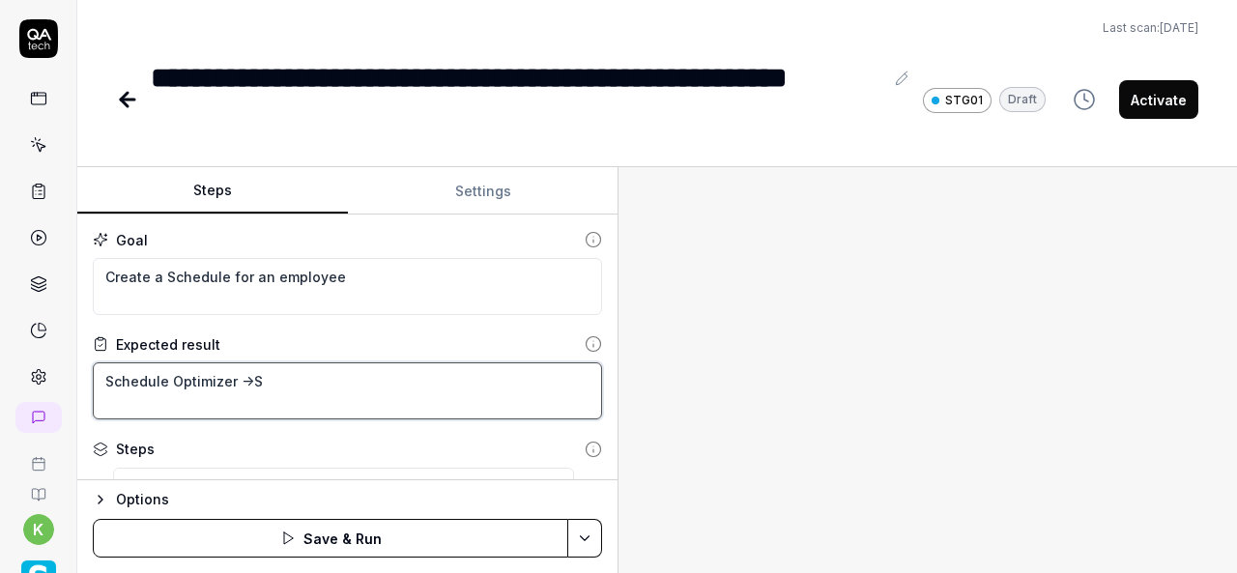
type textarea "Schedule Optimizer ->Sc"
type textarea "*"
type textarea "Schedule Optimizer ->Sch"
type textarea "*"
type textarea "Schedule Optimizer ->Sche"
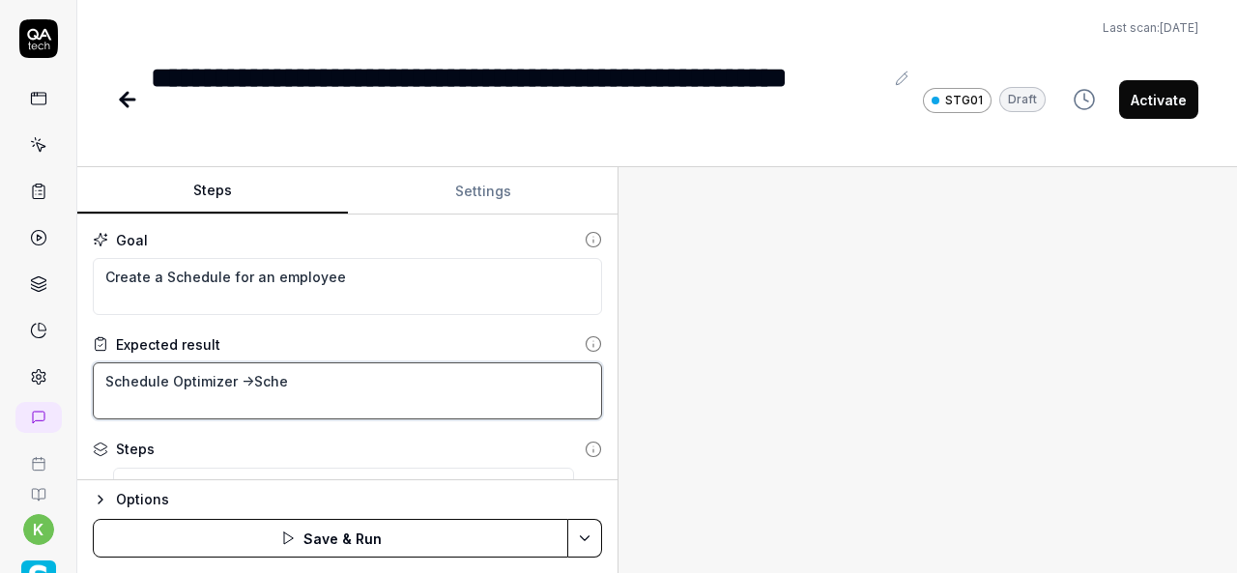
type textarea "*"
type textarea "Schedule Optimizer ->Sched"
type textarea "*"
type textarea "Schedule Optimizer ->Schedu"
type textarea "*"
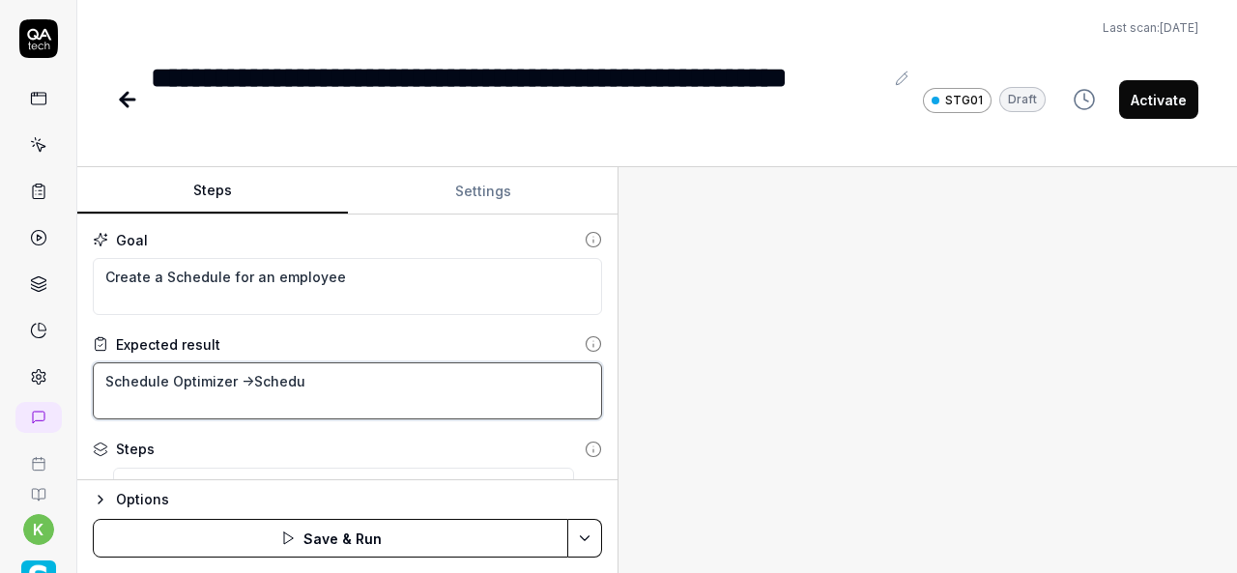
type textarea "Schedule Optimizer ->Schedue"
type textarea "*"
type textarea "Schedule Optimizer ->Scheduel"
type textarea "*"
type textarea "Schedule Optimizer ->Schedue"
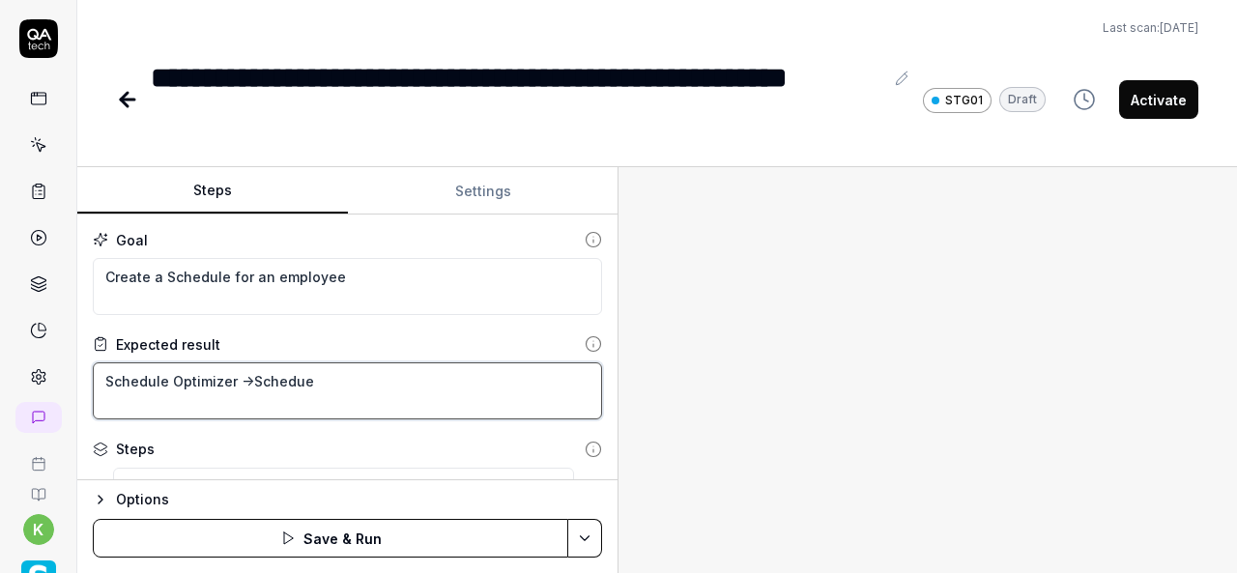
type textarea "*"
type textarea "Schedule Optimizer ->Schedu"
type textarea "*"
type textarea "Schedule Optimizer ->Schedul"
type textarea "*"
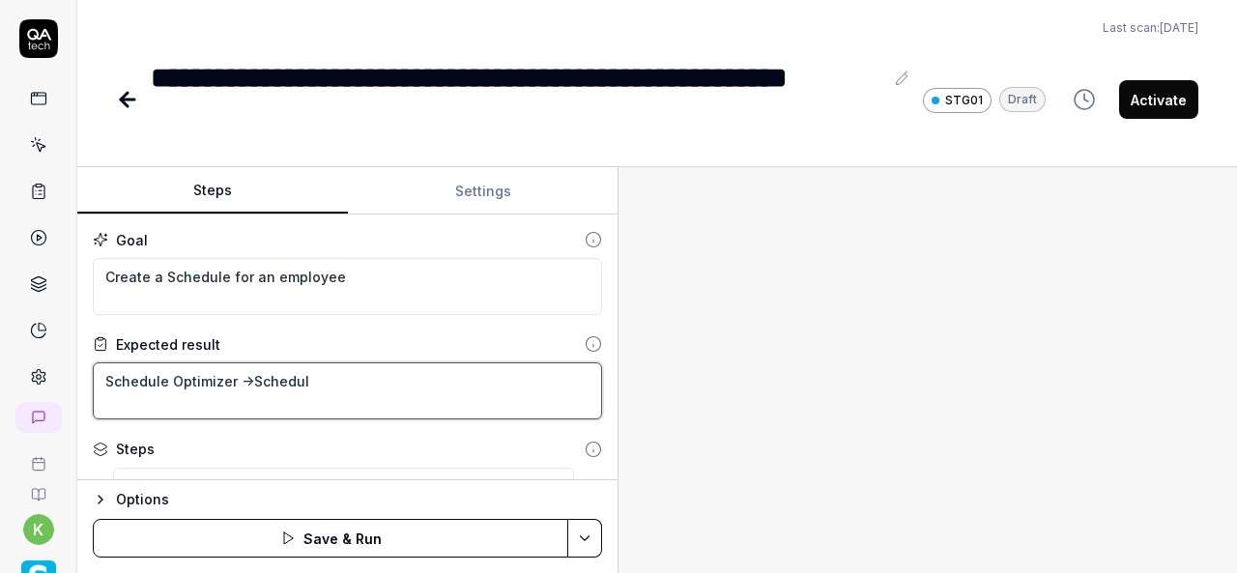
type textarea "Schedule Optimizer ->Schedule"
type textarea "*"
type textarea "Schedule Optimizer ->Schedule-"
type textarea "*"
type textarea "Schedule Optimizer ->Schedule->"
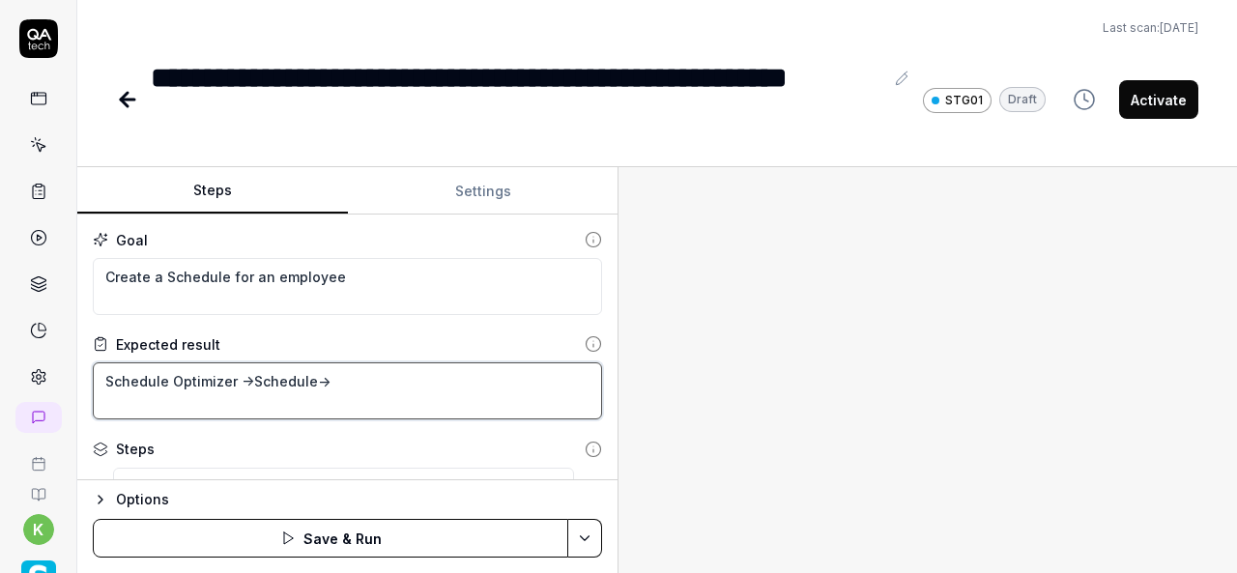
type textarea "*"
type textarea "Schedule Optimizer ->Schedule->-"
type textarea "*"
type textarea "Schedule Optimizer ->Schedule->"
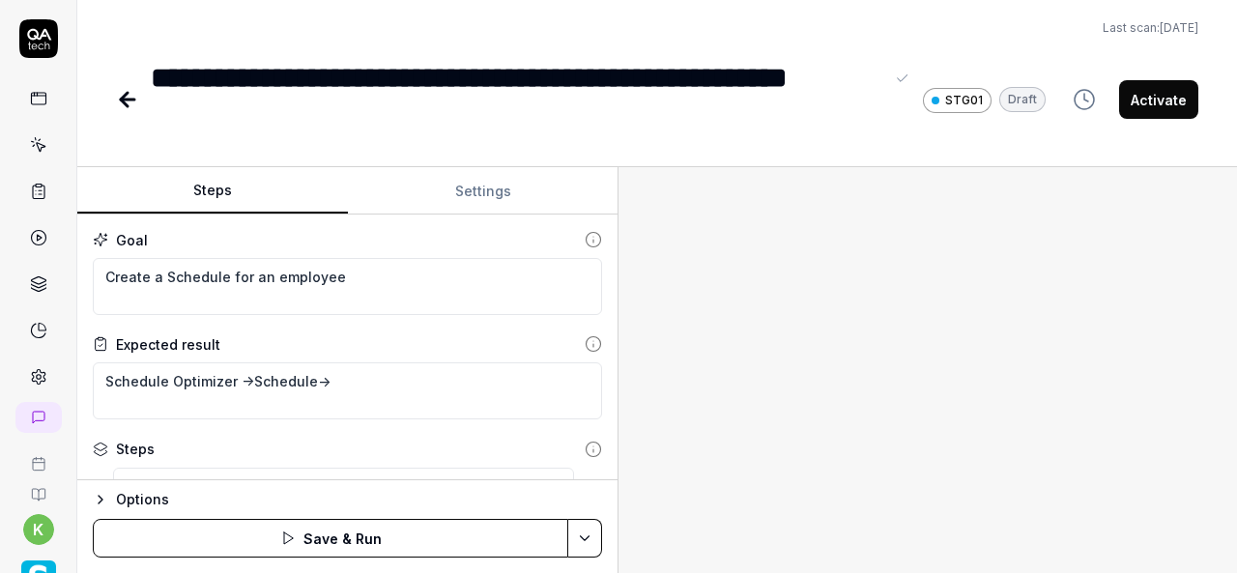
click at [157, 71] on div "**********" at bounding box center [517, 99] width 732 height 87
click at [156, 71] on div "**********" at bounding box center [517, 99] width 732 height 87
click at [154, 71] on div "**********" at bounding box center [517, 99] width 732 height 87
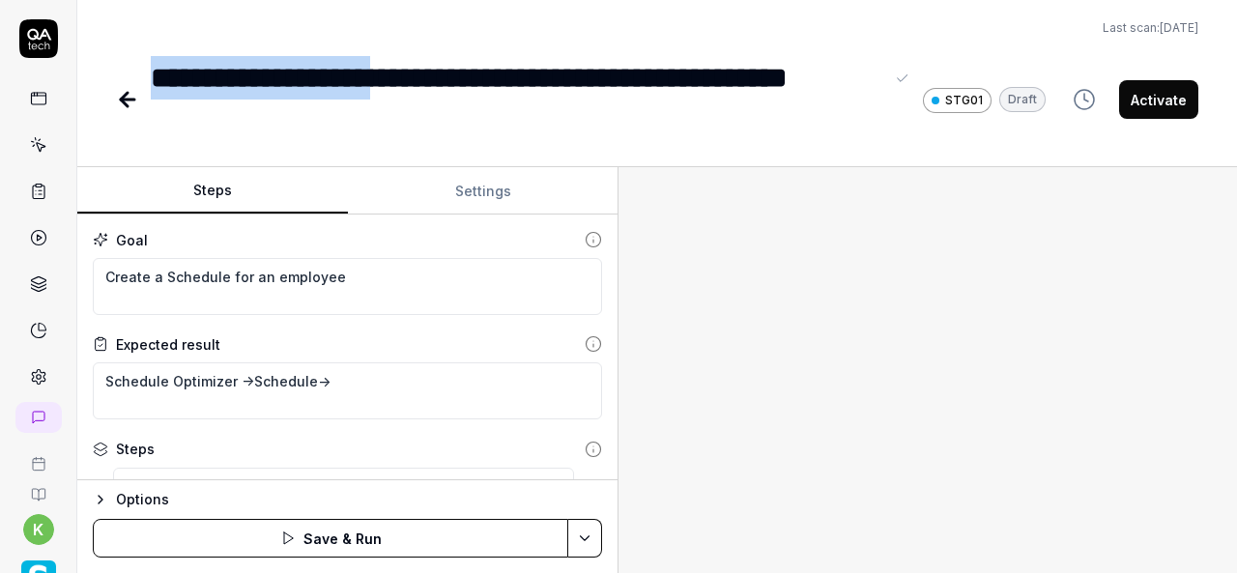
click at [433, 80] on div "**********" at bounding box center [517, 99] width 732 height 87
copy div "**********"
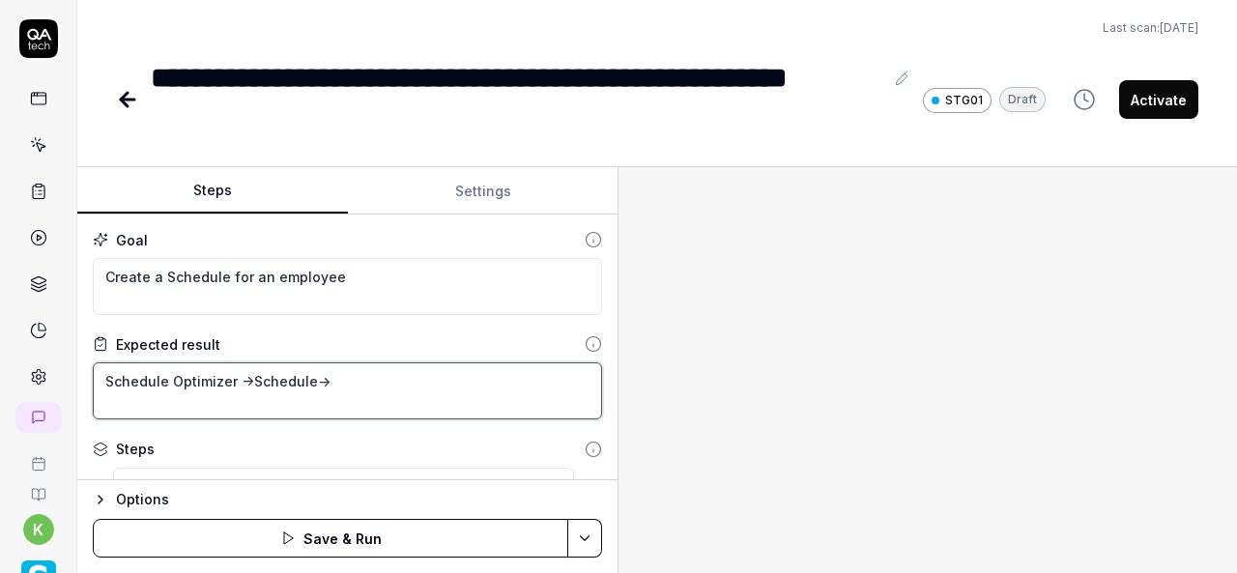
click at [347, 385] on textarea "Schedule Optimizer ->Schedule->" at bounding box center [347, 390] width 509 height 57
paste textarea "Individual Schedule"
type textarea "*"
type textarea "Schedule Optimizer ->Schedule->Individual Schedule"
type textarea "*"
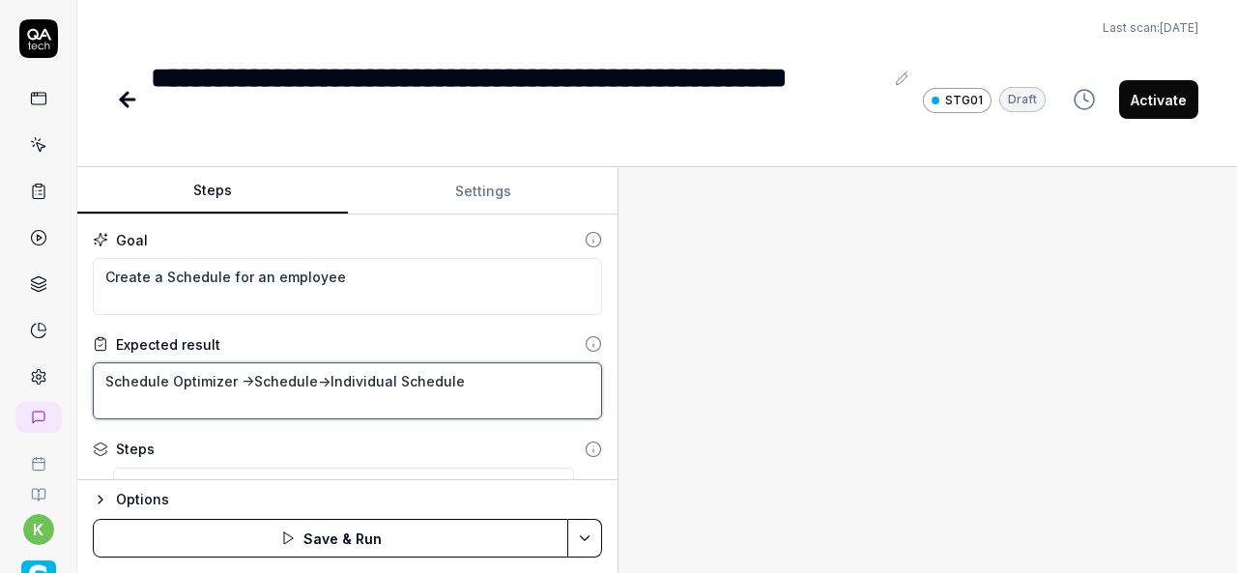
type textarea "Schedule Optimizer ->Schedule->Individual Schedule-"
type textarea "*"
type textarea "Schedule Optimizer ->Schedule->Individual Schedule->"
type textarea "*"
type textarea "Schedule Optimizer ->Schedule->Individual Schedule->S"
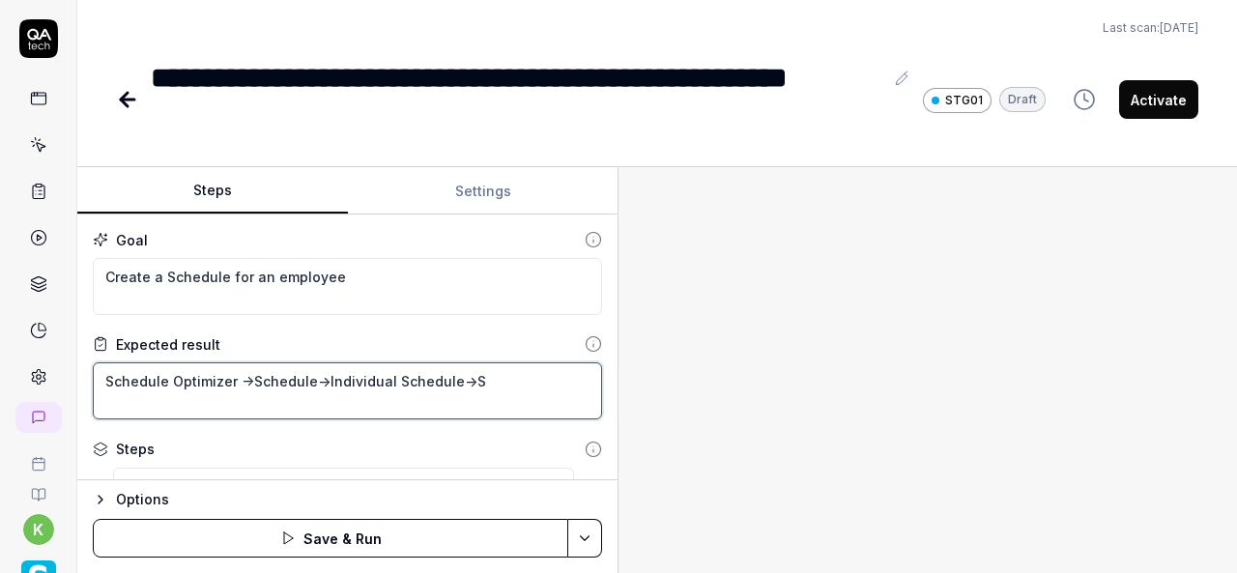
type textarea "*"
type textarea "Schedule Optimizer ->Schedule->Individual Schedule->Se"
type textarea "*"
type textarea "Schedule Optimizer ->Schedule->Individual Schedule->Sel"
type textarea "*"
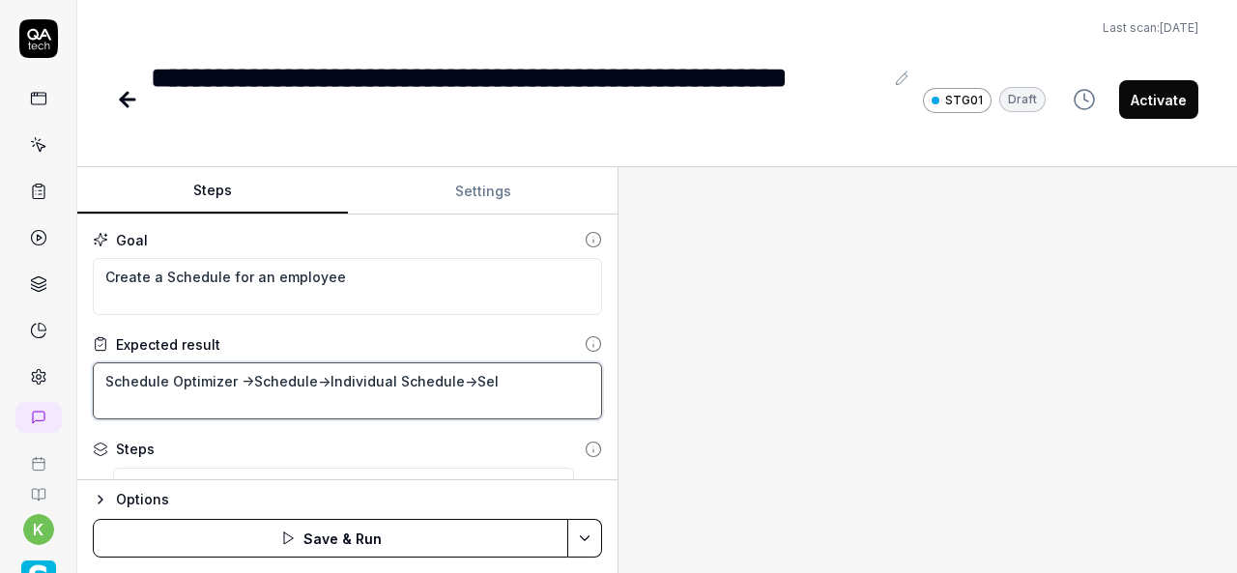
type textarea "Schedule Optimizer ->Schedule->Individual Schedule->Sele"
type textarea "*"
type textarea "Schedule Optimizer ->Schedule->Individual Schedule->Selec"
type textarea "*"
type textarea "Schedule Optimizer ->Schedule->Individual Schedule->Select"
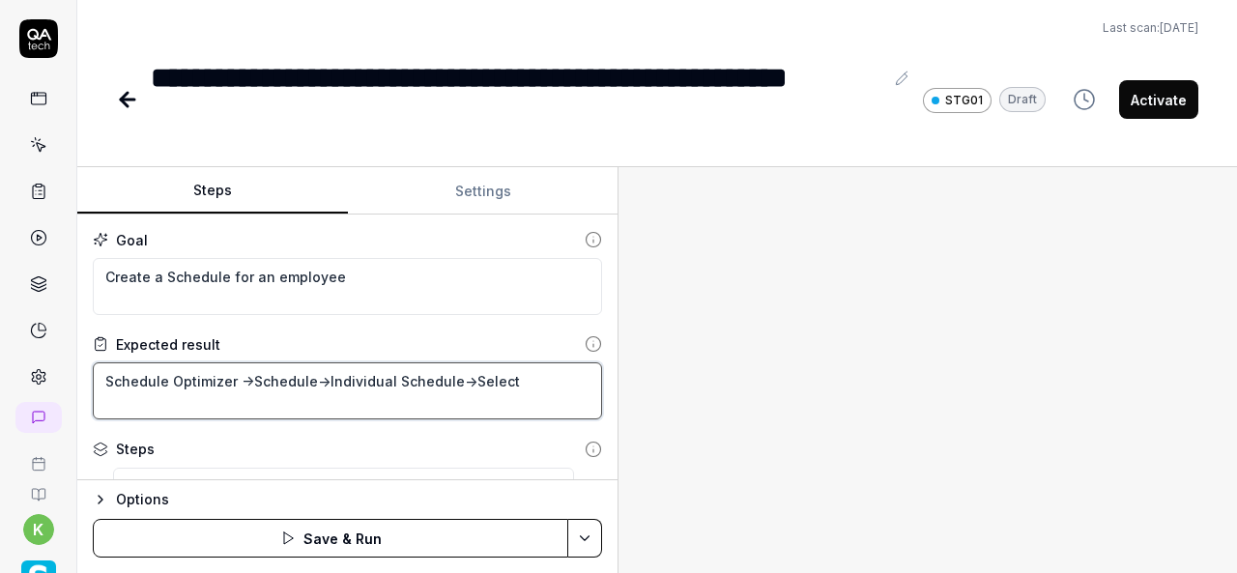
type textarea "*"
type textarea "Schedule Optimizer ->Schedule->Individual Schedule->Select"
type textarea "*"
type textarea "Schedule Optimizer ->Schedule->Individual Schedule->Select t"
type textarea "*"
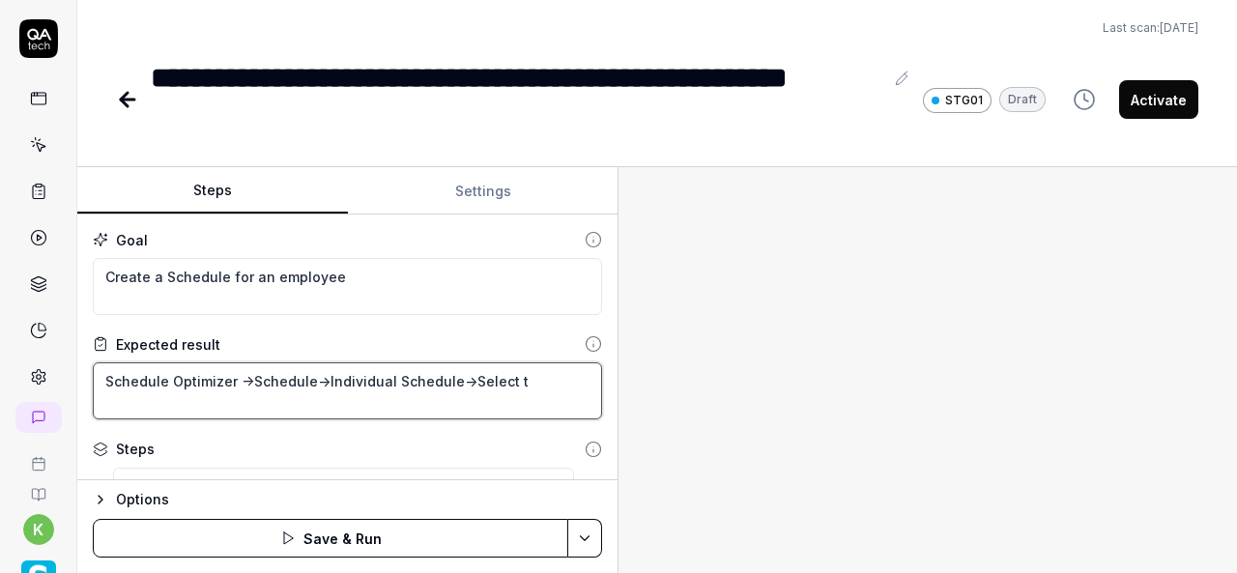
type textarea "Schedule Optimizer ->Schedule->Individual Schedule->Select th"
type textarea "*"
type textarea "Schedule Optimizer ->Schedule->Individual Schedule->Select the"
type textarea "*"
type textarea "Schedule Optimizer ->Schedule->Individual Schedule->Select the"
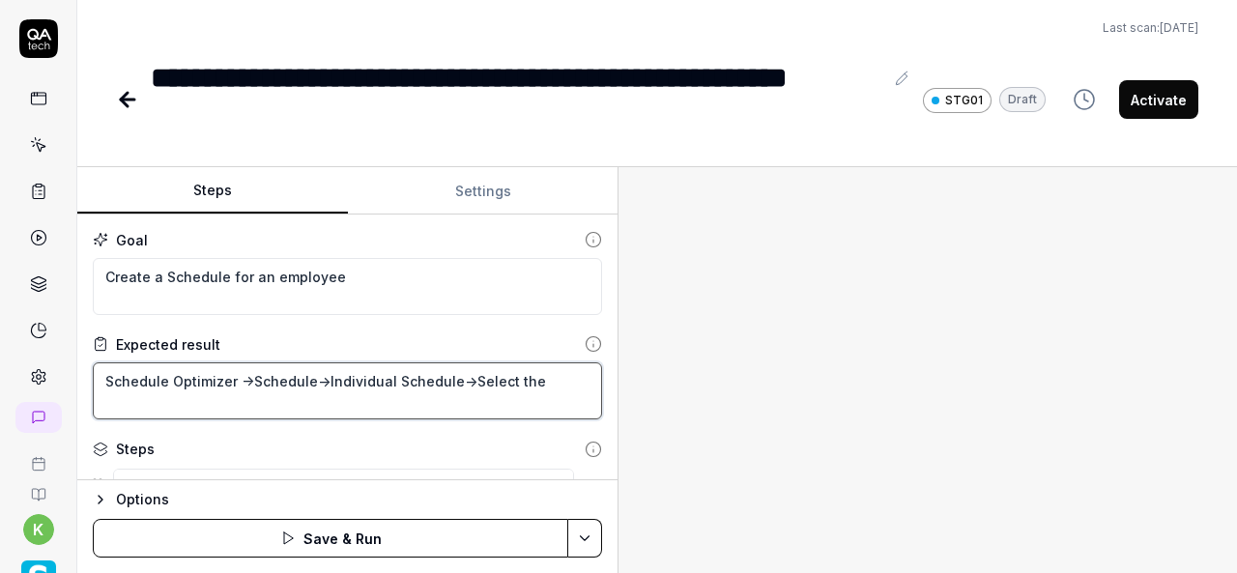
type textarea "*"
type textarea "Schedule Optimizer ->Schedule->Individual Schedule->Select the E"
type textarea "*"
type textarea "Schedule Optimizer ->Schedule->Individual Schedule->Select the Em"
type textarea "*"
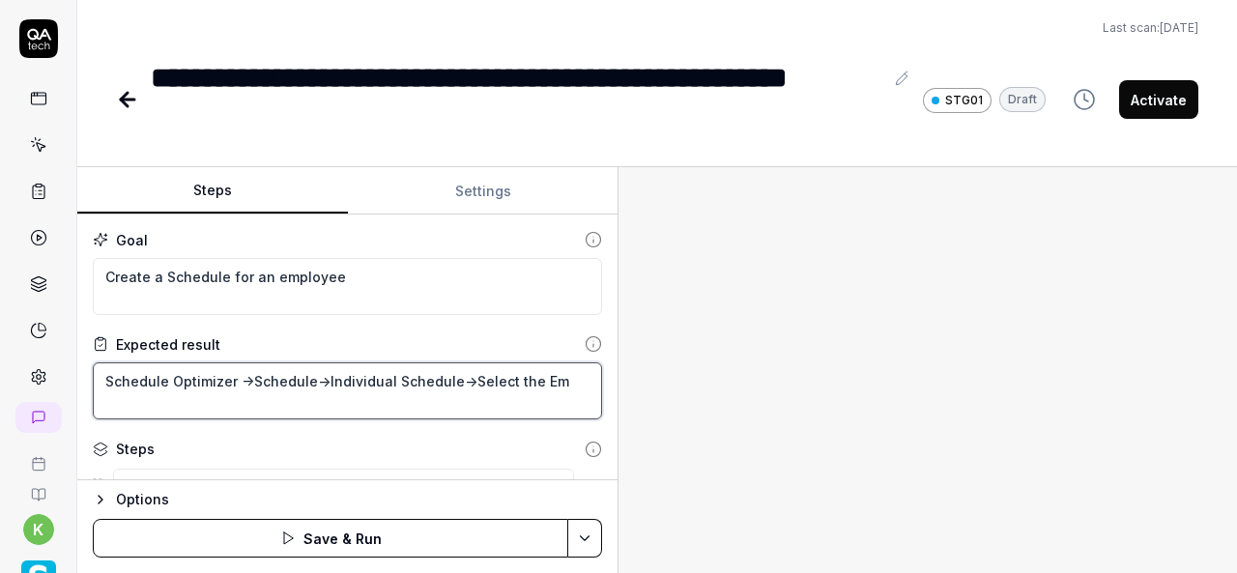
type textarea "Schedule Optimizer ->Schedule->Individual Schedule->Select the Emp"
type textarea "*"
type textarea "Schedule Optimizer ->Schedule->Individual Schedule->Select the Empl"
type textarea "*"
type textarea "Schedule Optimizer ->Schedule->Individual Schedule->Select the Emplo"
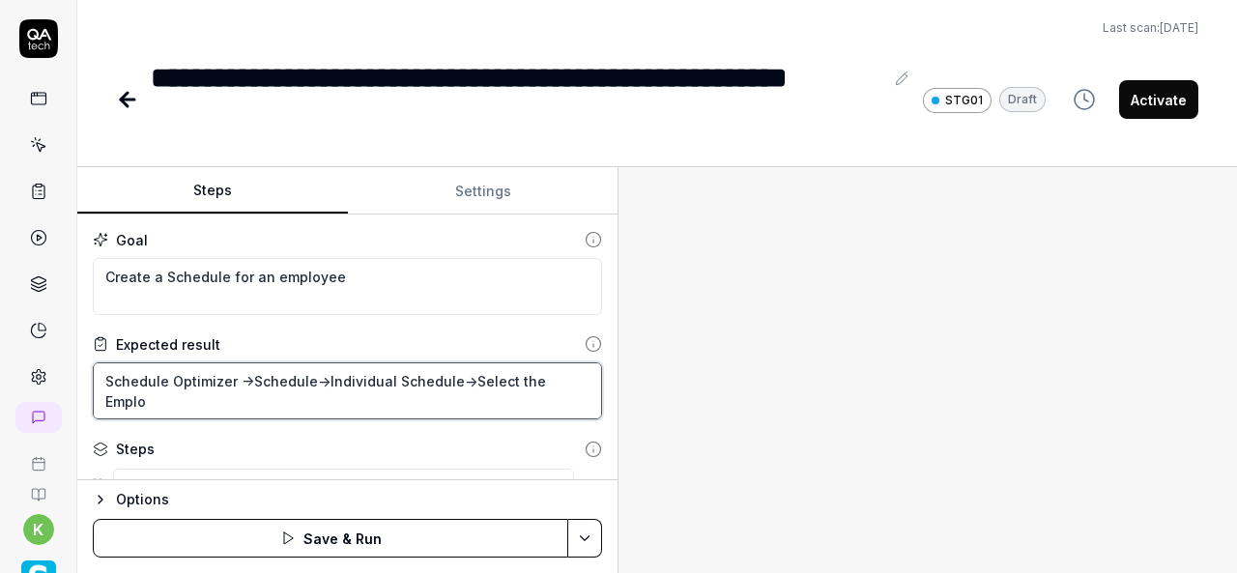
type textarea "*"
type textarea "Schedule Optimizer ->Schedule->Individual Schedule->Select the Employ"
type textarea "*"
type textarea "Schedule Optimizer ->Schedule->Individual Schedule->Select the Employe"
type textarea "*"
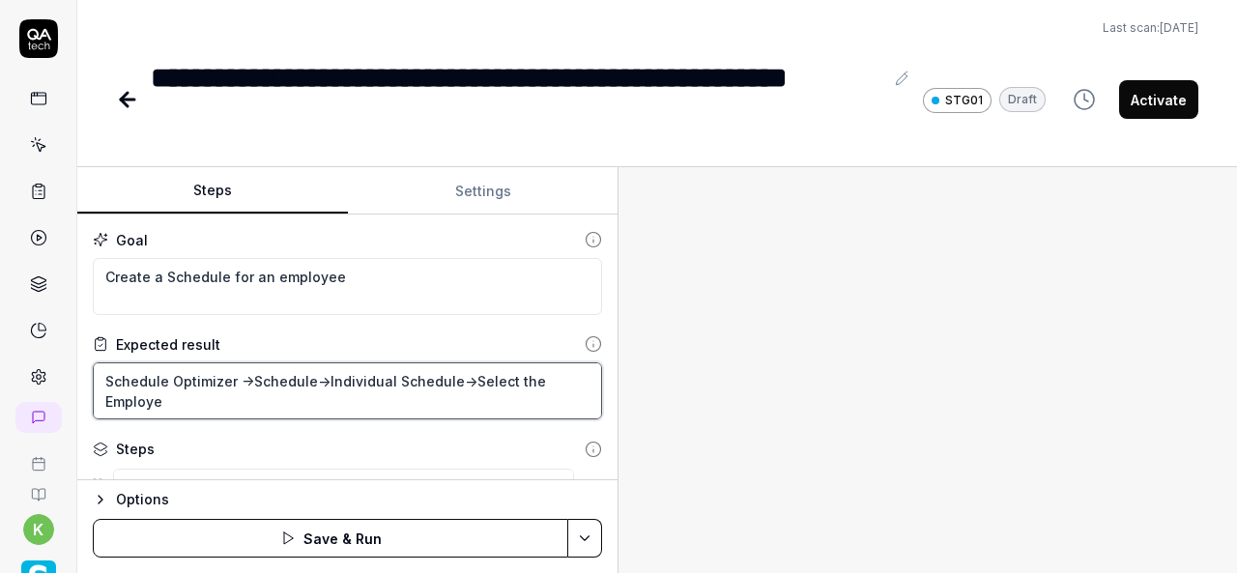
type textarea "Schedule Optimizer ->Schedule->Individual Schedule->Select the Employee"
type textarea "*"
type textarea "Schedule Optimizer ->Schedule->Individual Schedule->Select the Employee"
type textarea "*"
type textarea "Schedule Optimizer ->Schedule->Individual Schedule->Select the Employee i"
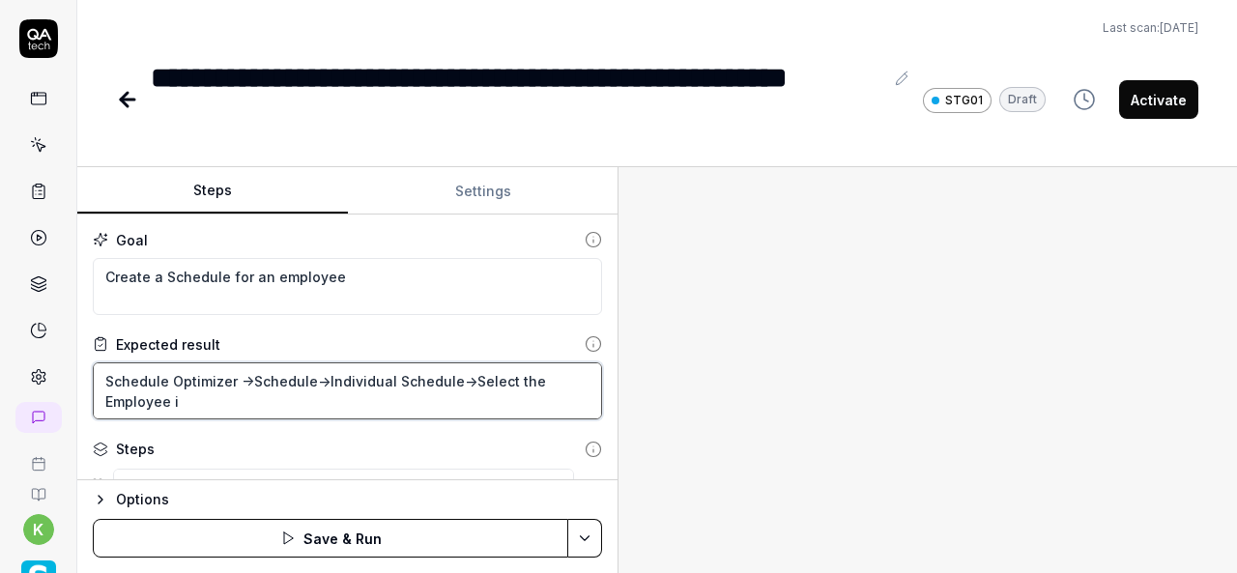
type textarea "*"
type textarea "Schedule Optimizer ->Schedule->Individual Schedule->Select the Employee in"
type textarea "*"
type textarea "Schedule Optimizer ->Schedule->Individual Schedule->Select the Employee in"
type textarea "*"
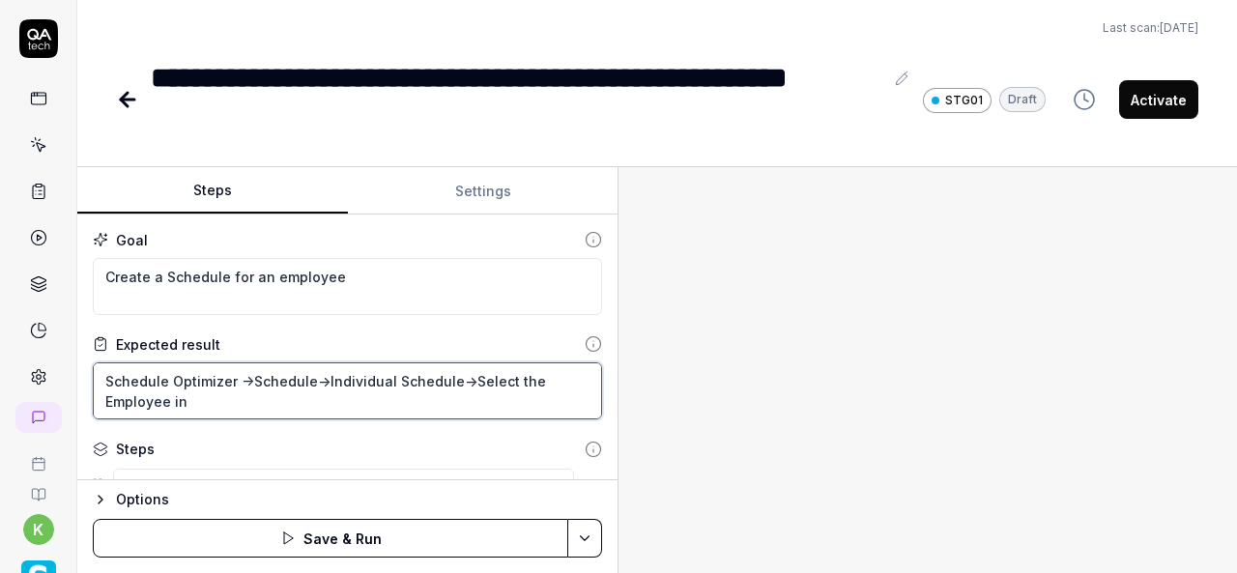
type textarea "Schedule Optimizer ->Schedule->Individual Schedule->Select the Employee in l"
type textarea "*"
type textarea "Schedule Optimizer ->Schedule->Individual Schedule->Select the Employee in li"
type textarea "*"
type textarea "Schedule Optimizer ->Schedule->Individual Schedule->Select the Employee in lis"
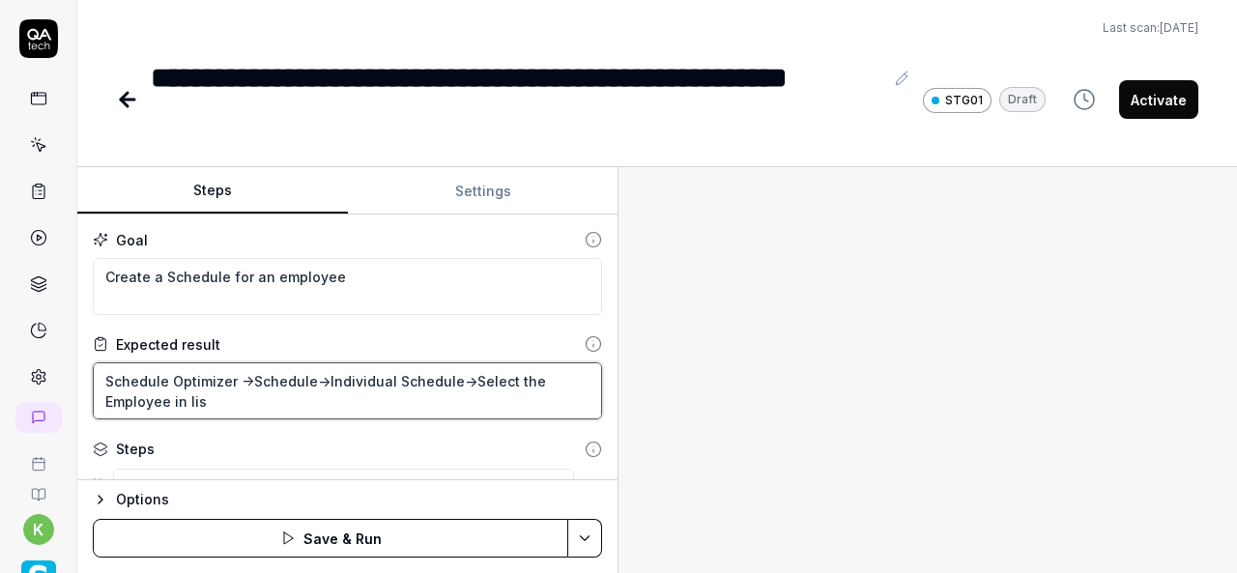
type textarea "*"
type textarea "Schedule Optimizer ->Schedule->Individual Schedule->Select the Employee in list"
type textarea "*"
type textarea "Schedule Optimizer ->Schedule->Individual Schedule->Select the Employee in list"
type textarea "*"
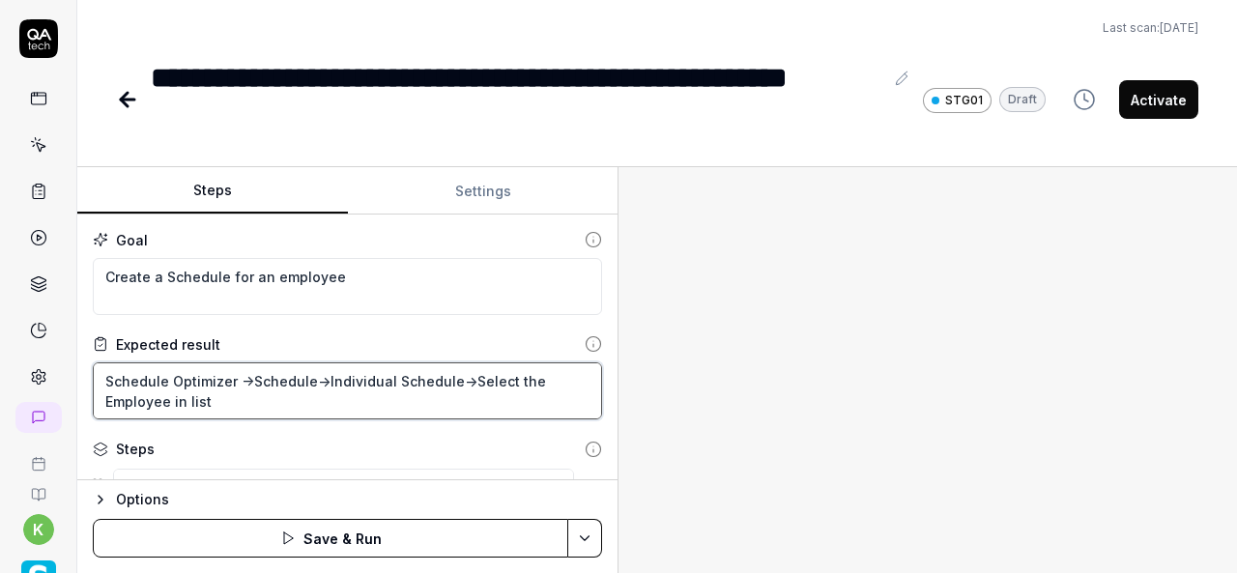
type textarea "Schedule Optimizer ->Schedule->Individual Schedule->Select the Employee in list…"
type textarea "*"
type textarea "Schedule Optimizer ->Schedule->Individual Schedule->Select the Employee in list…"
type textarea "*"
type textarea "Schedule Optimizer ->Schedule->Individual Schedule->Select the Employee in list…"
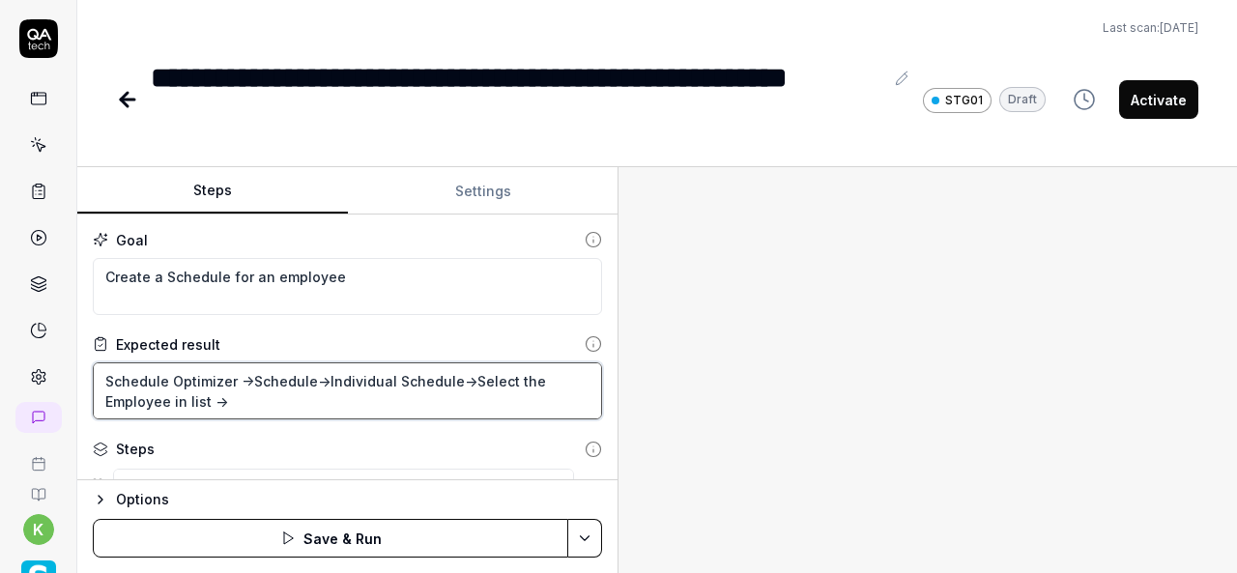
click at [185, 403] on textarea "Schedule Optimizer ->Schedule->Individual Schedule->Select the Employee in list…" at bounding box center [347, 390] width 509 height 57
type textarea "*"
type textarea "Schedule Optimizer ->Schedule->Individual Schedule->Select the Employee in list…"
click at [148, 404] on textarea "Schedule Optimizer ->Schedule->Individual Schedule->Select the Employee in list…" at bounding box center [347, 390] width 509 height 57
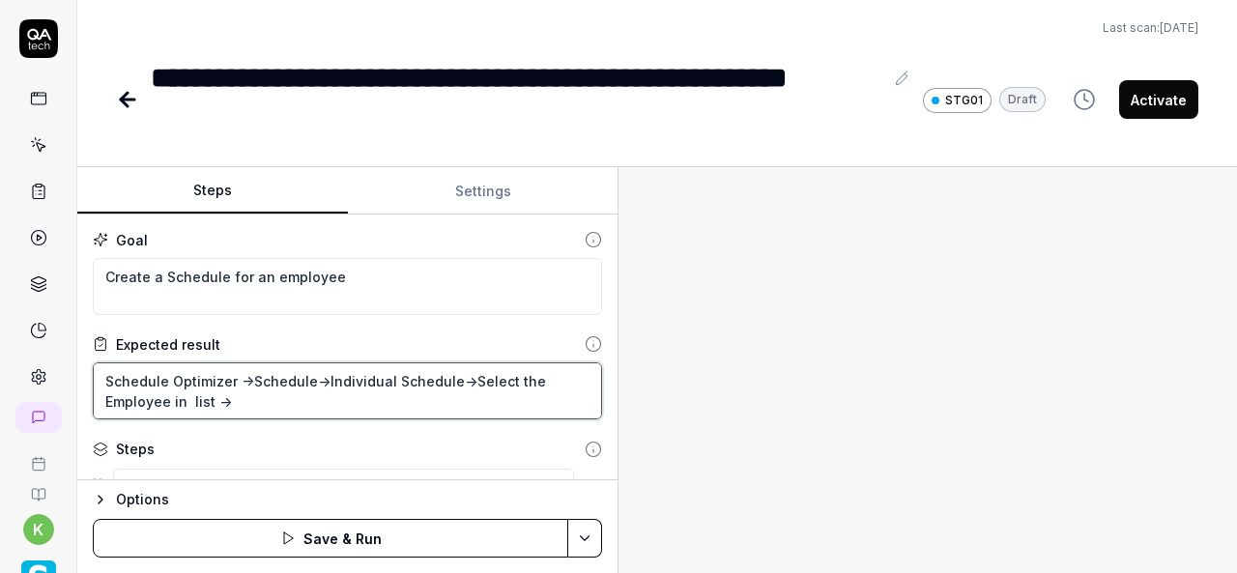
click at [187, 397] on textarea "Schedule Optimizer ->Schedule->Individual Schedule->Select the Employee in list…" at bounding box center [347, 390] width 509 height 57
paste textarea "Employee"
click at [315, 401] on textarea "Schedule Optimizer ->Schedule->Individual Schedule->Select the Employee in Empl…" at bounding box center [347, 390] width 509 height 57
click at [271, 400] on textarea "Schedule Optimizer ->Schedule->Individual Schedule->Select the Employee in Empl…" at bounding box center [347, 390] width 509 height 57
click at [189, 397] on textarea "Schedule Optimizer ->Schedule->Individual Schedule->Select the Employee in Empl…" at bounding box center [347, 390] width 509 height 57
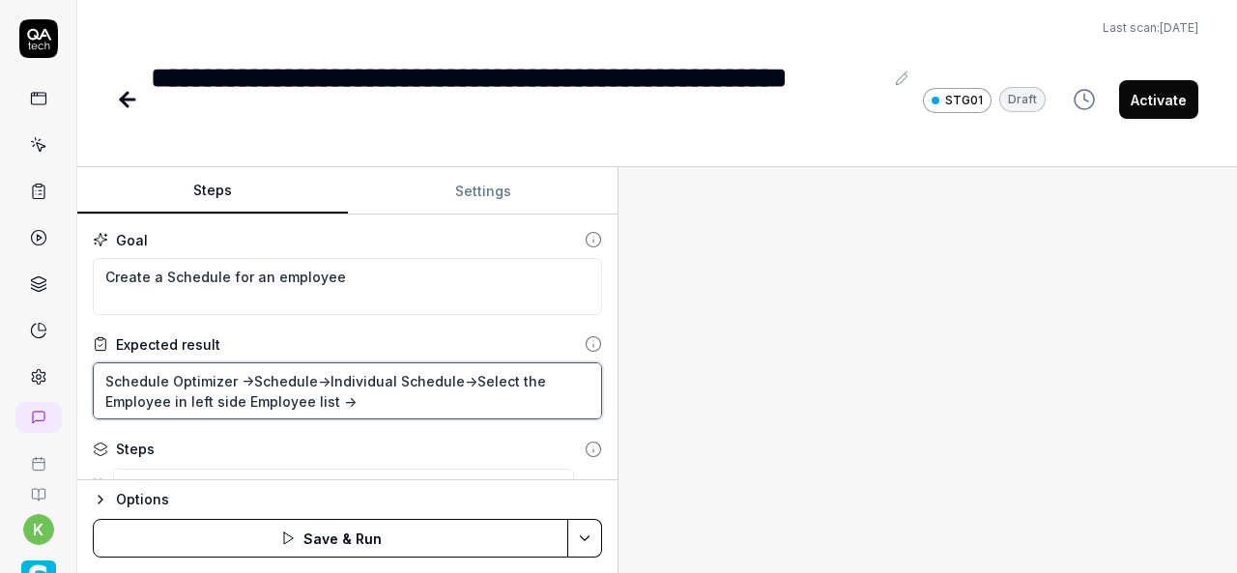
click at [375, 401] on textarea "Schedule Optimizer ->Schedule->Individual Schedule->Select the Employee in left…" at bounding box center [347, 390] width 509 height 57
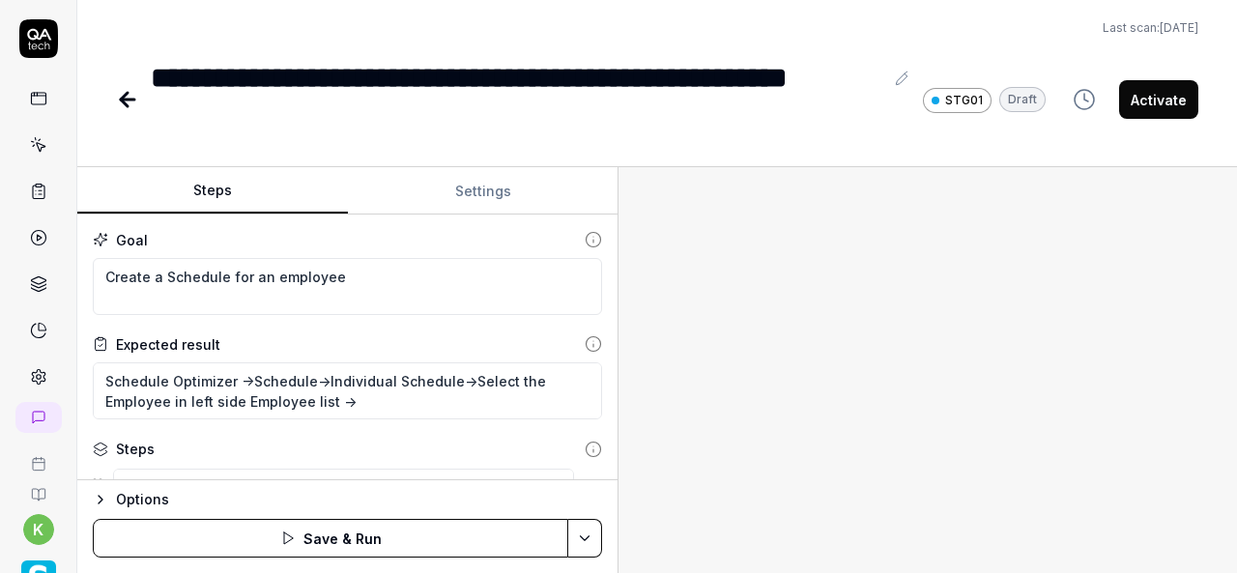
click at [520, 480] on div "Options Save & Run" at bounding box center [347, 526] width 540 height 94
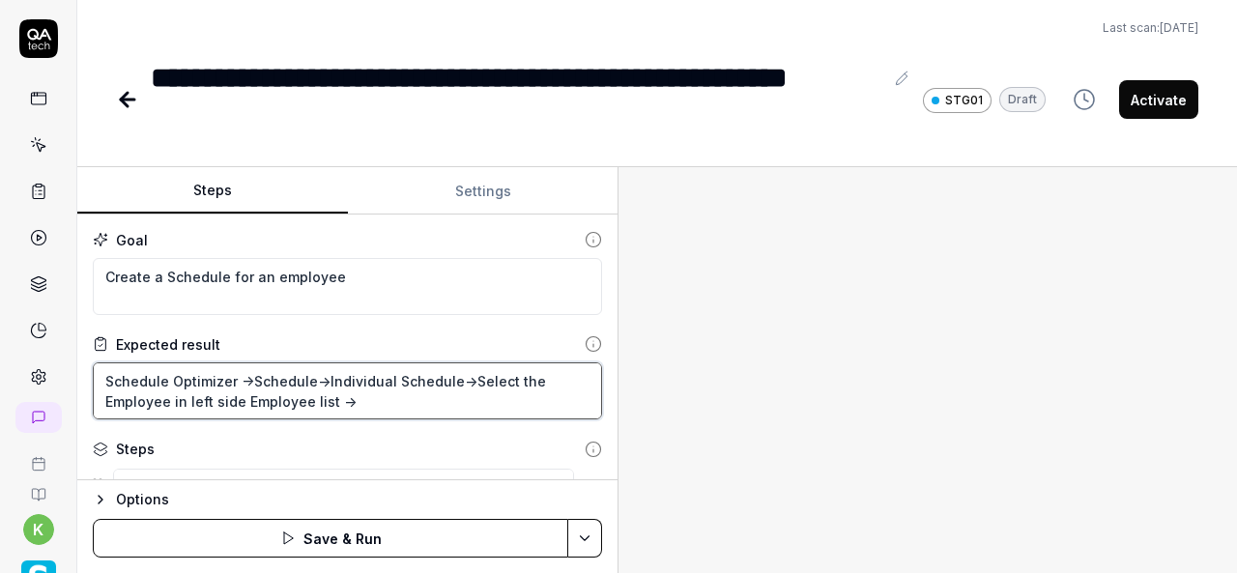
click at [394, 411] on textarea "Schedule Optimizer ->Schedule->Individual Schedule->Select the Employee in left…" at bounding box center [347, 390] width 509 height 57
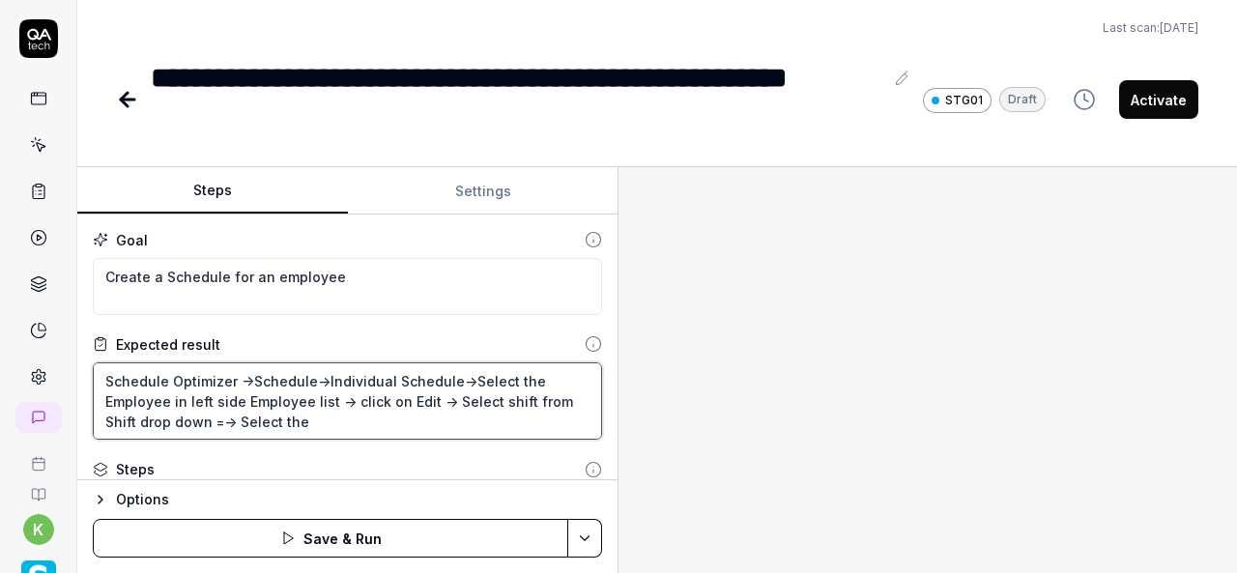
click at [220, 416] on textarea "Schedule Optimizer ->Schedule->Individual Schedule->Select the Employee in left…" at bounding box center [347, 400] width 509 height 77
click at [296, 420] on textarea "Schedule Optimizer ->Schedule->Individual Schedule->Select the Employee in left…" at bounding box center [347, 400] width 509 height 77
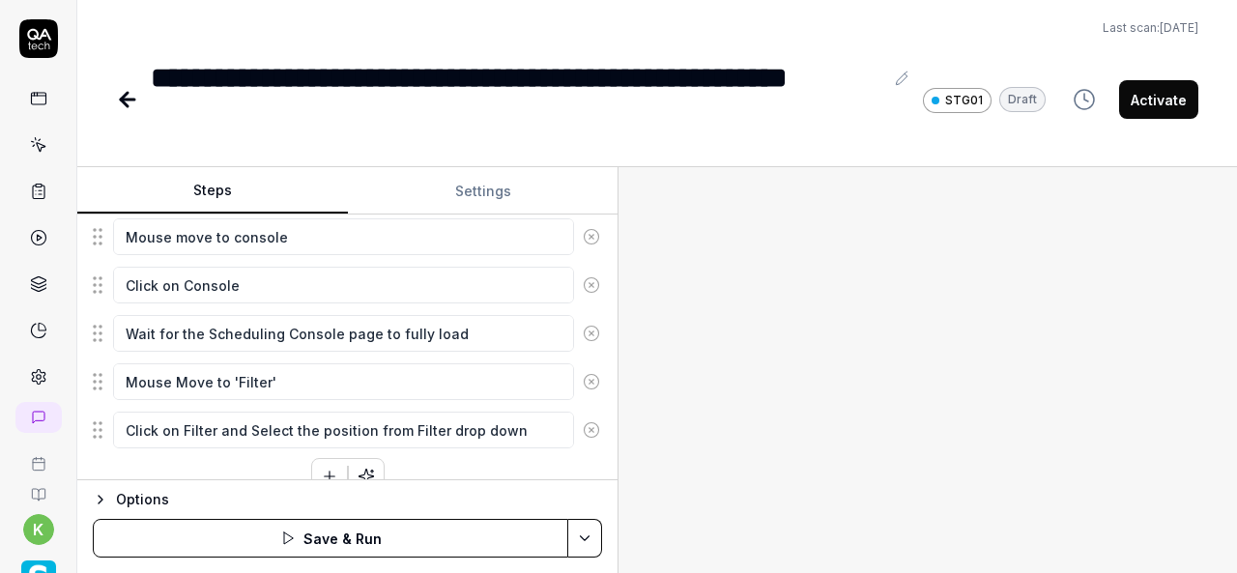
scroll to position [753, 0]
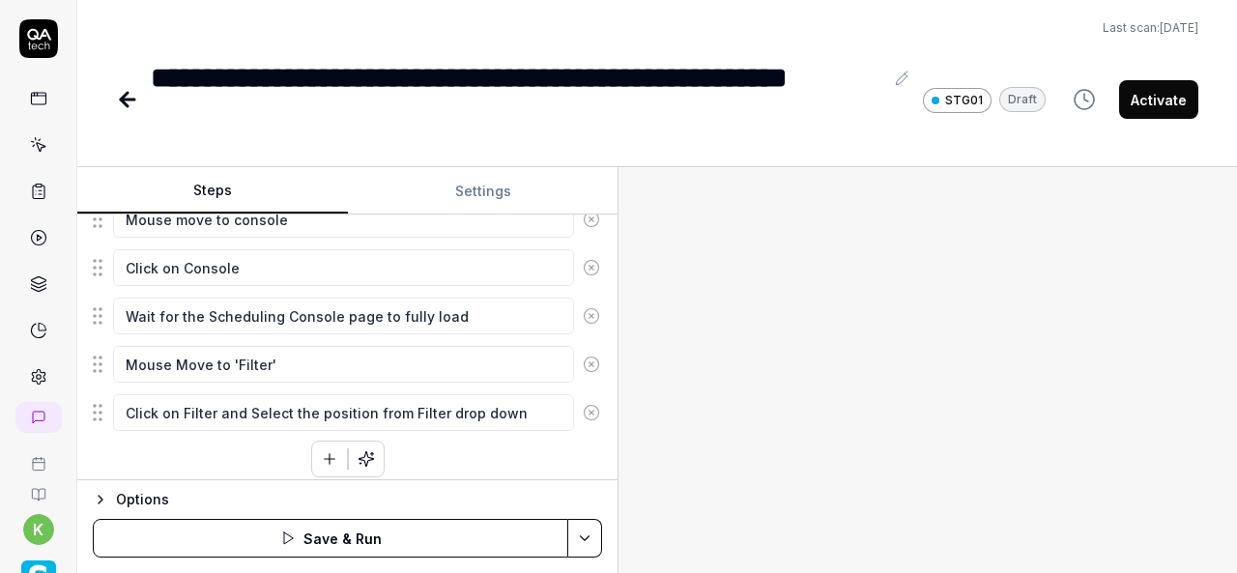
click at [575, 413] on button at bounding box center [591, 412] width 35 height 39
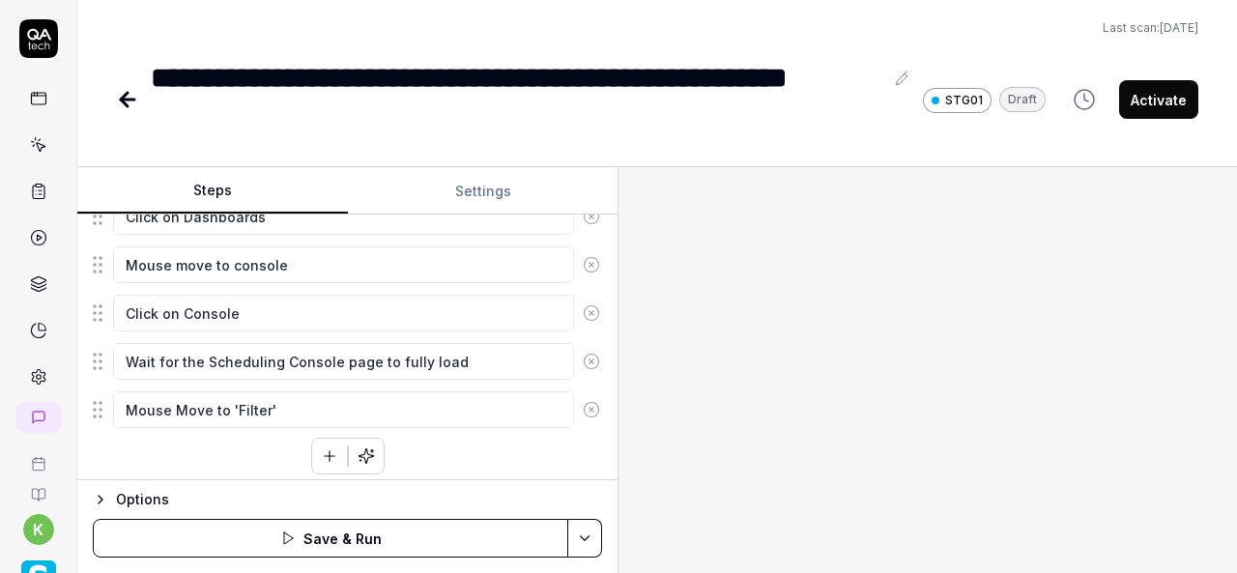
click at [583, 409] on icon at bounding box center [591, 409] width 17 height 17
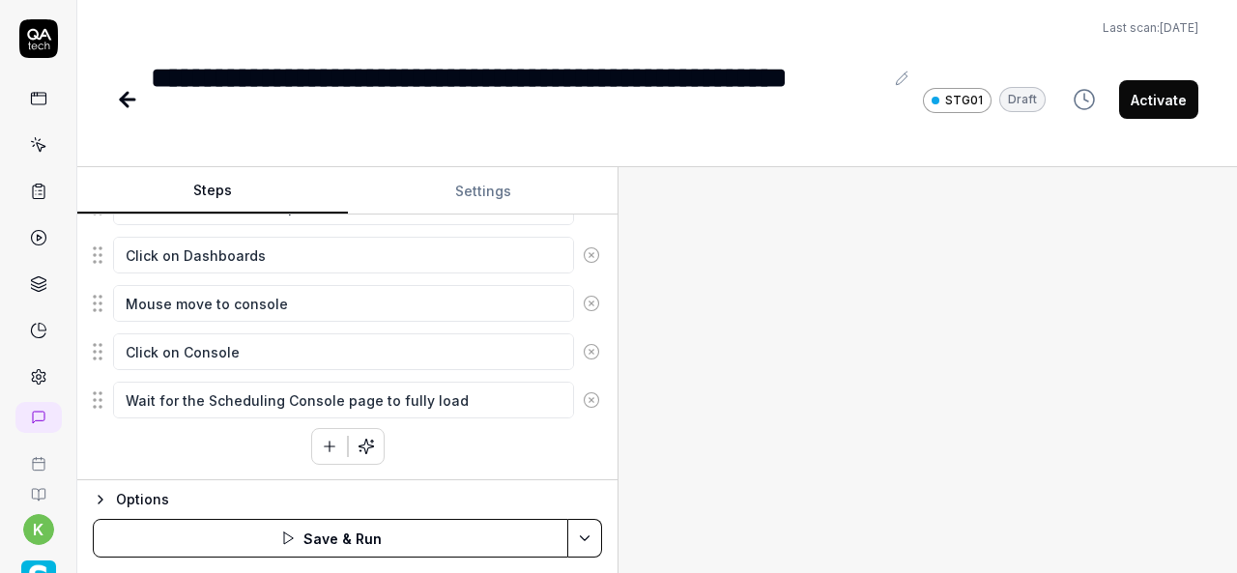
scroll to position [660, 0]
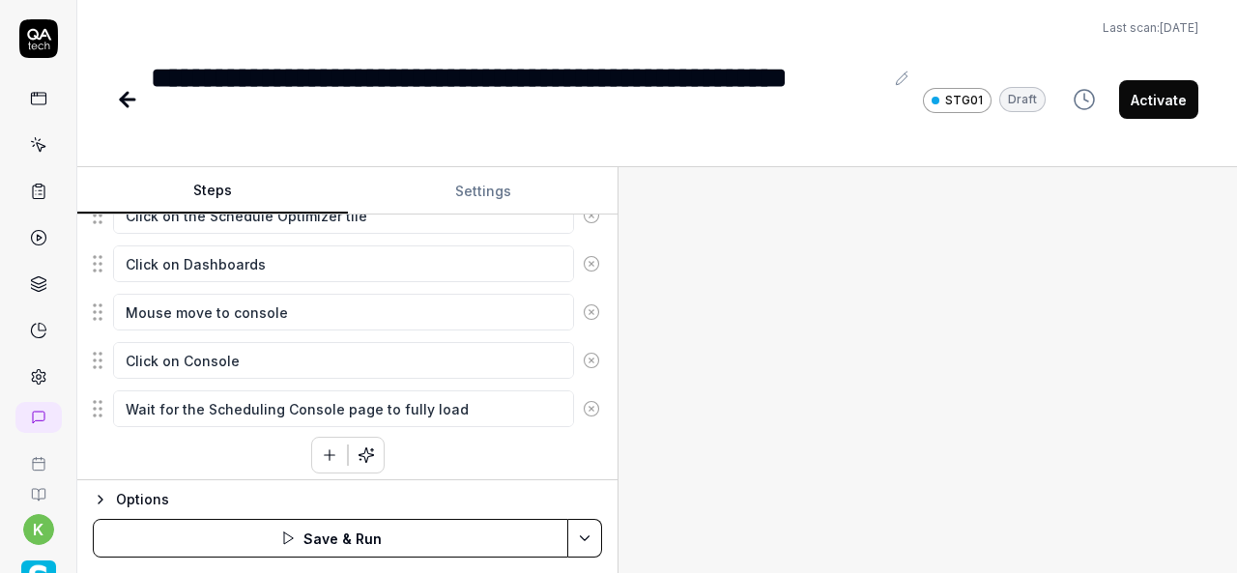
click at [583, 409] on icon at bounding box center [591, 408] width 17 height 17
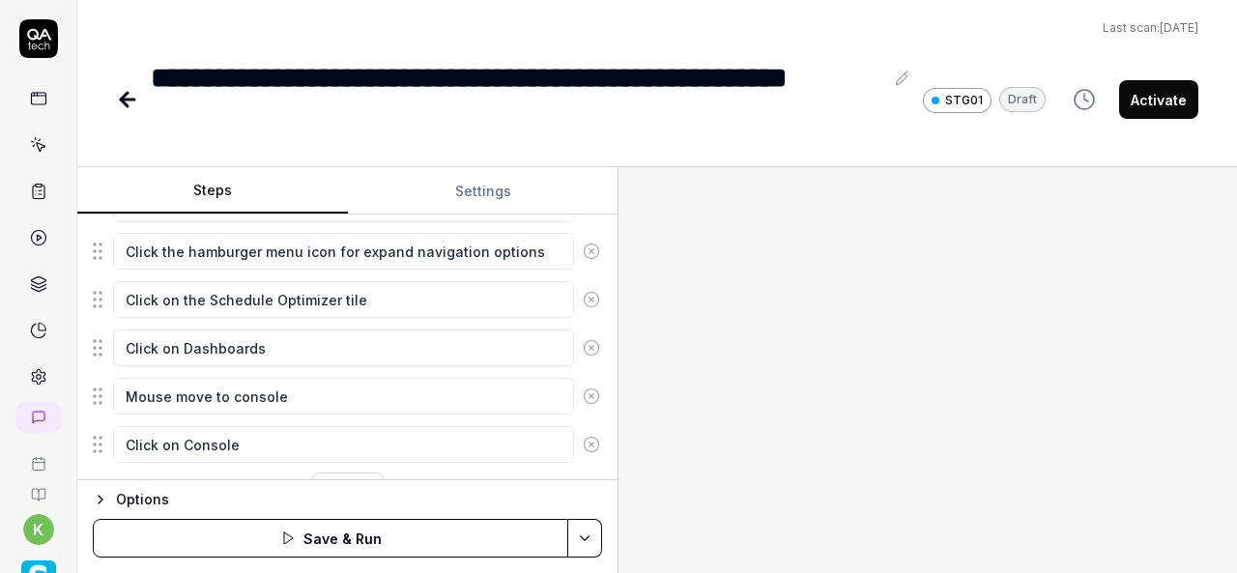
scroll to position [597, 0]
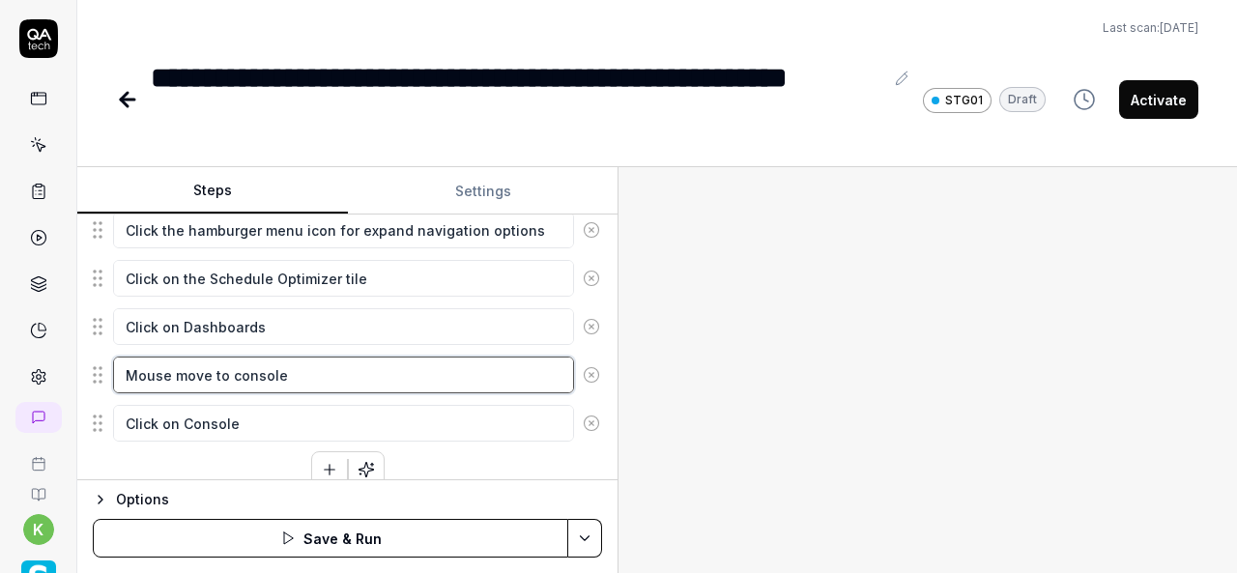
click at [246, 367] on textarea "Mouse move to console" at bounding box center [343, 375] width 461 height 37
click at [333, 424] on textarea "Click on Console" at bounding box center [343, 423] width 461 height 37
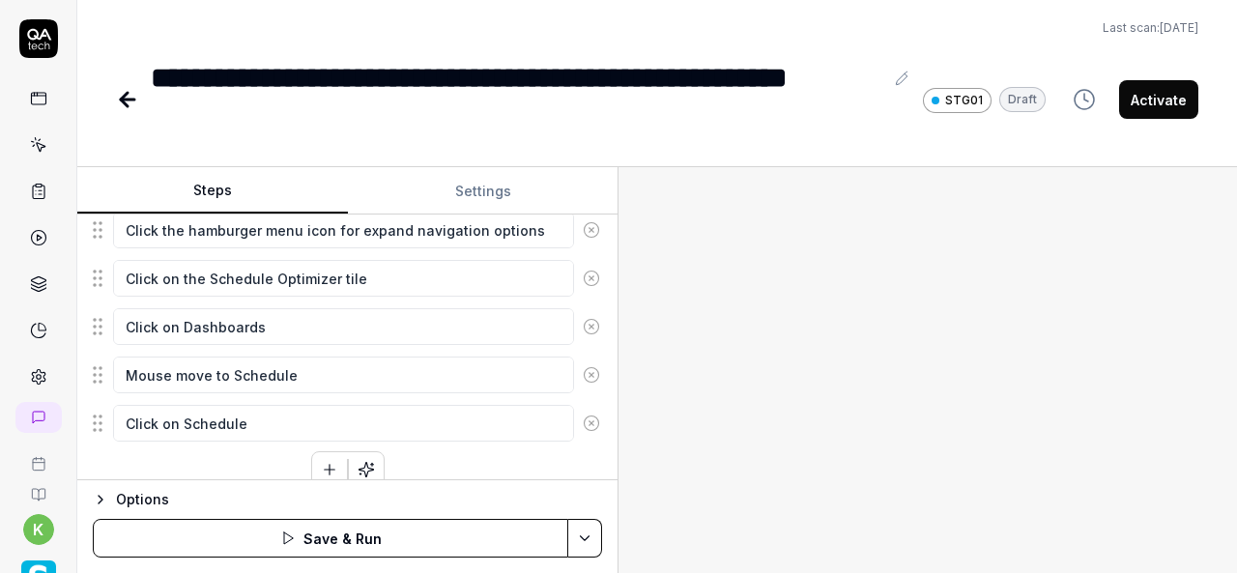
click at [321, 473] on button "button" at bounding box center [329, 469] width 35 height 35
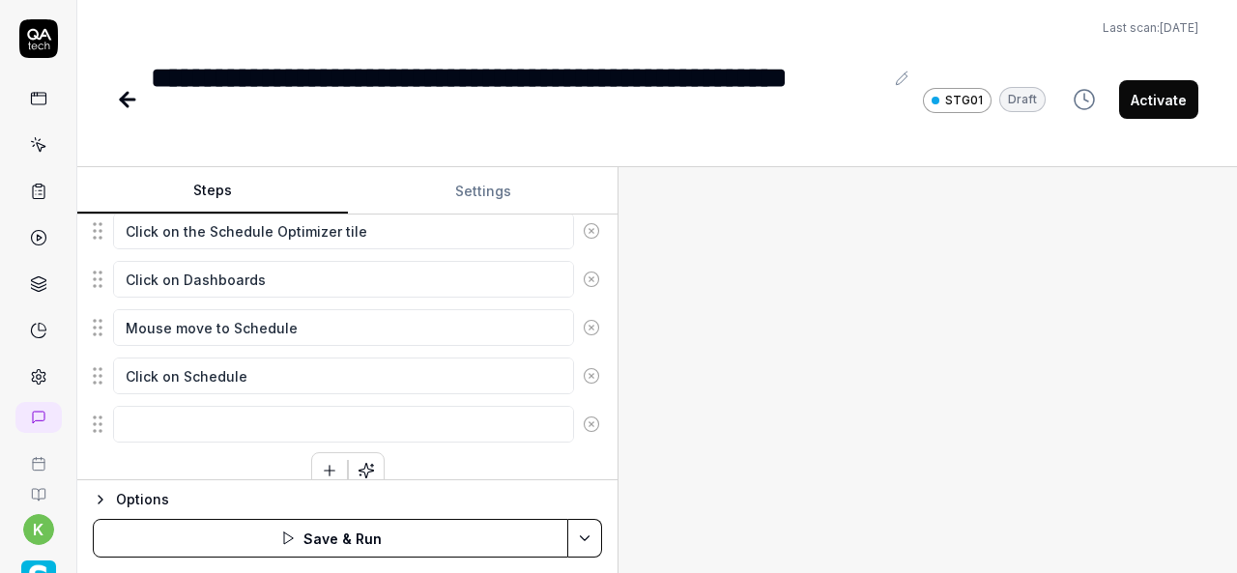
click at [865, 333] on div at bounding box center [927, 370] width 618 height 406
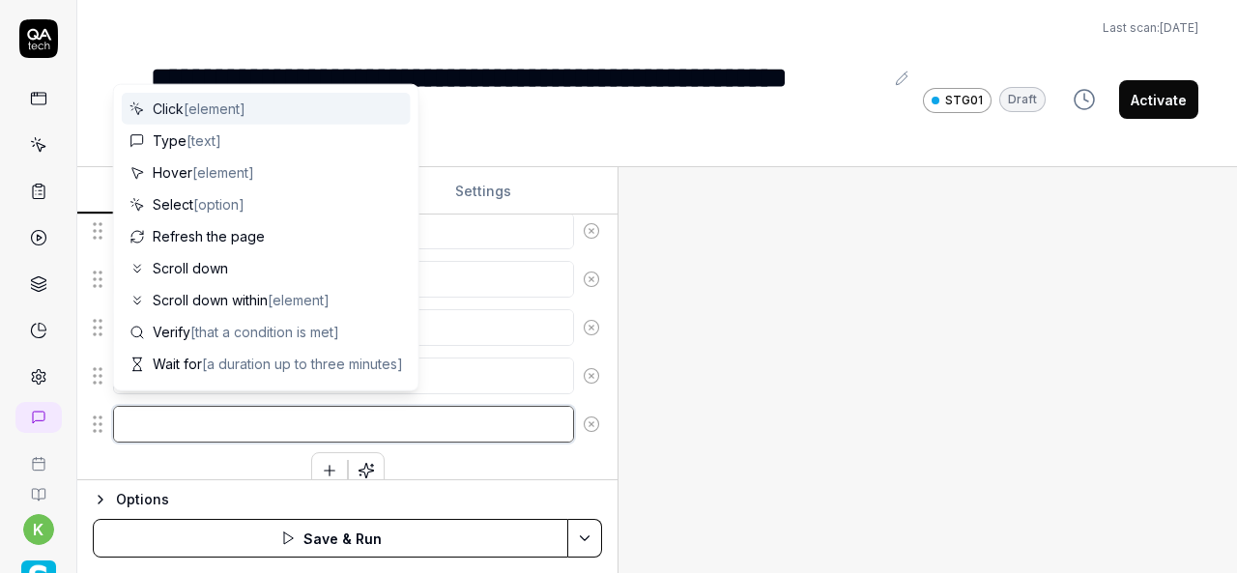
click at [319, 406] on textarea at bounding box center [343, 424] width 461 height 37
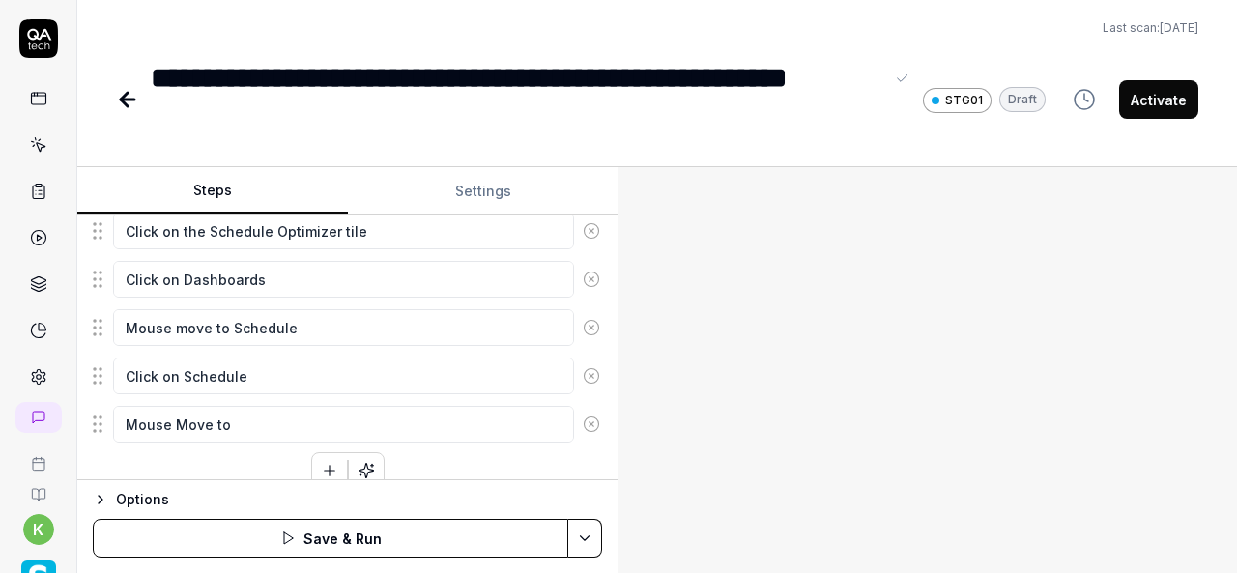
click at [151, 74] on div "**********" at bounding box center [517, 99] width 732 height 87
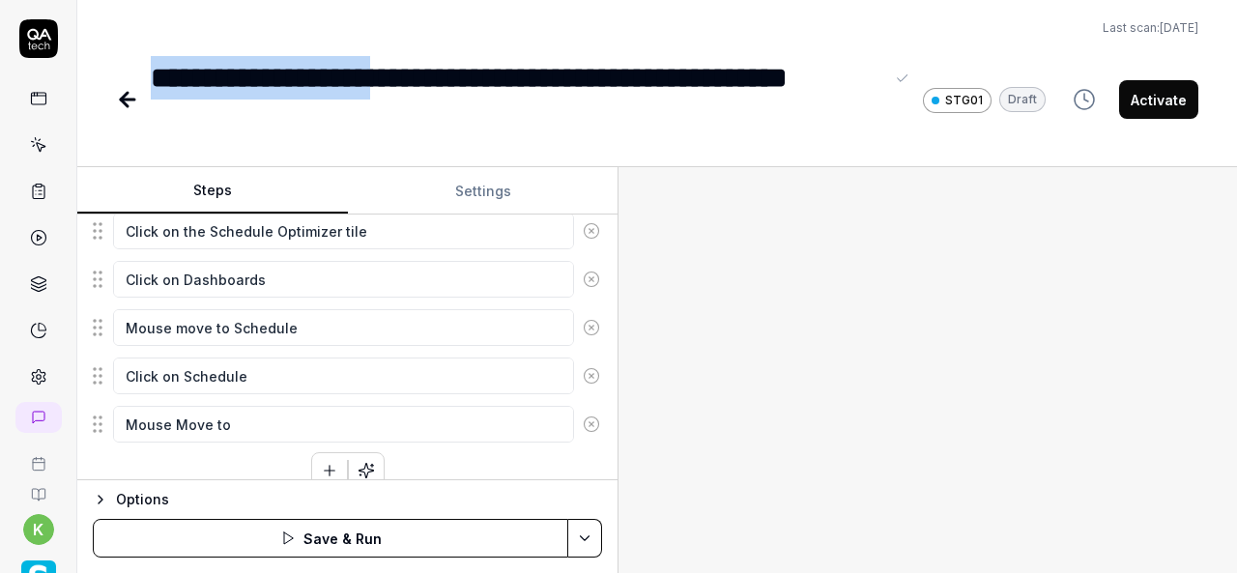
click at [435, 80] on div "**********" at bounding box center [517, 99] width 732 height 87
copy div "**********"
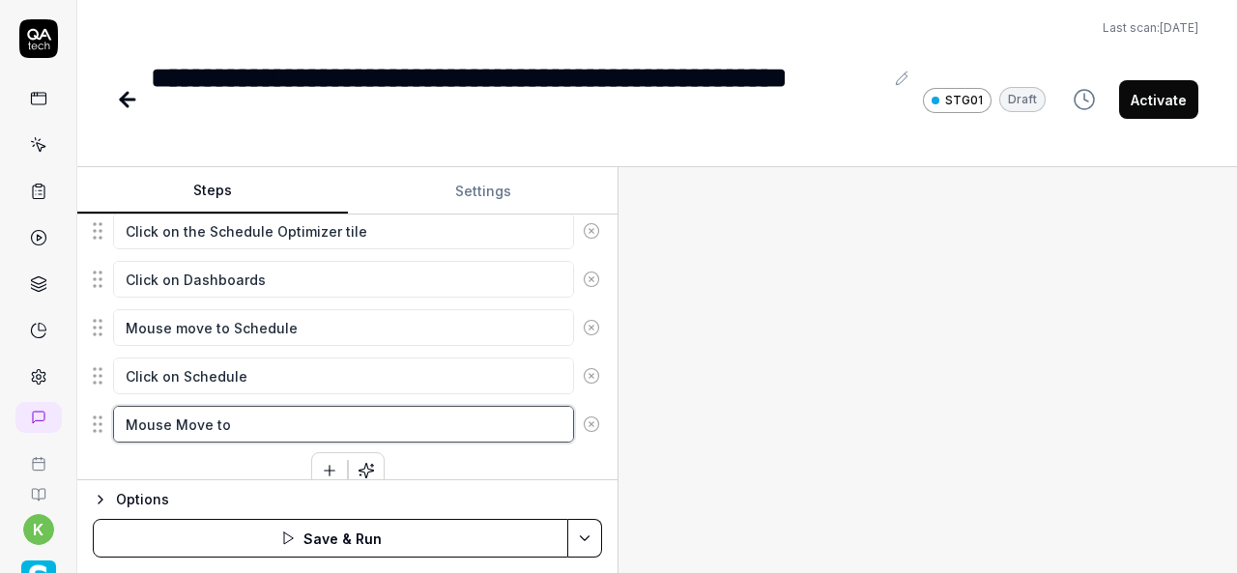
click at [267, 418] on textarea "Mouse Move to" at bounding box center [343, 424] width 461 height 37
paste textarea "Individual Schedule"
click at [324, 471] on icon "button" at bounding box center [329, 471] width 11 height 0
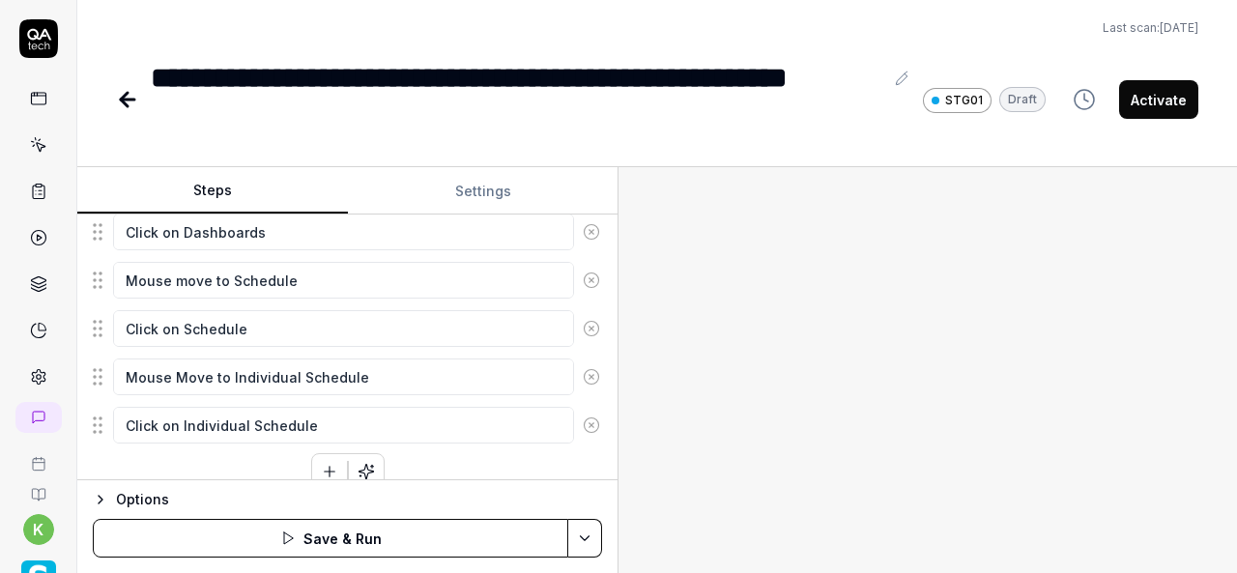
click at [448, 472] on div "Enter the username in the username field Enter the password in the password fie…" at bounding box center [347, 152] width 509 height 674
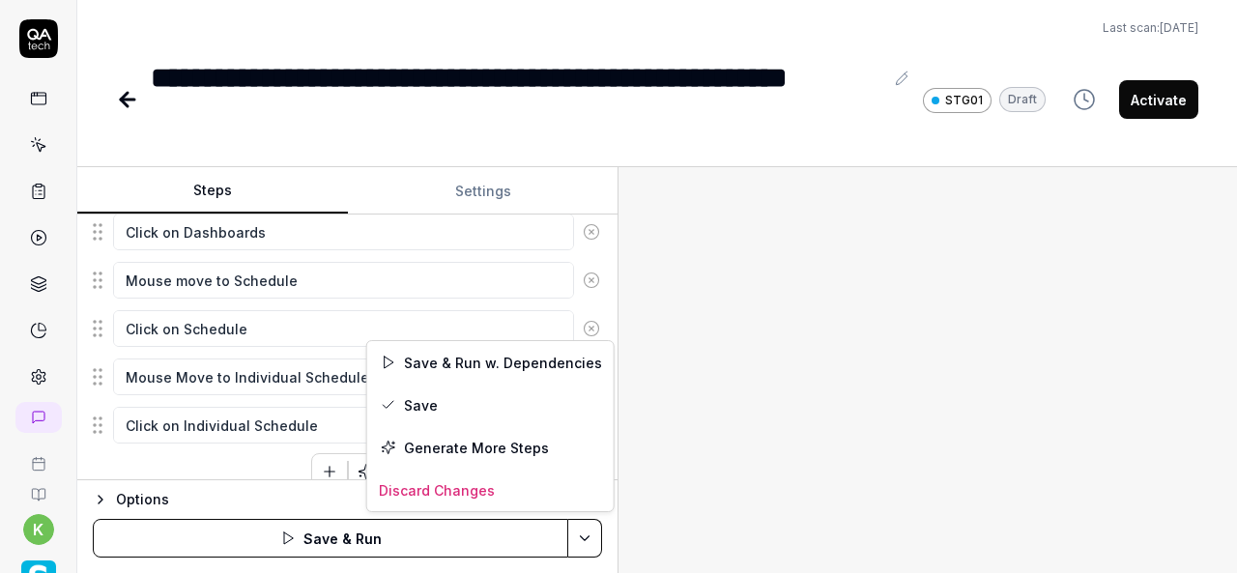
click at [593, 535] on html "**********" at bounding box center [618, 286] width 1237 height 573
click at [458, 360] on div "Save & Run w. Dependencies" at bounding box center [490, 362] width 246 height 43
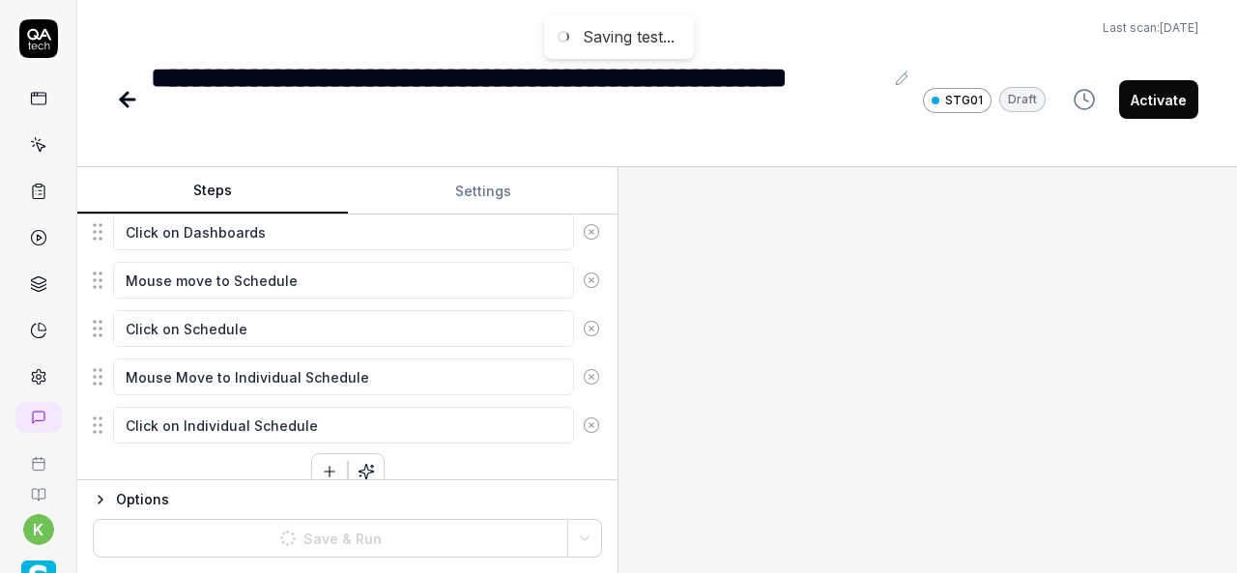
click at [1130, 411] on div at bounding box center [927, 370] width 618 height 406
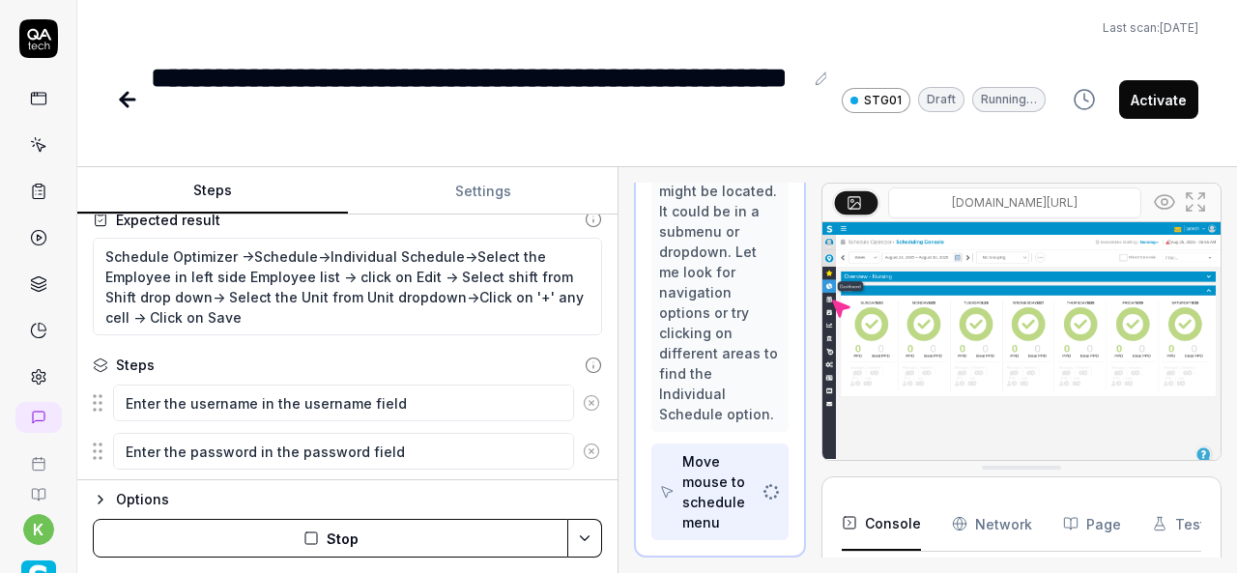
scroll to position [2632, 0]
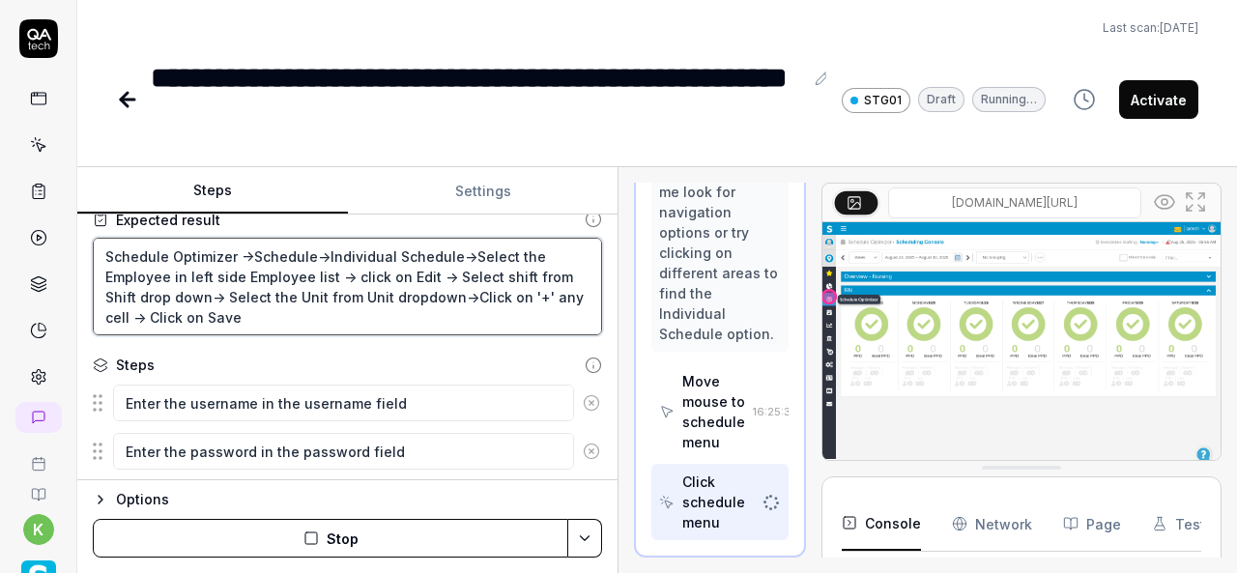
click at [369, 283] on textarea "Schedule Optimizer ->Schedule->Individual Schedule->Select the Employee in left…" at bounding box center [347, 287] width 509 height 98
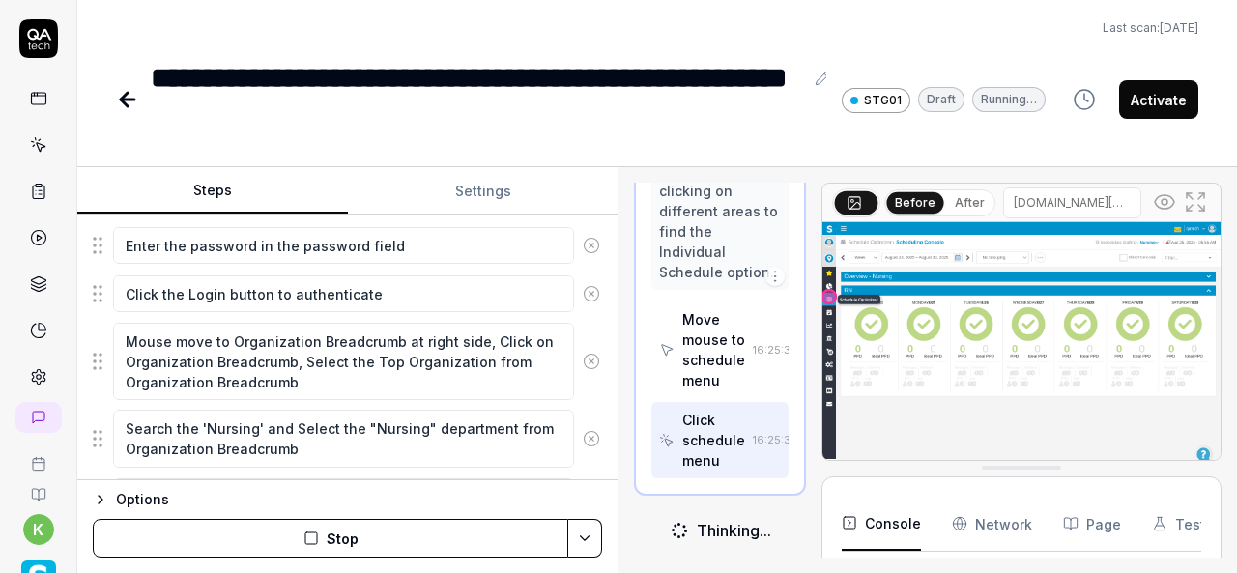
scroll to position [331, 0]
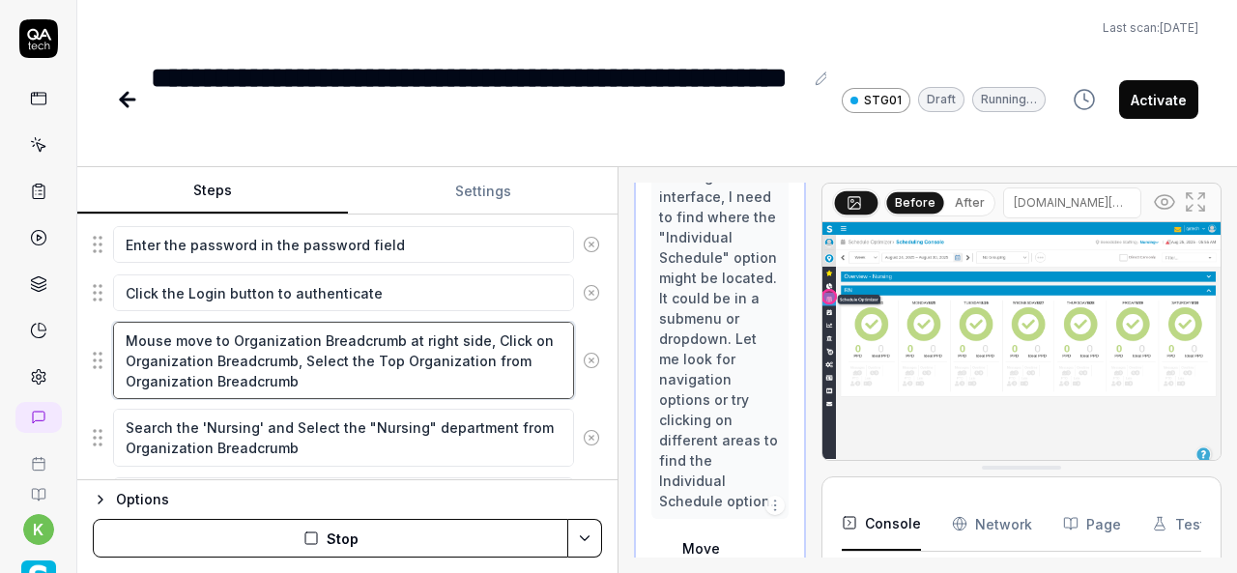
click at [348, 327] on textarea "Mouse move to Organization Breadcrumb at right side, Click on Organization Brea…" at bounding box center [343, 360] width 461 height 77
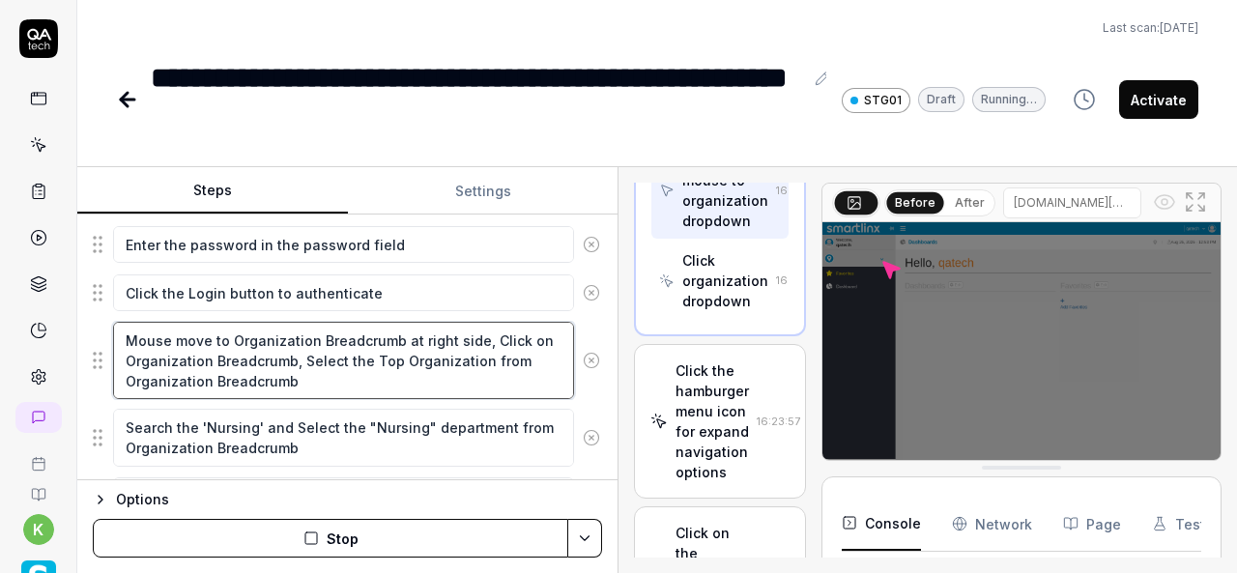
scroll to position [1362, 0]
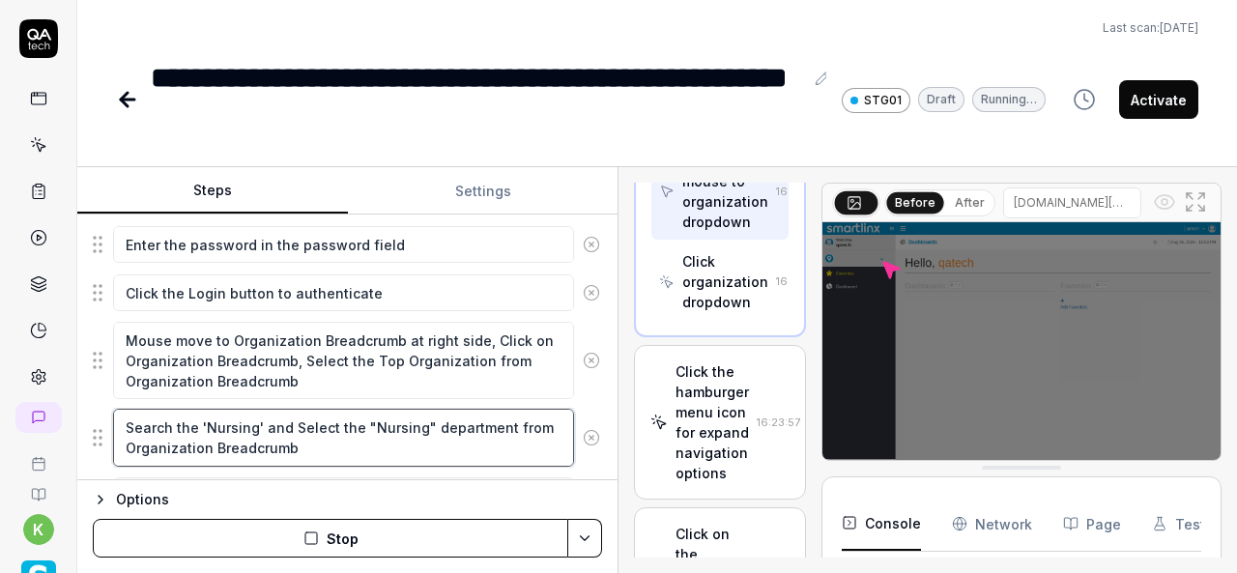
click at [333, 425] on textarea "Search the 'Nursing' and Select the "Nursing" department from Organization Brea…" at bounding box center [343, 437] width 461 height 57
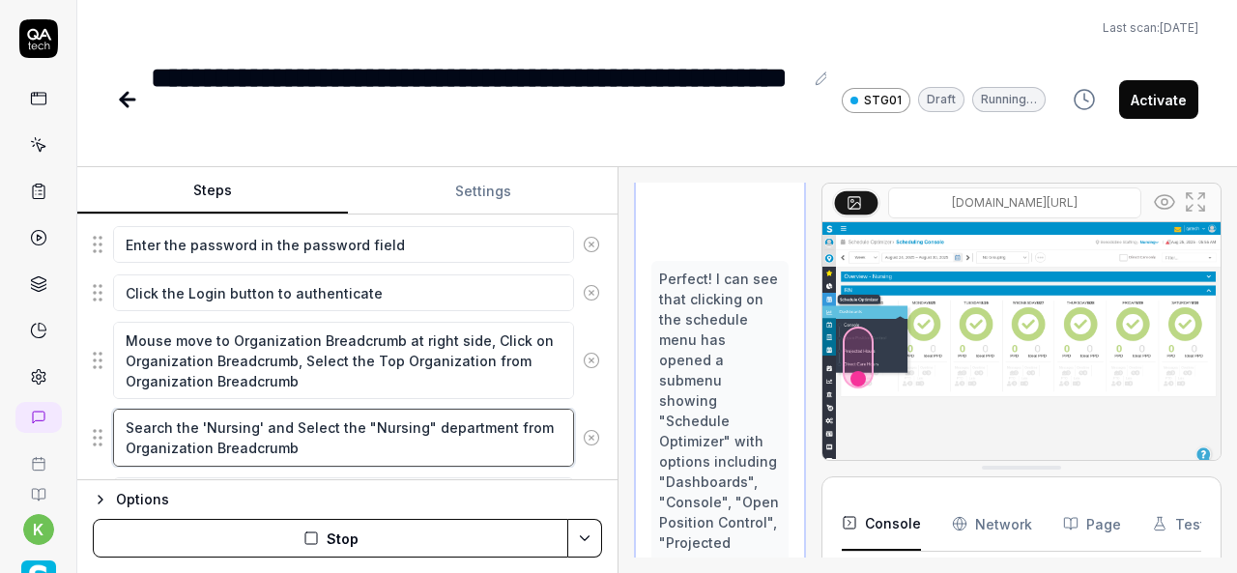
click at [328, 431] on textarea "Search the 'Nursing' and Select the "Nursing" department from Organization Brea…" at bounding box center [343, 437] width 461 height 57
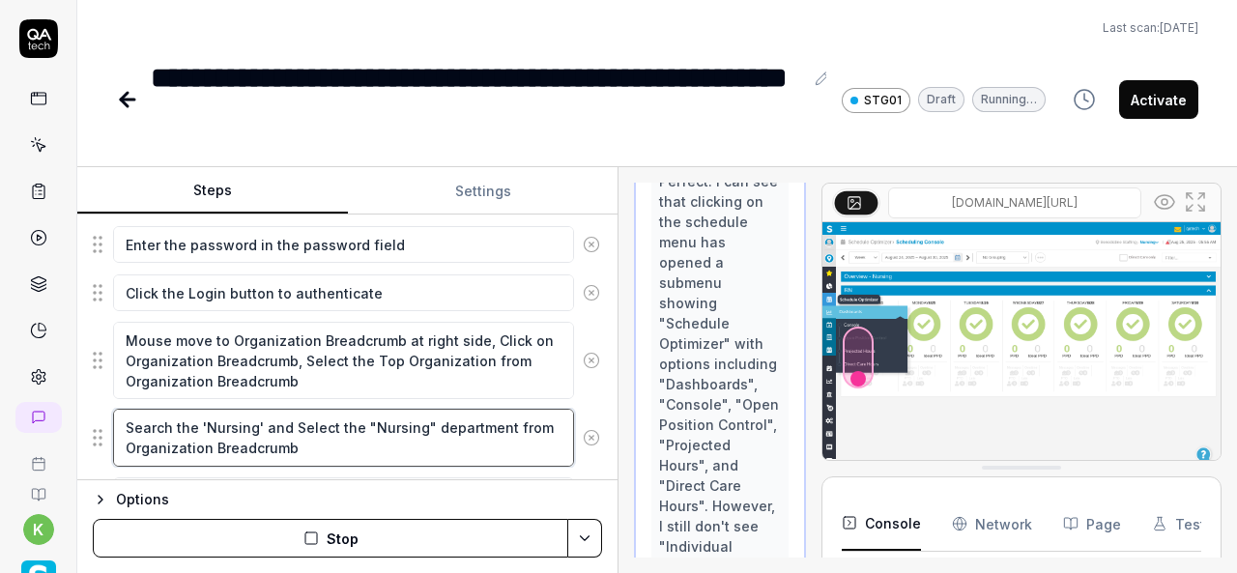
scroll to position [2697, 0]
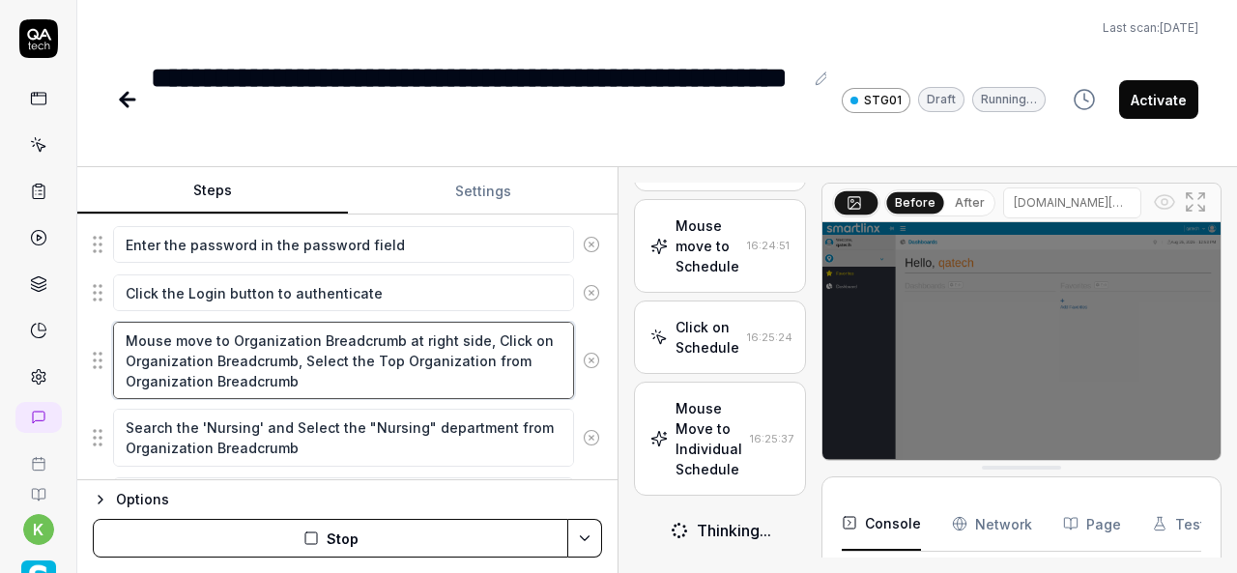
click at [329, 362] on textarea "Mouse move to Organization Breadcrumb at right side, Click on Organization Brea…" at bounding box center [343, 360] width 461 height 77
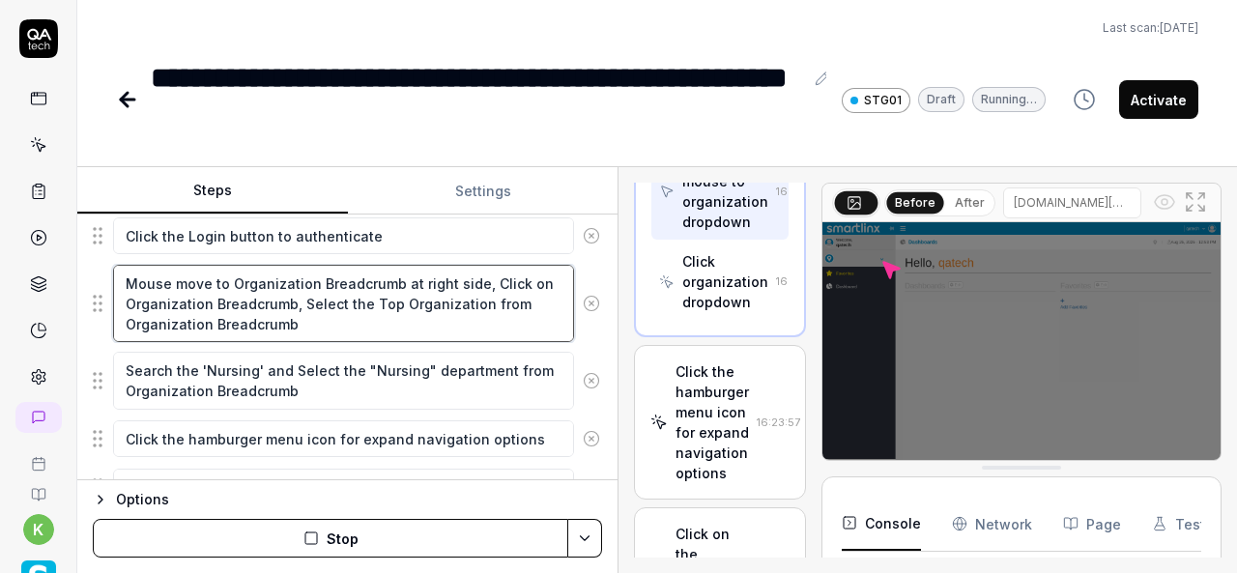
scroll to position [391, 0]
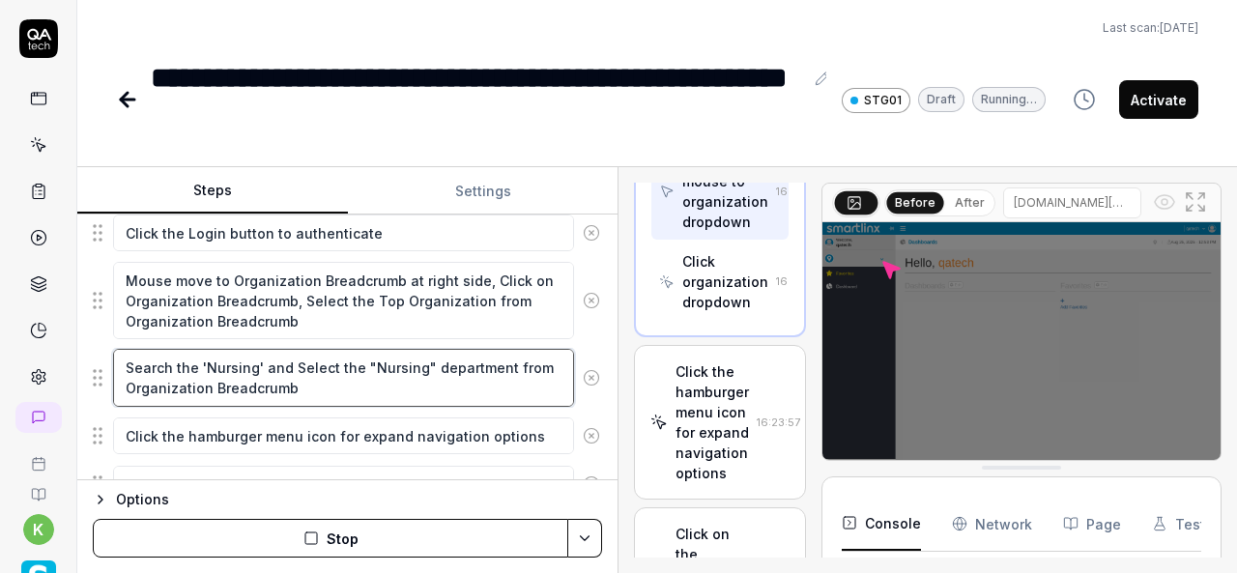
click at [319, 389] on textarea "Search the 'Nursing' and Select the "Nursing" department from Organization Brea…" at bounding box center [343, 377] width 461 height 57
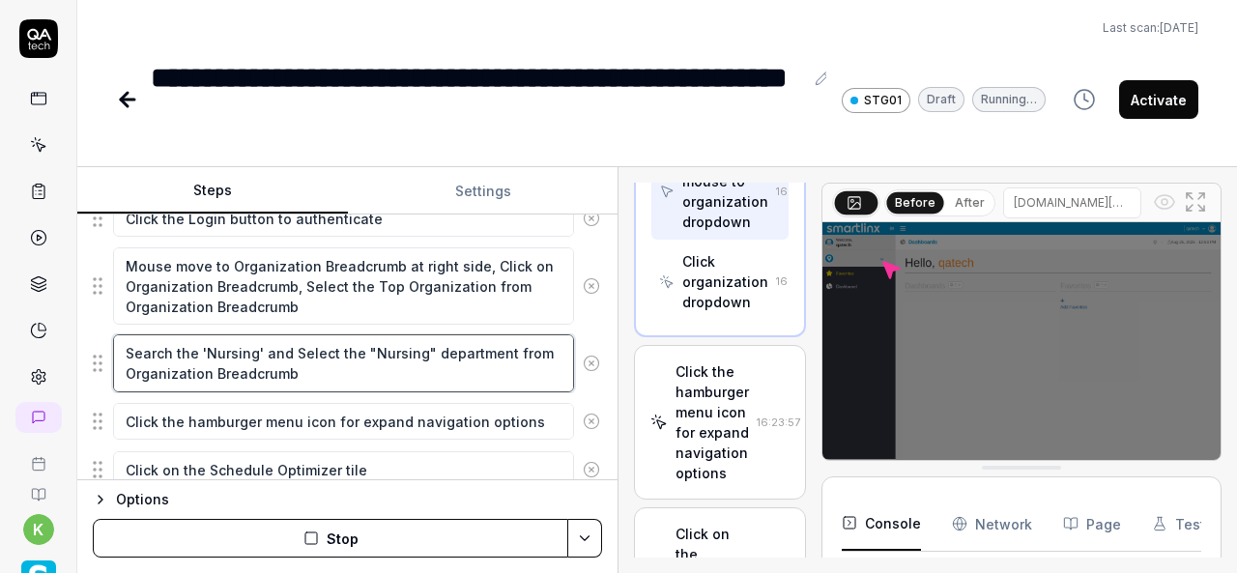
scroll to position [408, 0]
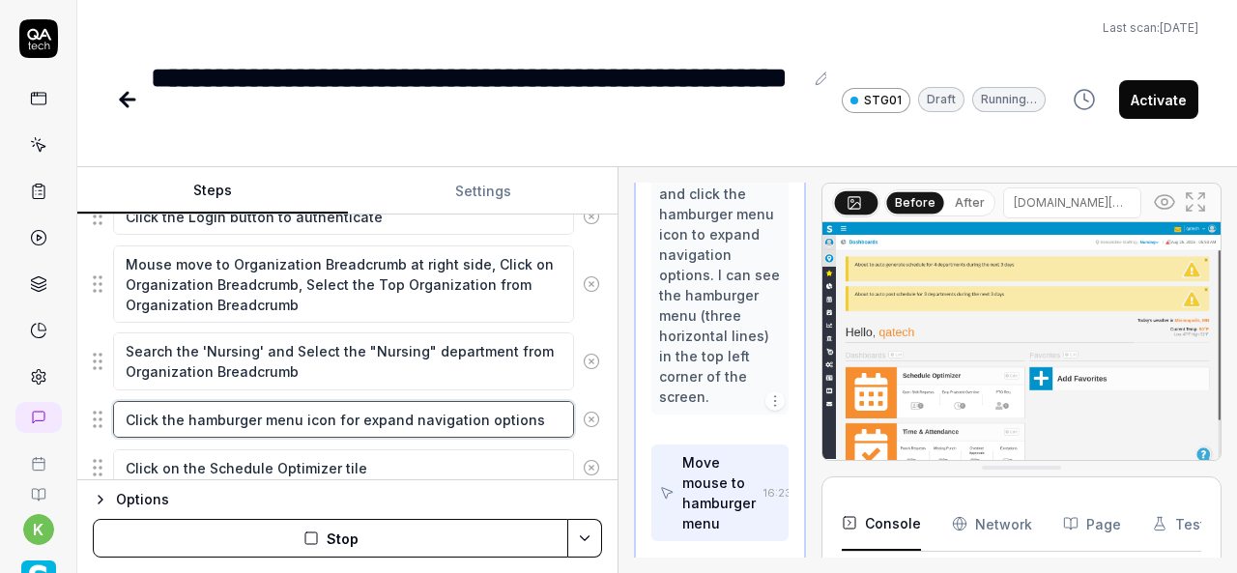
click at [308, 415] on textarea "Click the hamburger menu icon for expand navigation options" at bounding box center [343, 419] width 461 height 37
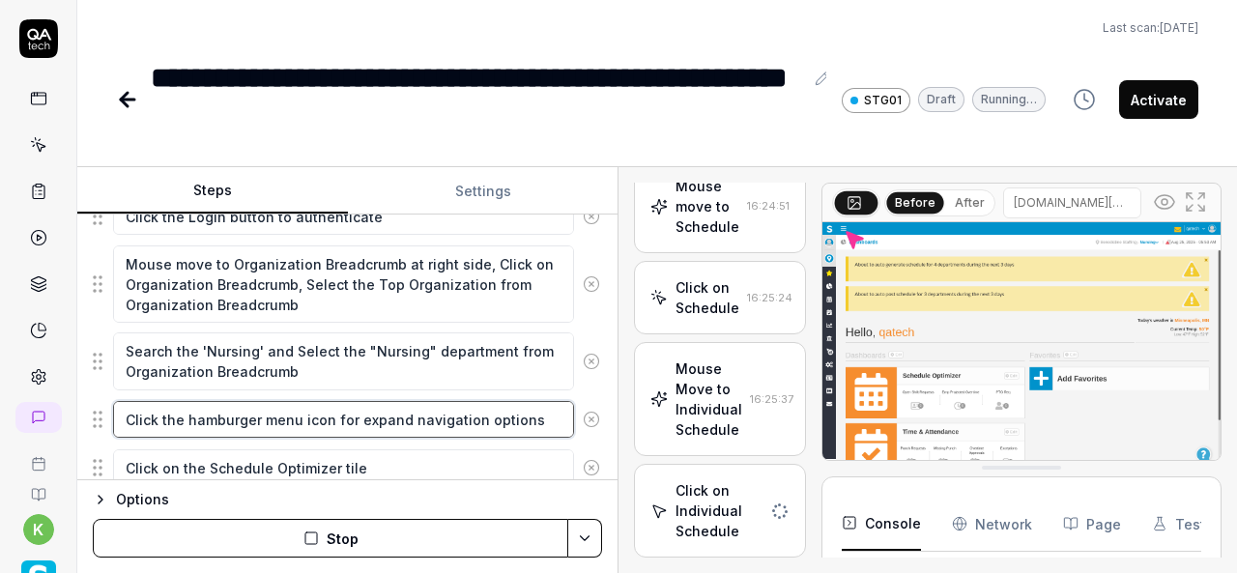
scroll to position [2616, 0]
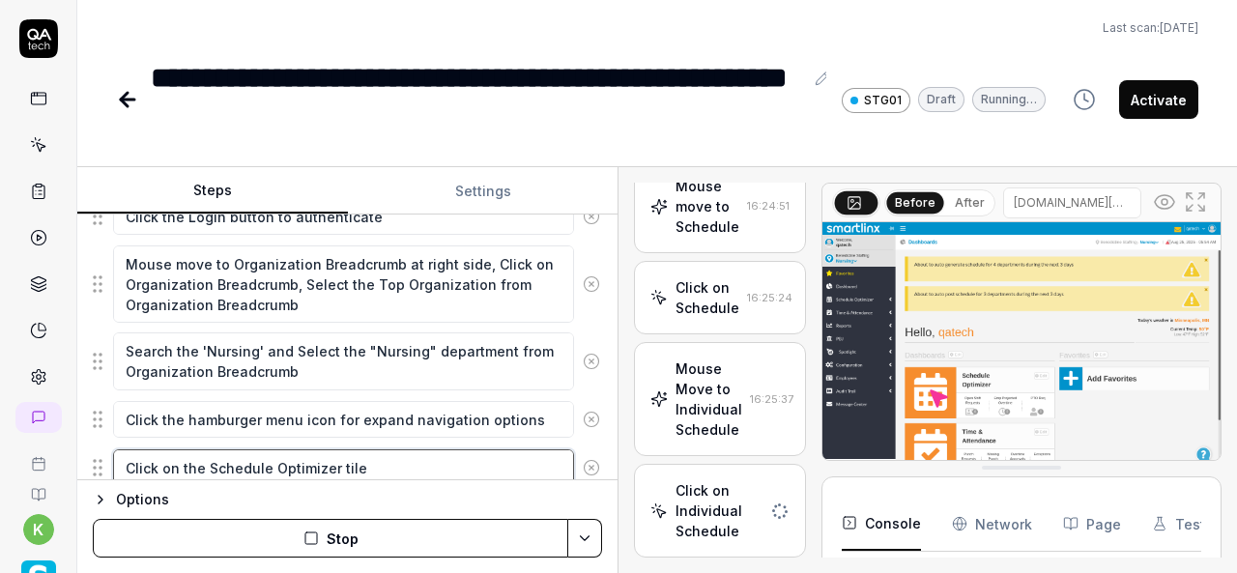
click at [339, 465] on textarea "Click on the Schedule Optimizer tile" at bounding box center [343, 467] width 461 height 37
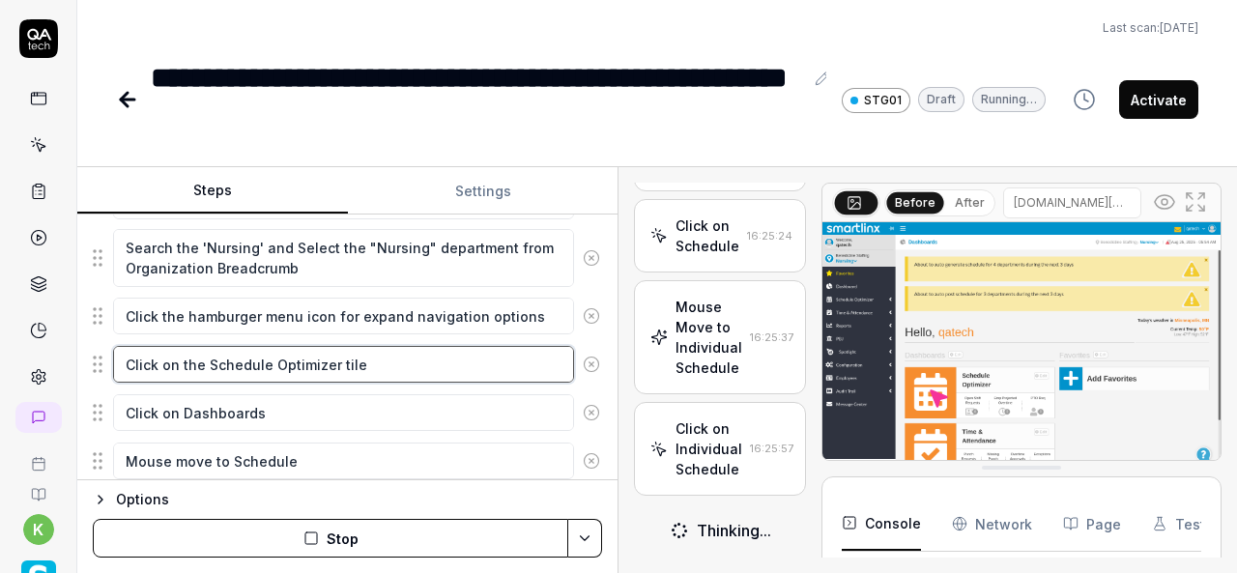
scroll to position [513, 0]
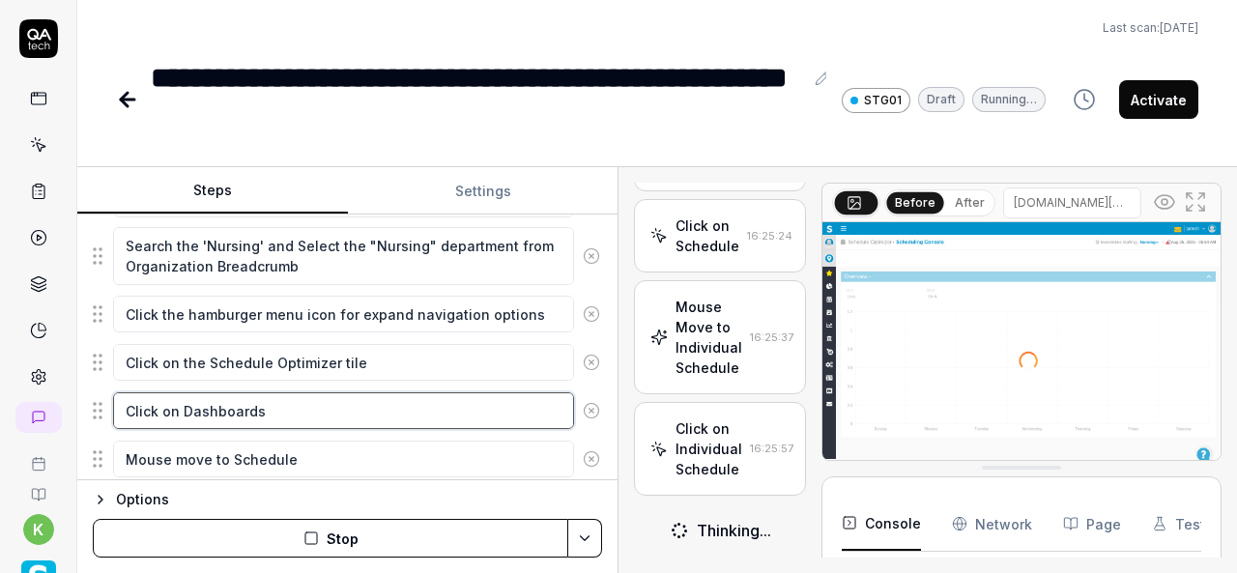
click at [320, 408] on textarea "Click on Dashboards" at bounding box center [343, 410] width 461 height 37
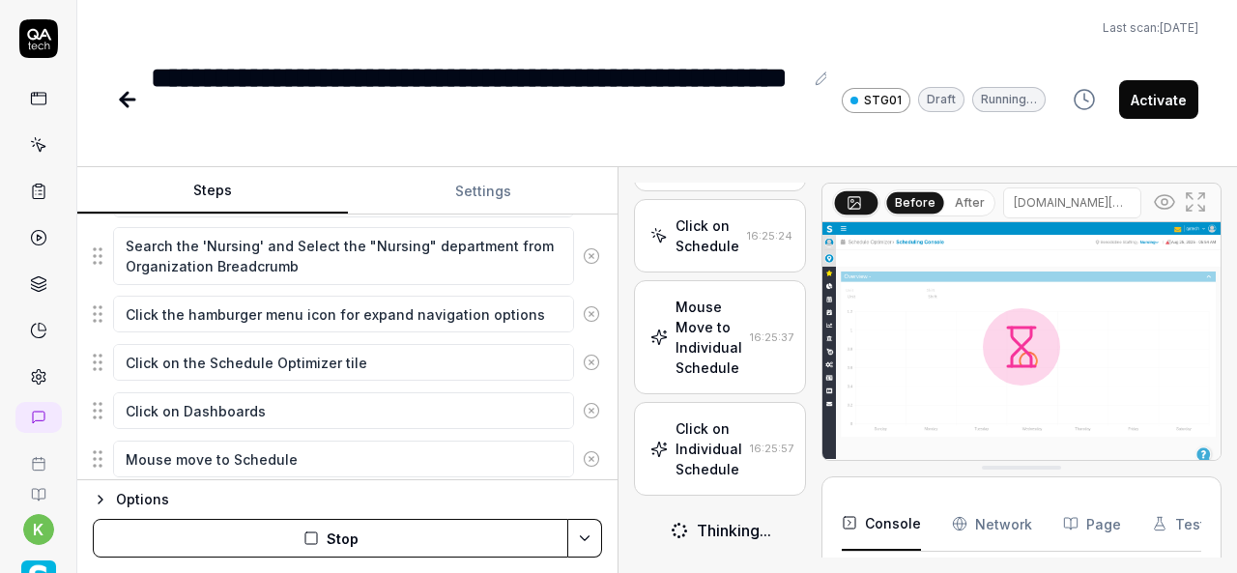
click at [583, 411] on icon at bounding box center [591, 410] width 17 height 17
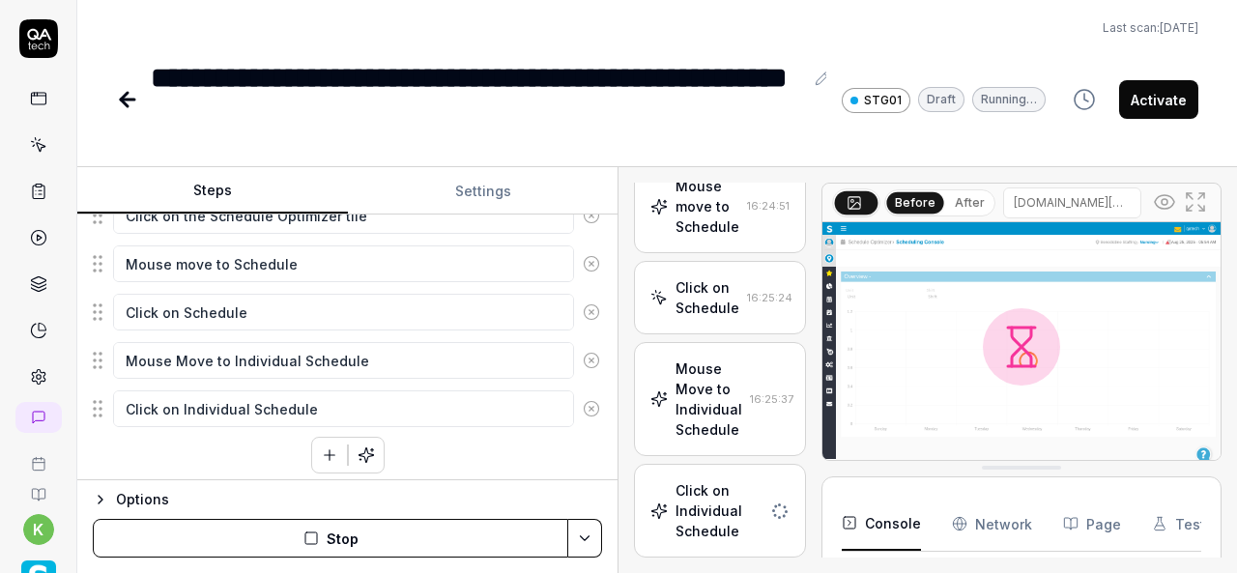
scroll to position [0, 0]
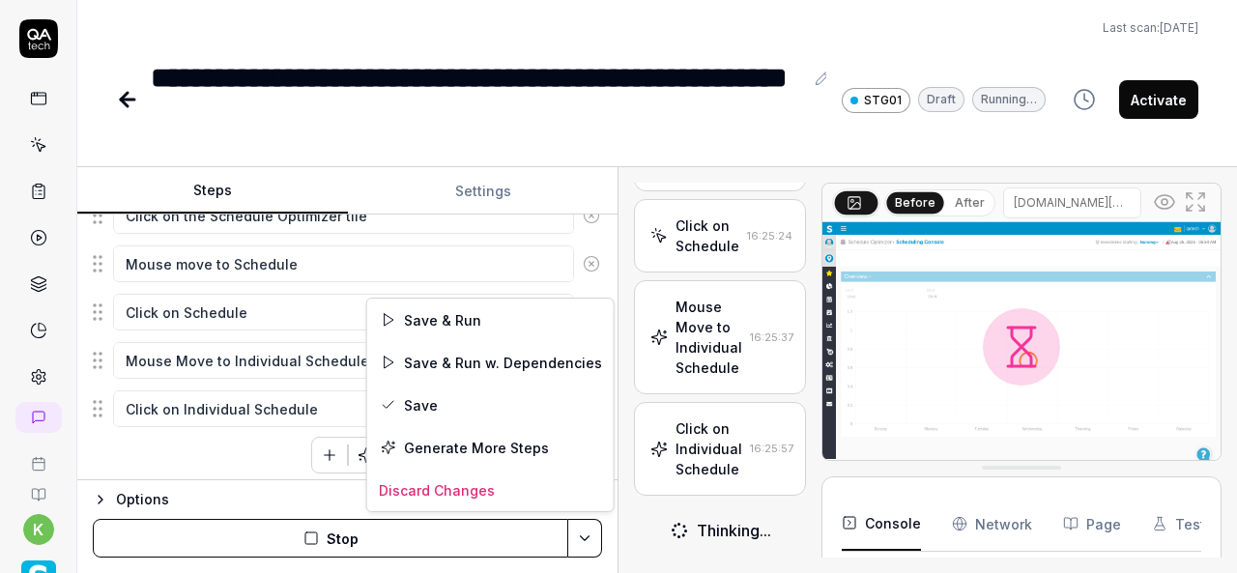
click at [587, 548] on html "**********" at bounding box center [618, 286] width 1237 height 573
click at [462, 362] on div "Save & Run w. Dependencies" at bounding box center [490, 362] width 246 height 43
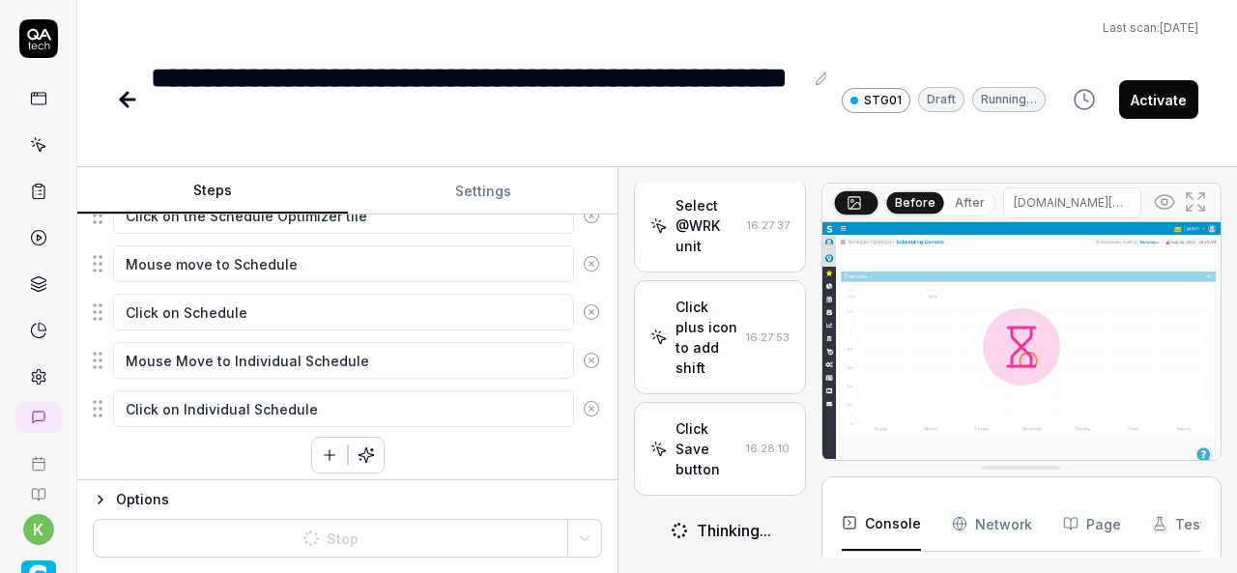
scroll to position [4448, 0]
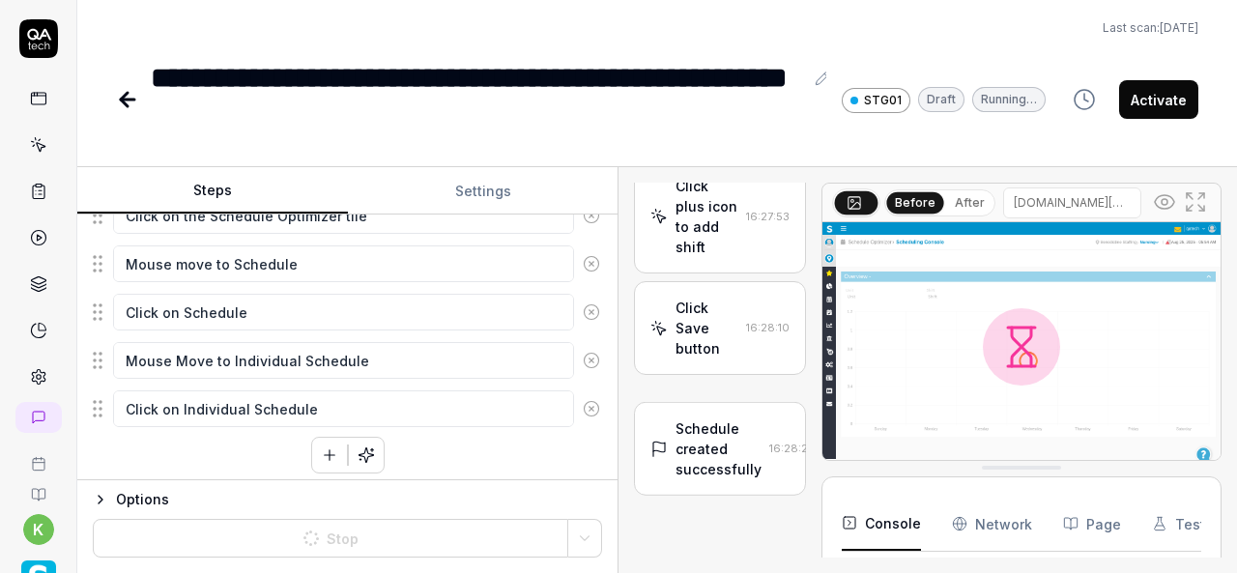
click at [721, 257] on div "Click plus icon to add shift" at bounding box center [706, 216] width 62 height 81
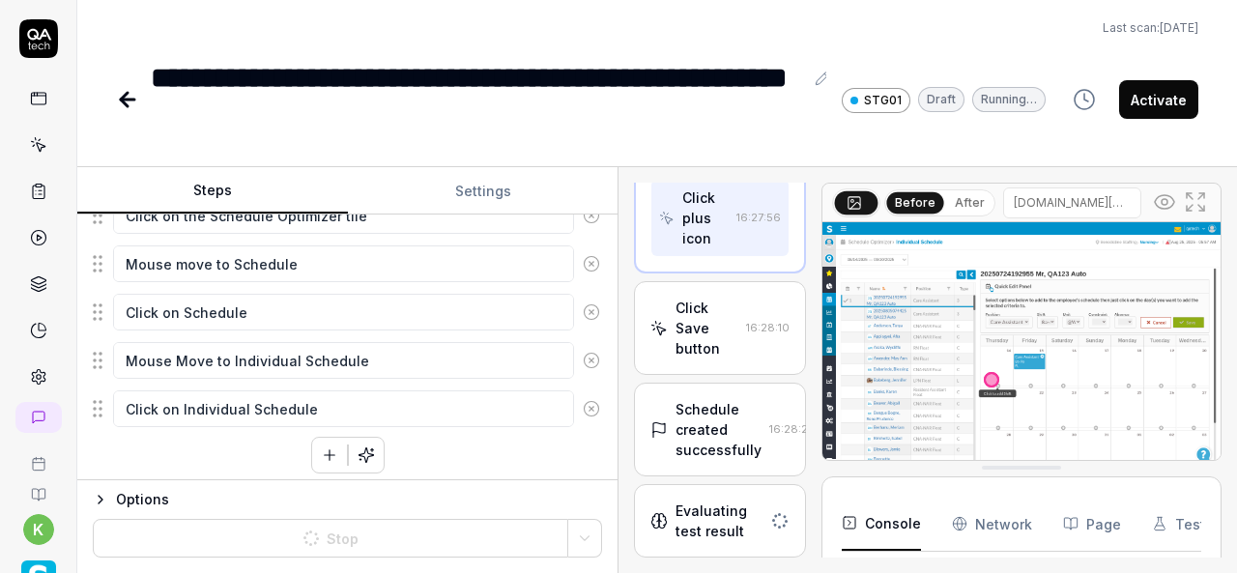
scroll to position [1, 0]
click at [724, 421] on div "Schedule created successfully" at bounding box center [718, 429] width 86 height 61
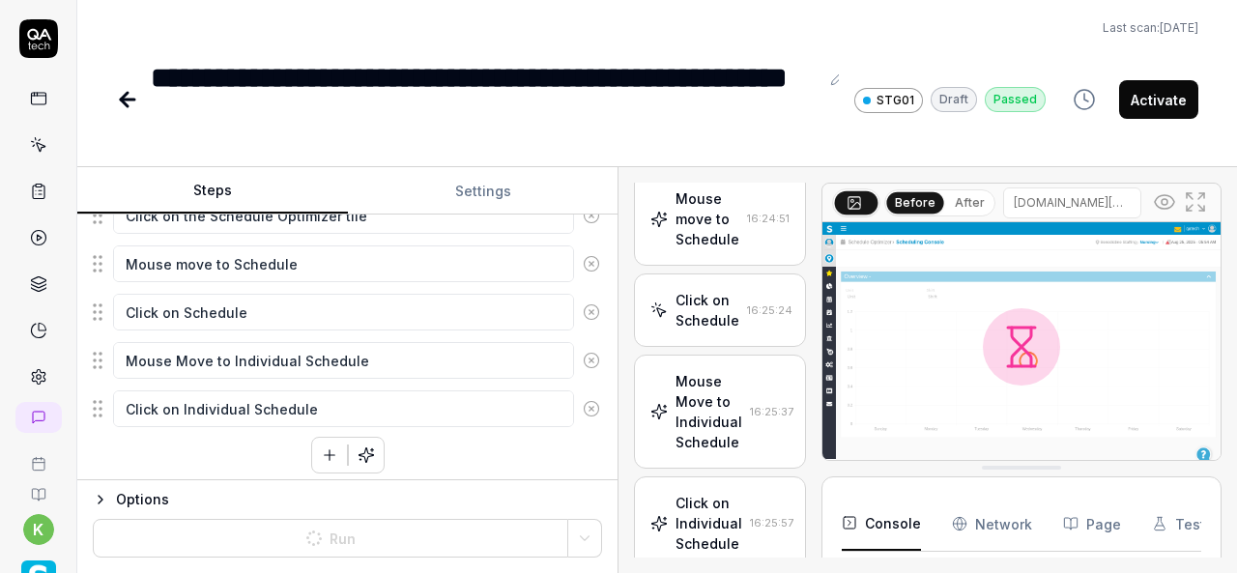
scroll to position [3273, 0]
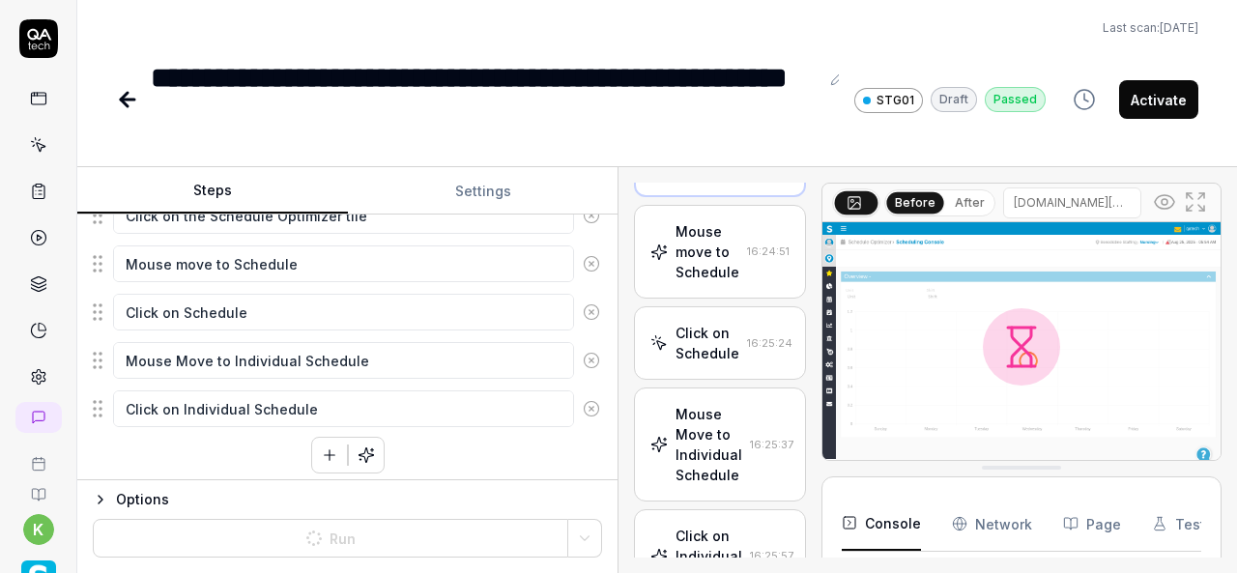
click at [1156, 100] on button "Activate" at bounding box center [1158, 99] width 79 height 39
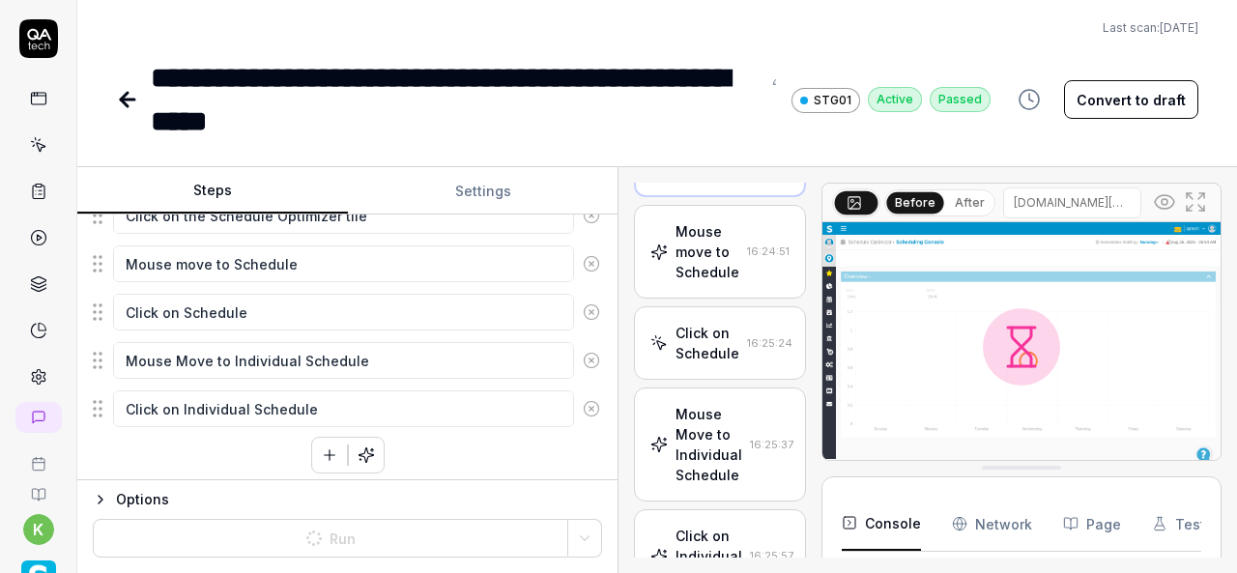
click at [140, 99] on link at bounding box center [129, 99] width 27 height 39
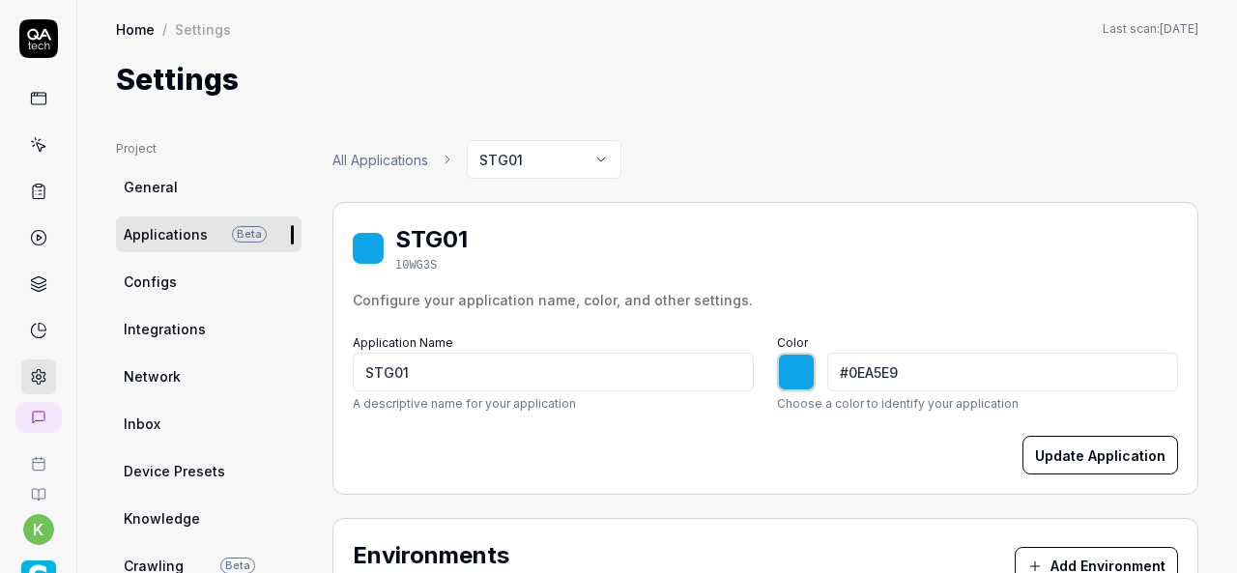
click at [30, 144] on icon at bounding box center [38, 144] width 17 height 17
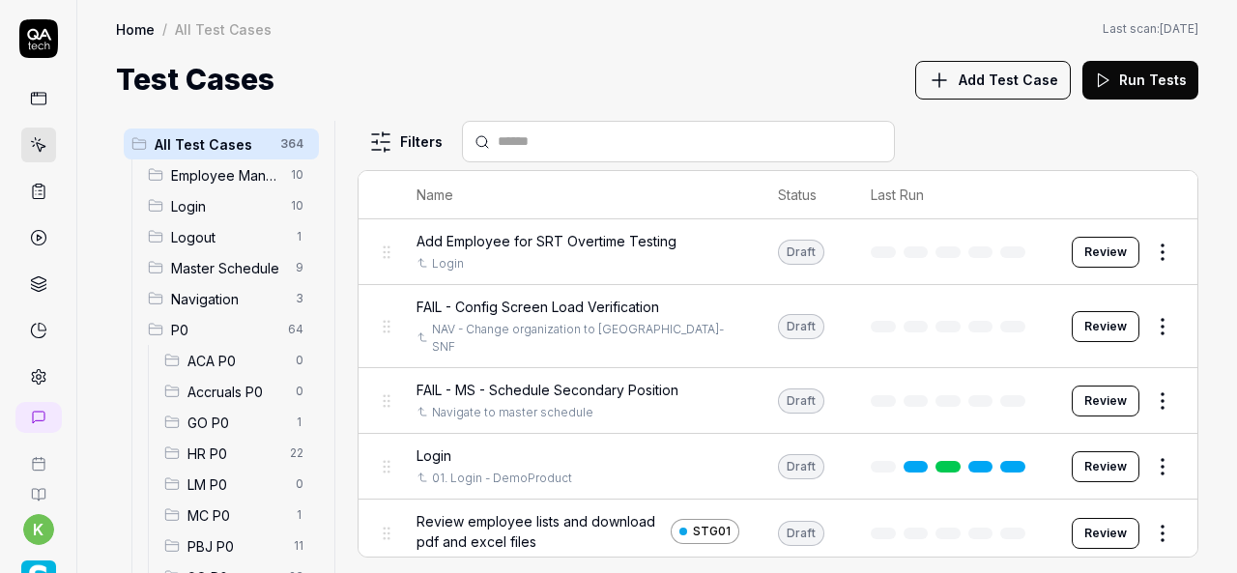
click at [30, 148] on icon at bounding box center [38, 144] width 17 height 17
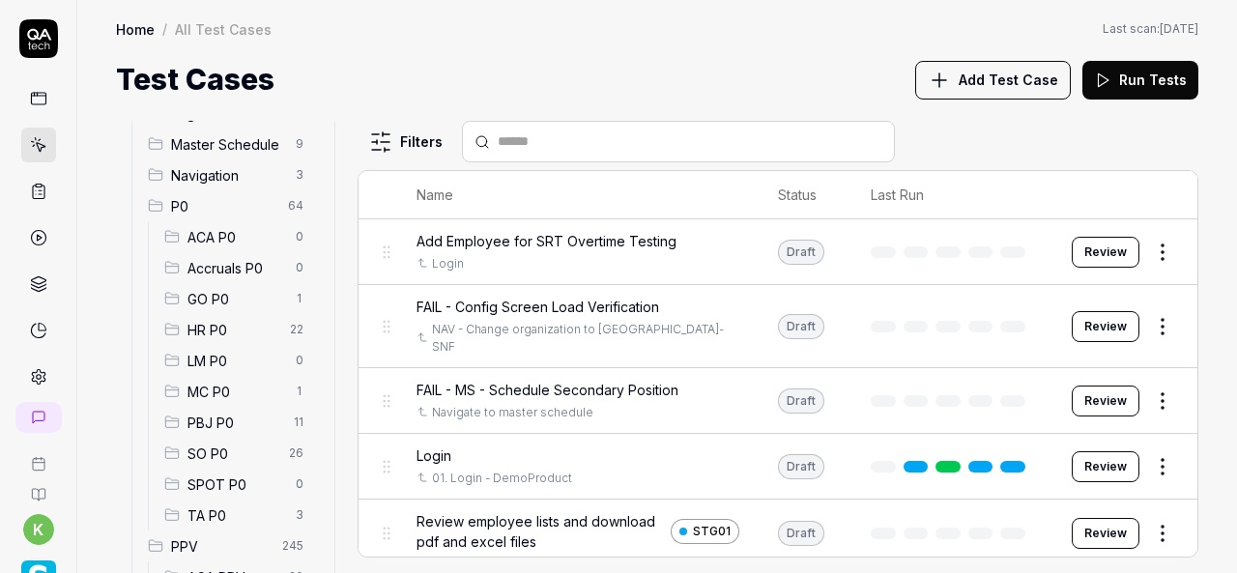
scroll to position [238, 0]
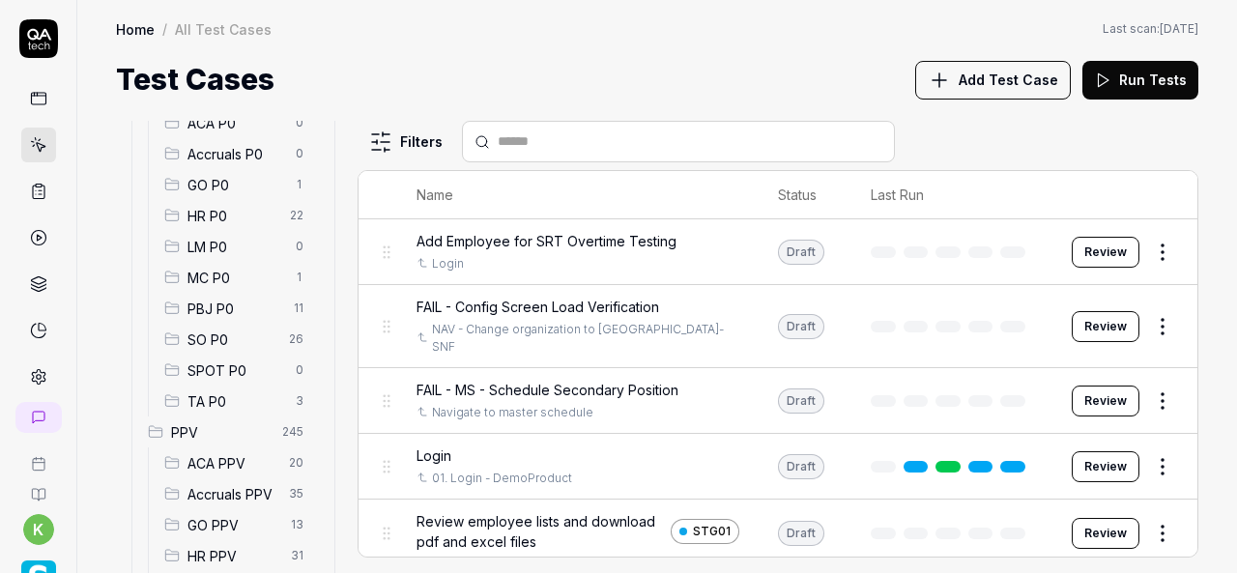
click at [229, 339] on span "SO P0" at bounding box center [232, 339] width 90 height 20
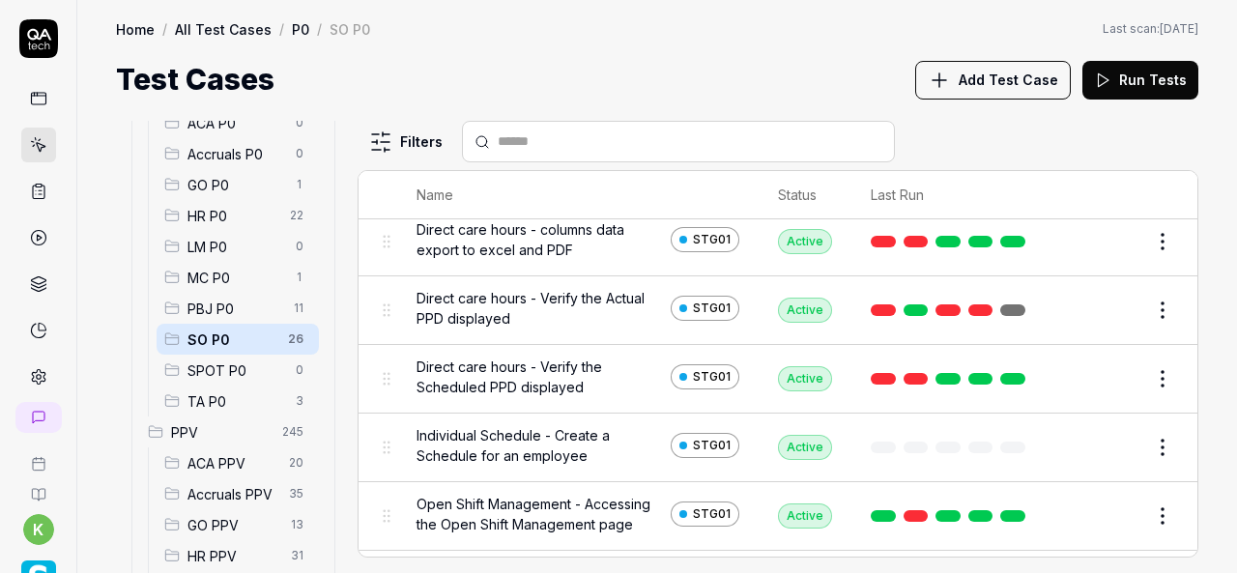
scroll to position [119, 0]
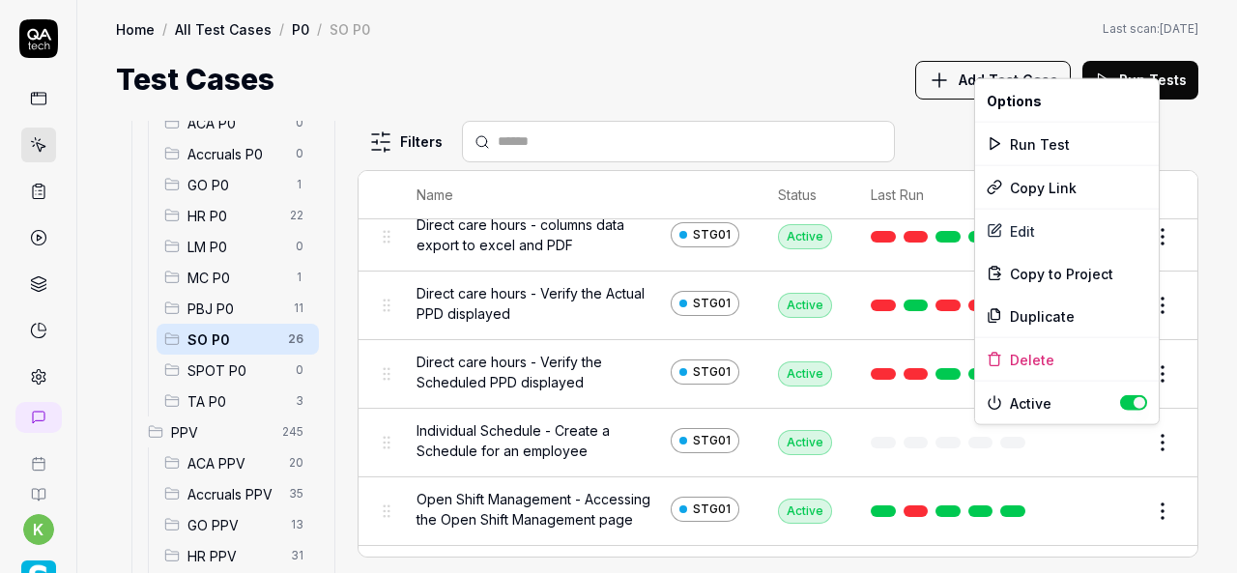
click at [1161, 442] on html "k Home / All Test Cases / P0 / SO P0 Home / All Test Cases / P0 / SO P0 Last sc…" at bounding box center [618, 286] width 1237 height 573
click at [1056, 136] on div "Run Test" at bounding box center [1067, 144] width 184 height 43
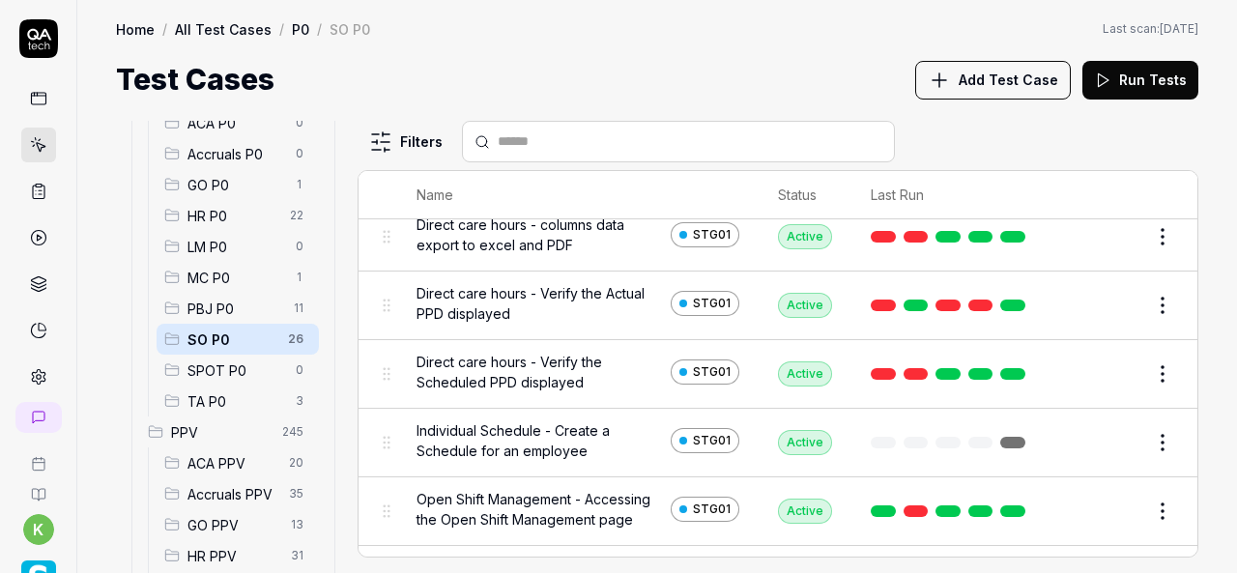
click at [614, 103] on div "All Test Cases 364 Employee Management 10 Login 10 Logout 1 Master Schedule 9 N…" at bounding box center [656, 336] width 1159 height 471
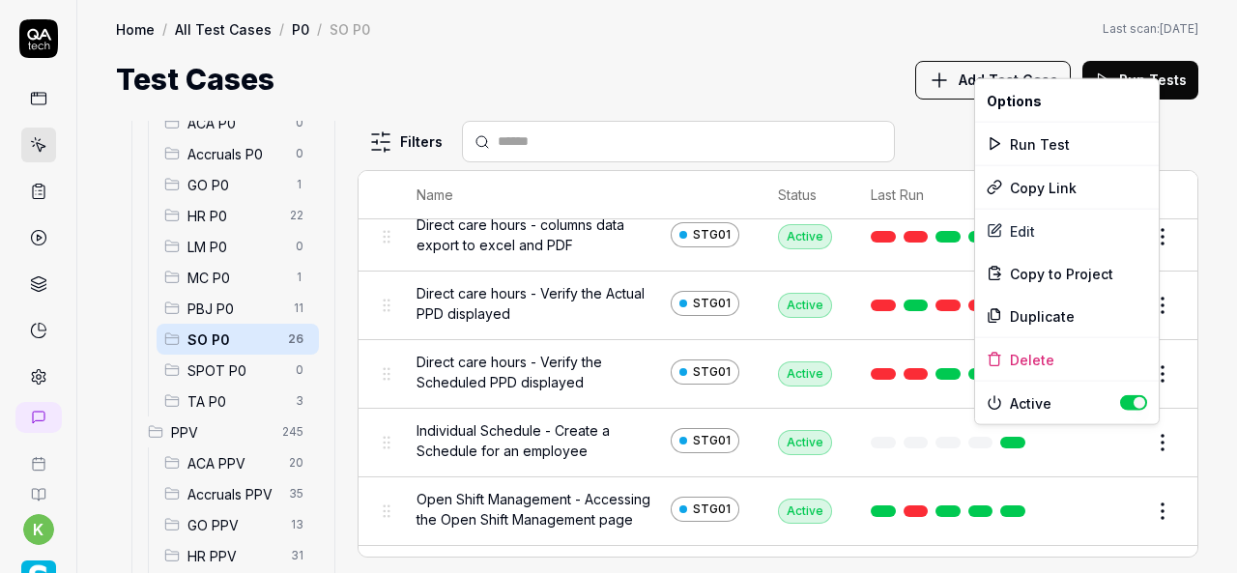
click at [1142, 448] on html "k Home / All Test Cases / P0 / SO P0 Home / All Test Cases / P0 / SO P0 Last sc…" at bounding box center [618, 286] width 1237 height 573
click at [1045, 131] on div "Run Test" at bounding box center [1067, 144] width 184 height 43
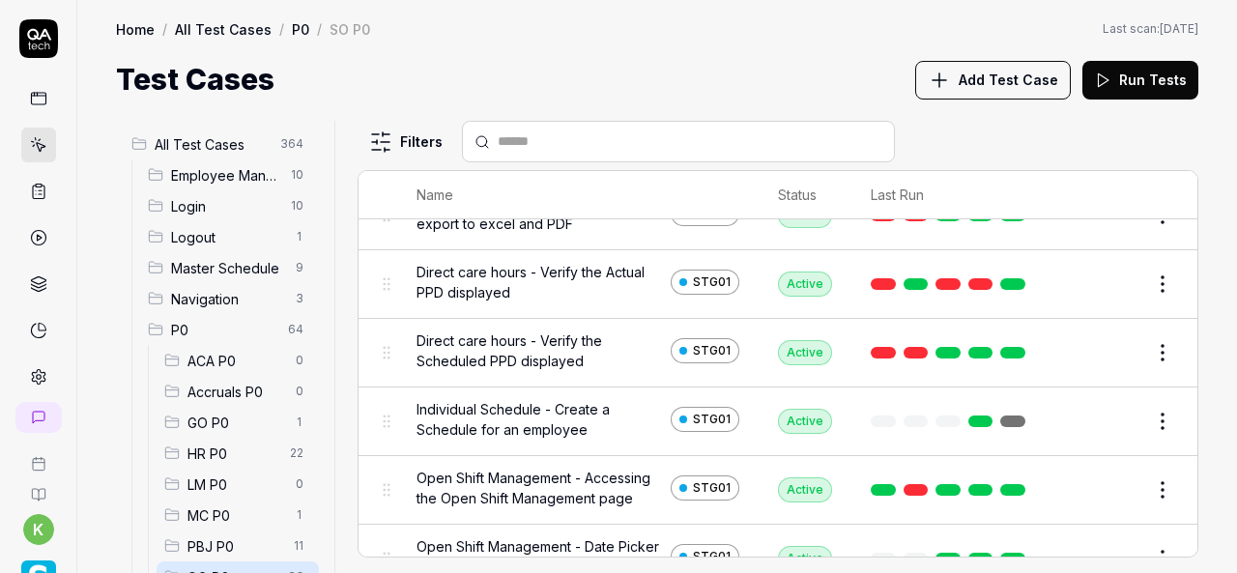
scroll to position [139, 0]
click at [1000, 419] on link at bounding box center [1012, 422] width 25 height 12
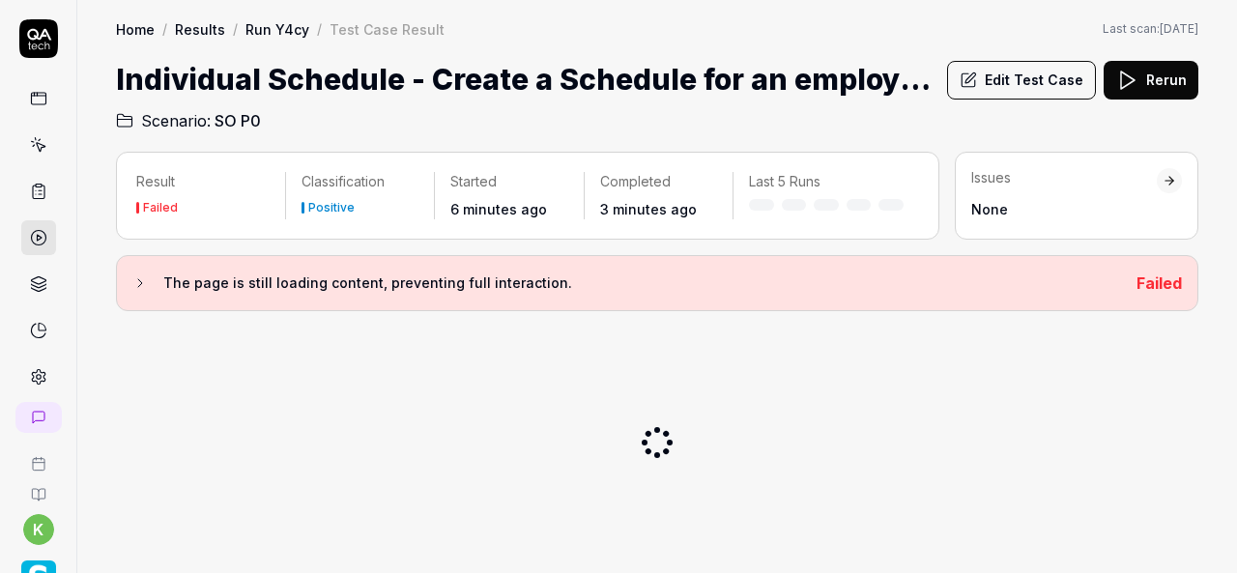
click at [999, 419] on div at bounding box center [657, 442] width 1082 height 231
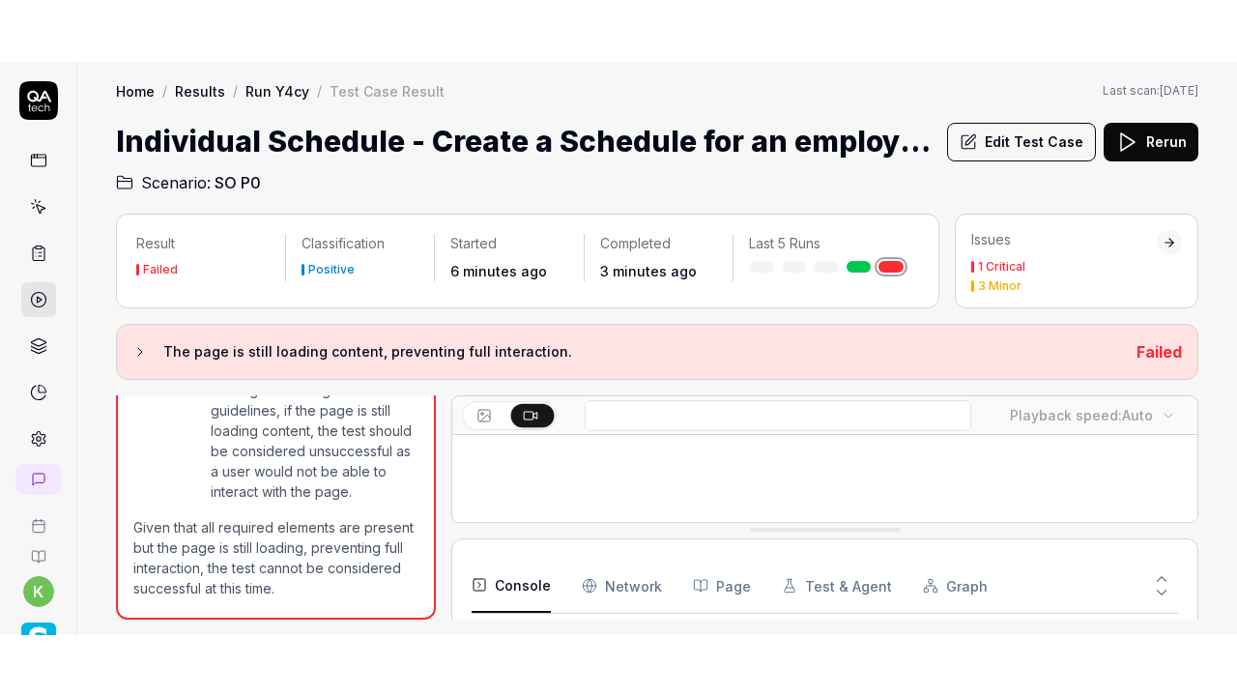
scroll to position [2445, 0]
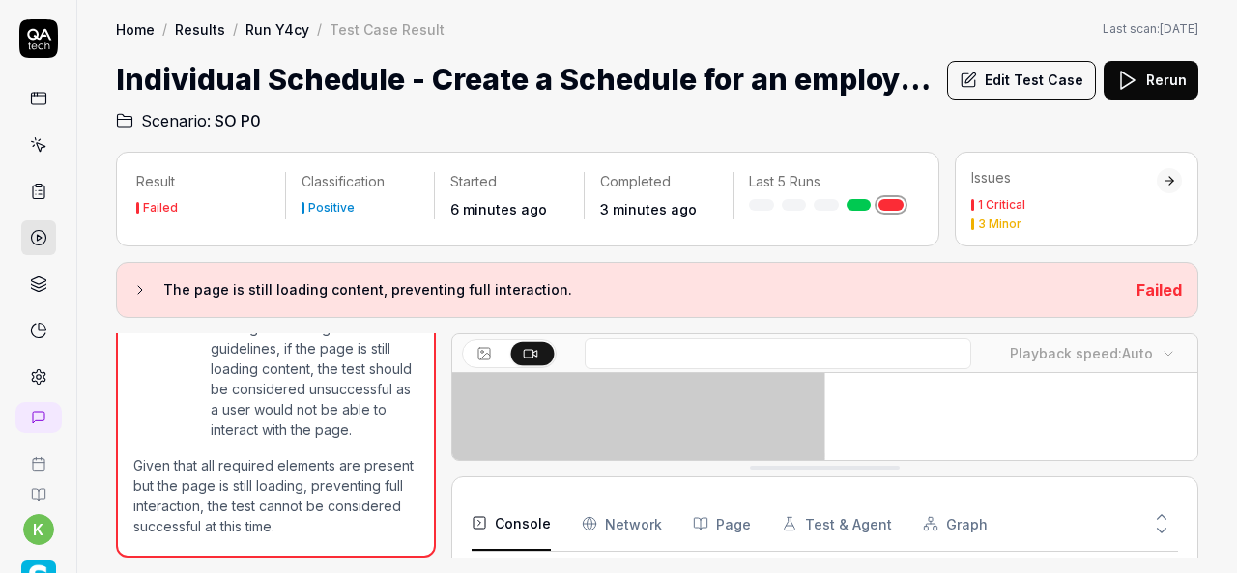
click at [529, 351] on icon at bounding box center [530, 352] width 15 height 15
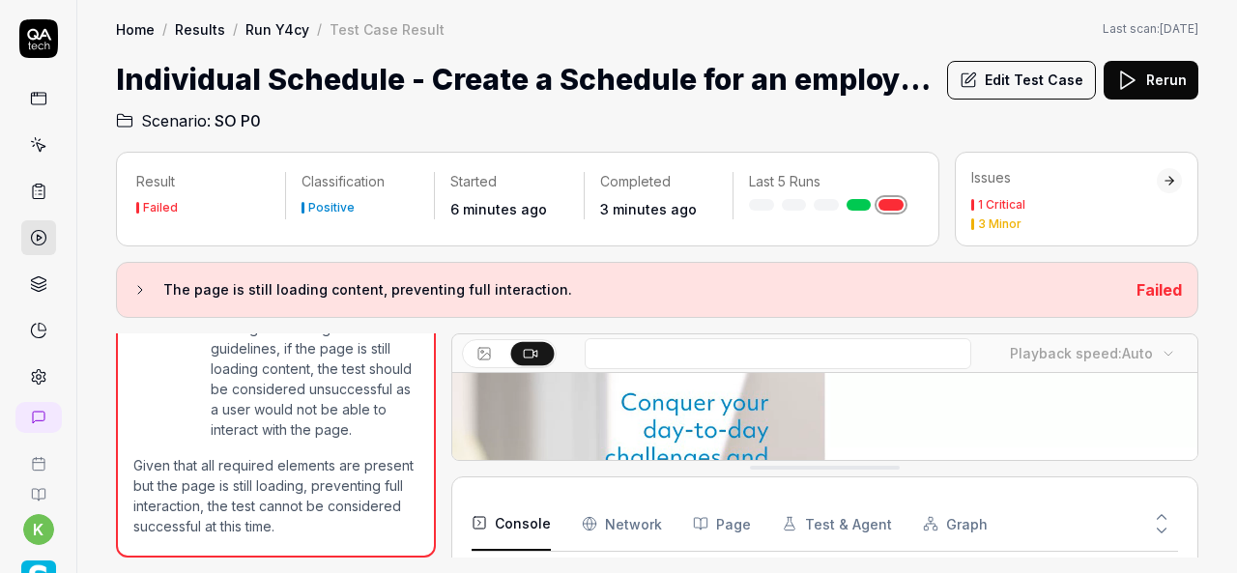
click at [529, 351] on icon at bounding box center [530, 352] width 15 height 15
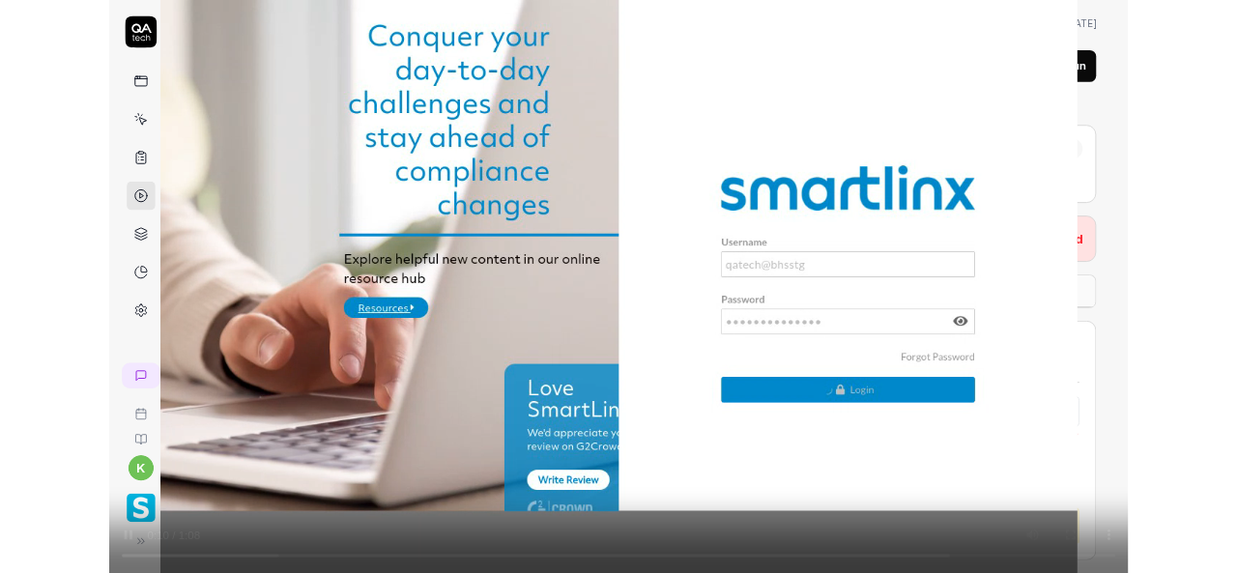
scroll to position [2407, 0]
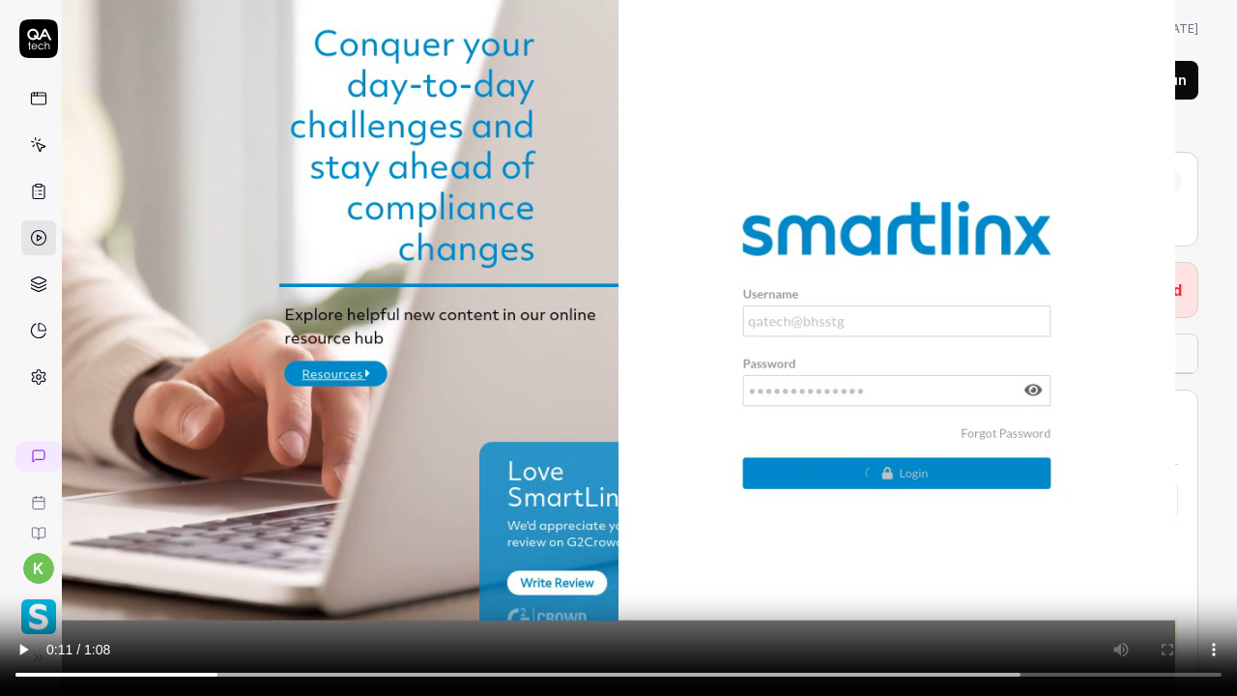
drag, startPoint x: 1217, startPoint y: 686, endPoint x: 897, endPoint y: 225, distance: 561.5
click at [897, 225] on video at bounding box center [618, 348] width 1237 height 696
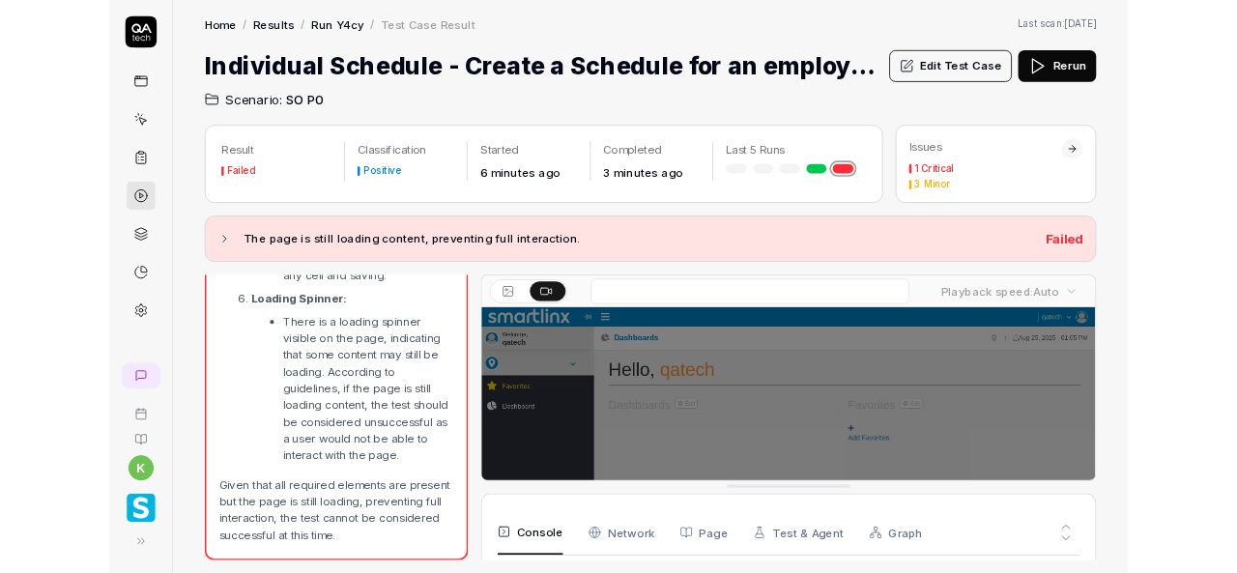
scroll to position [2445, 0]
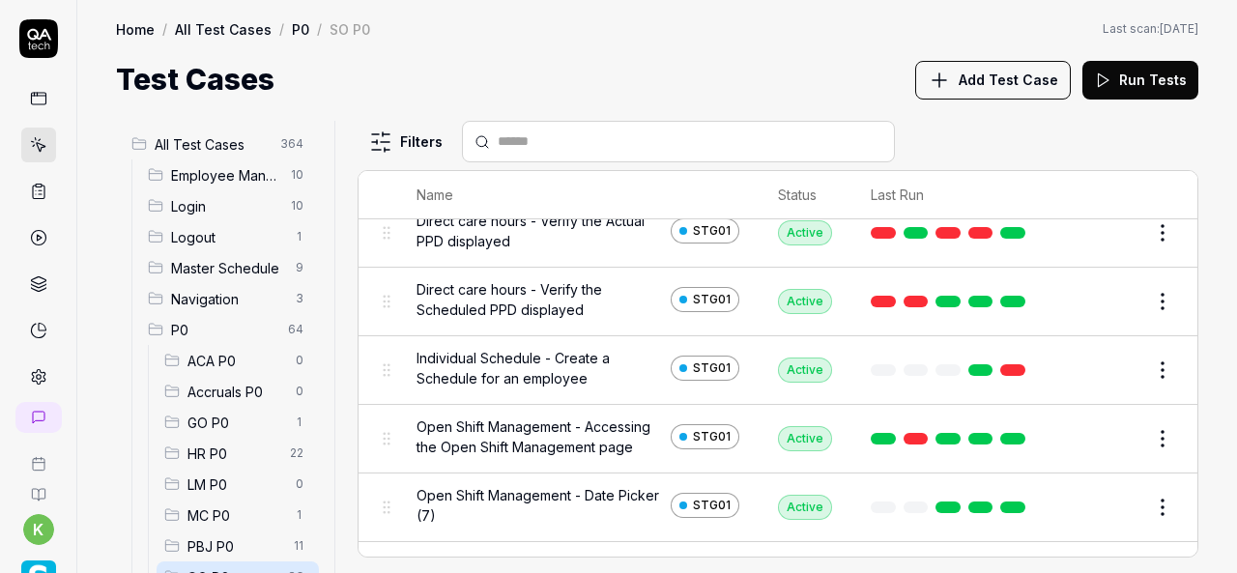
scroll to position [198, 0]
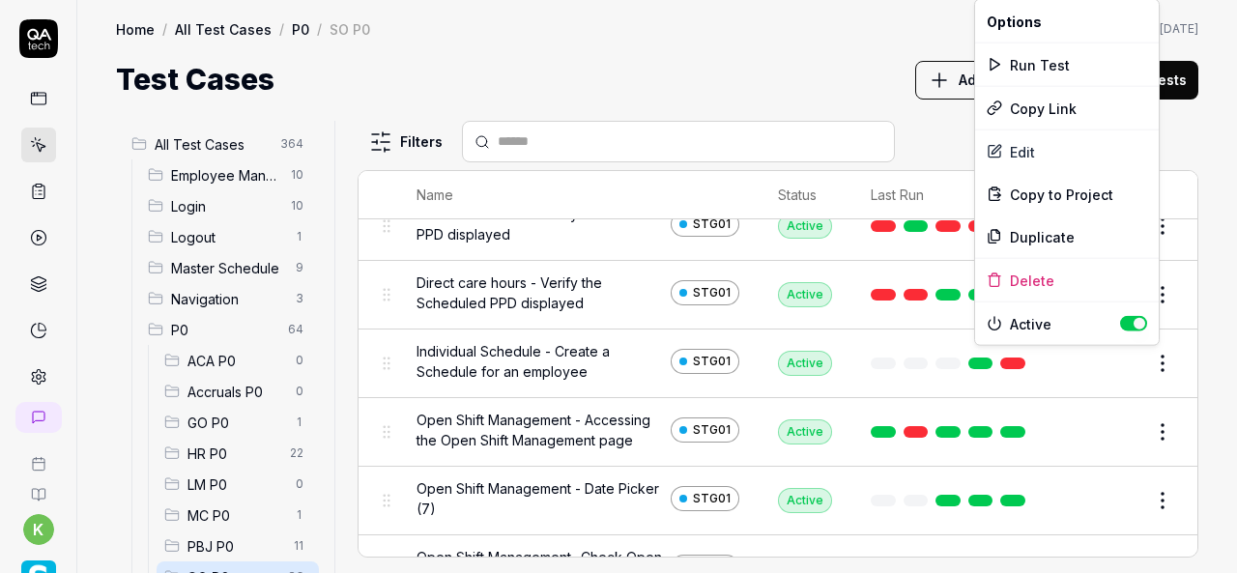
click at [1143, 363] on html "k Home / All Test Cases / P0 / SO P0 Home / All Test Cases / P0 / SO P0 Last sc…" at bounding box center [618, 286] width 1237 height 573
click at [1012, 65] on div "Run Test" at bounding box center [1067, 64] width 184 height 43
